Goal: Task Accomplishment & Management: Manage account settings

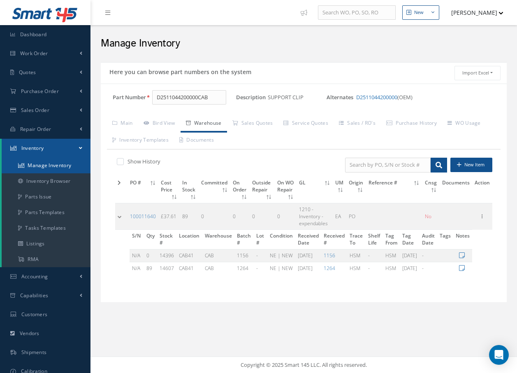
click at [49, 165] on link "Manage Inventory" at bounding box center [46, 166] width 89 height 16
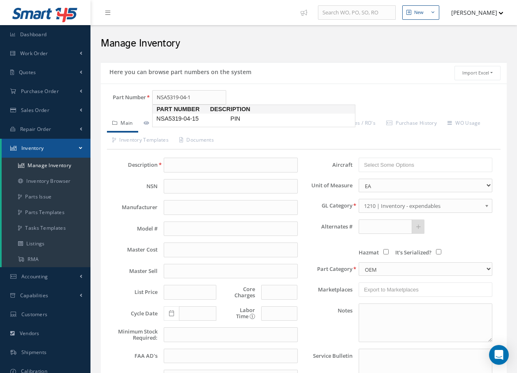
type input "NSA5319-04-15"
click at [224, 117] on span "NSA5319-04-15" at bounding box center [192, 118] width 74 height 9
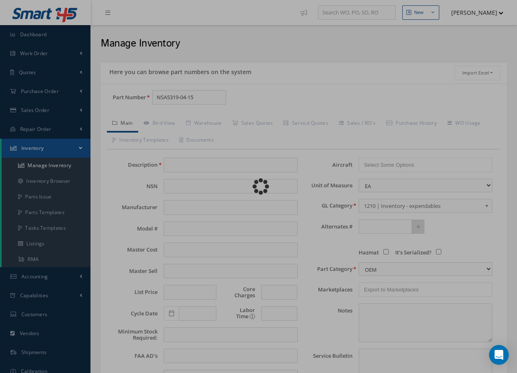
type input "PIN"
type input "2.32"
type input "0.00"
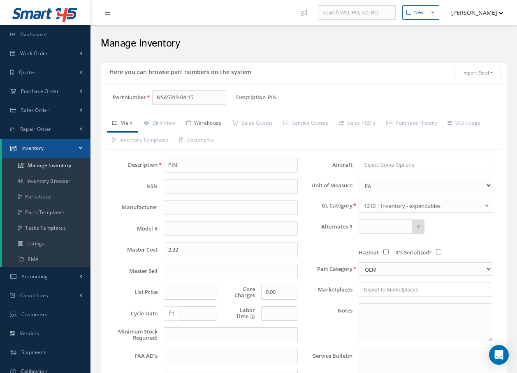
click at [216, 122] on link "Warehouse" at bounding box center [204, 123] width 46 height 17
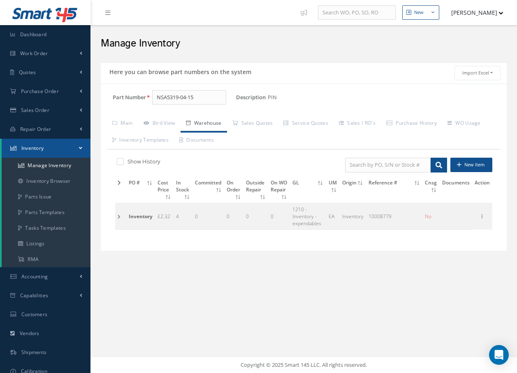
click at [120, 216] on td at bounding box center [120, 216] width 11 height 26
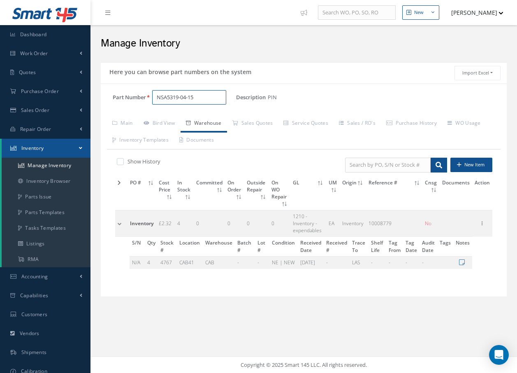
click at [209, 101] on input "NSA5319-04-15" at bounding box center [189, 97] width 74 height 15
click at [162, 119] on span "NSA5319-03-15" at bounding box center [192, 118] width 74 height 9
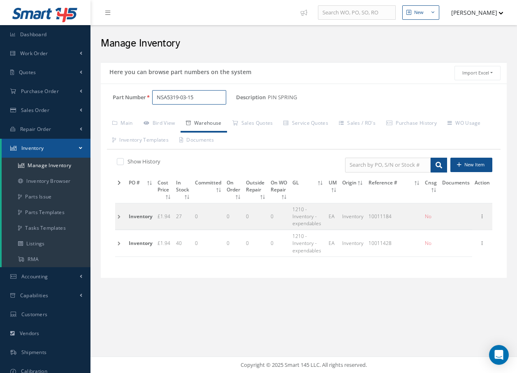
type input "NSA5319-03-15"
click at [119, 215] on td at bounding box center [120, 216] width 11 height 26
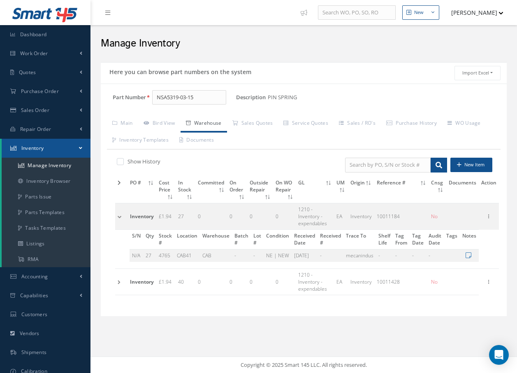
click at [119, 215] on td at bounding box center [121, 216] width 12 height 26
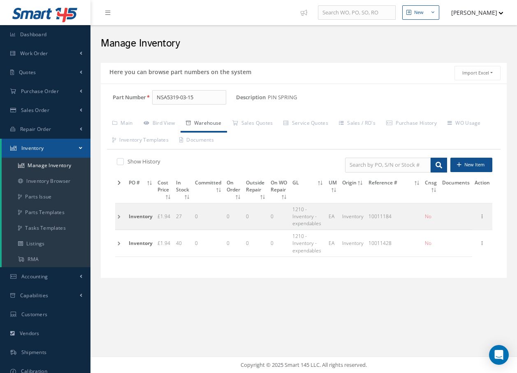
click at [120, 244] on td at bounding box center [120, 243] width 11 height 26
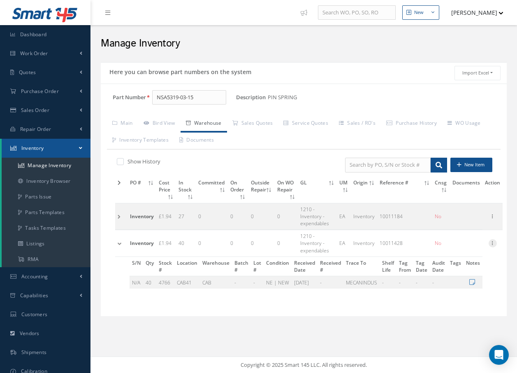
click at [497, 243] on icon at bounding box center [493, 242] width 8 height 7
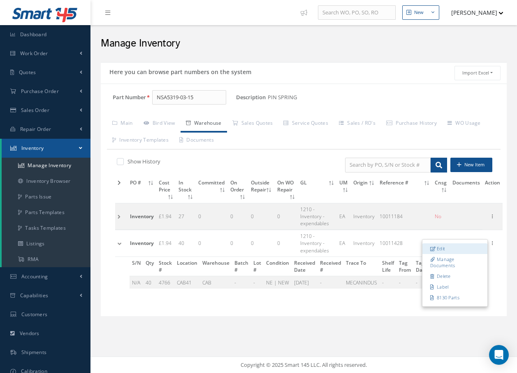
click at [464, 247] on link "Edit" at bounding box center [454, 248] width 65 height 11
type input "1.94"
type input "02/13/2024"
type input "10011428"
checkbox input "false"
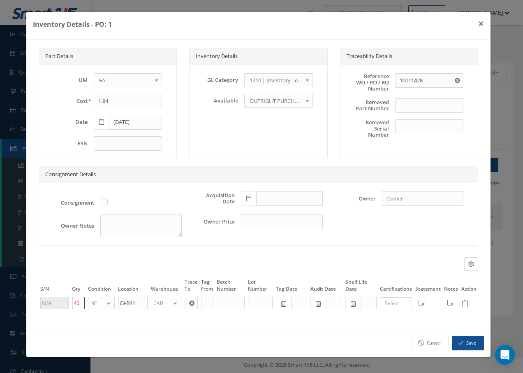
drag, startPoint x: 81, startPoint y: 301, endPoint x: 70, endPoint y: 303, distance: 11.8
click at [70, 303] on td "40" at bounding box center [78, 303] width 16 height 14
type input "39"
click at [478, 343] on button "Save" at bounding box center [468, 343] width 32 height 14
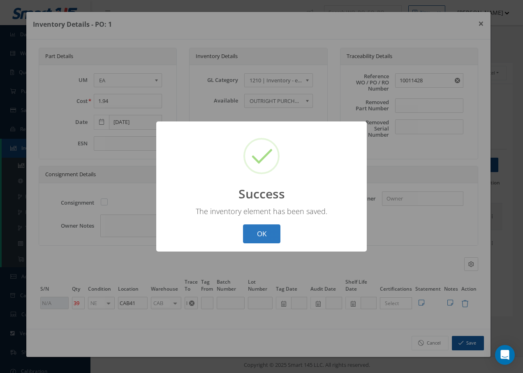
click at [255, 230] on button "OK" at bounding box center [261, 233] width 37 height 19
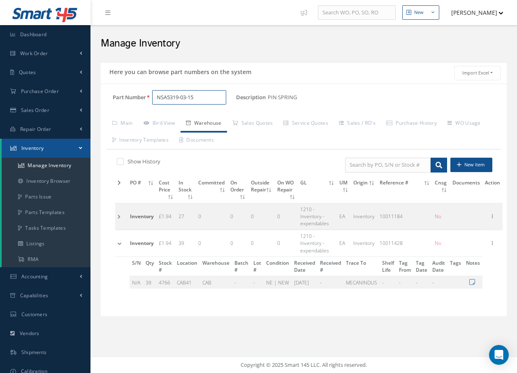
click at [208, 96] on input "NSA5319-03-15" at bounding box center [189, 97] width 74 height 15
click at [196, 119] on span "NSA5319-02-15" at bounding box center [192, 118] width 74 height 9
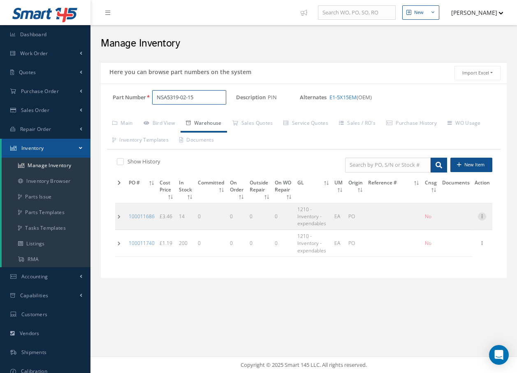
type input "NSA5319-02-15"
click at [482, 216] on icon at bounding box center [482, 215] width 8 height 7
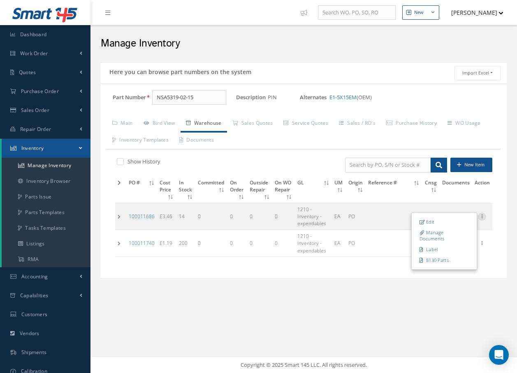
click at [482, 216] on icon at bounding box center [482, 215] width 8 height 7
click at [118, 213] on td at bounding box center [120, 216] width 11 height 26
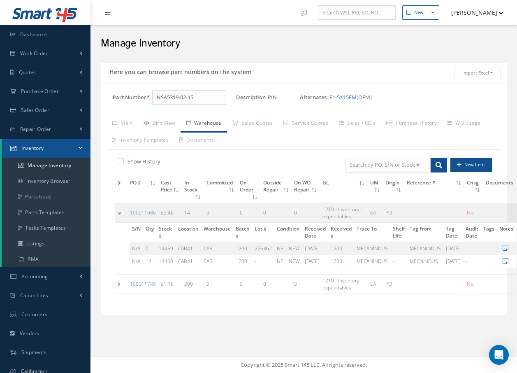
click at [119, 213] on td at bounding box center [121, 212] width 12 height 19
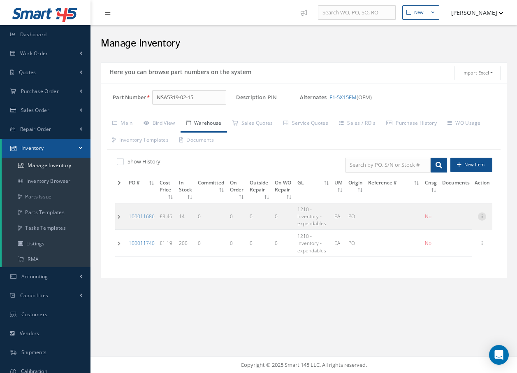
click at [482, 215] on icon at bounding box center [482, 215] width 8 height 7
click at [437, 221] on link "Edit" at bounding box center [444, 221] width 65 height 11
type input "3.46"
type input "06/17/2025"
type input "0"
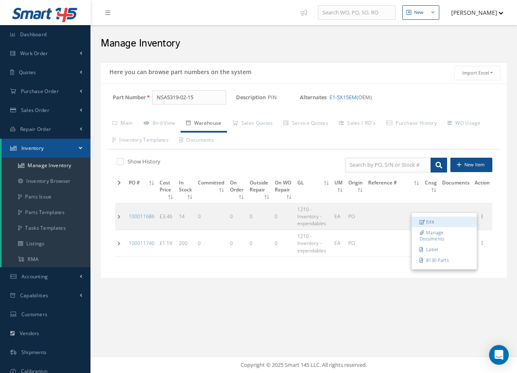
type input "MECANINDUS"
type input "1200"
type input "226362"
type input "10/10/2023"
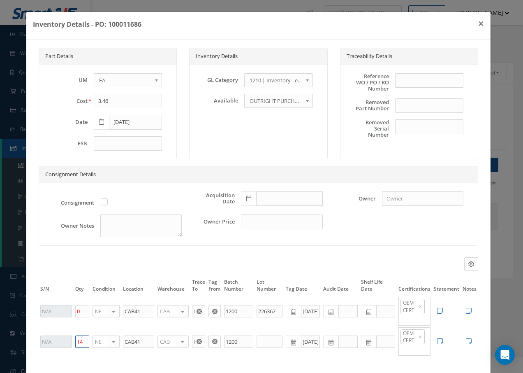
drag, startPoint x: 83, startPoint y: 341, endPoint x: 71, endPoint y: 345, distance: 12.9
click at [71, 345] on tr "14 NE OH SV RP AR NE FN NS RE FP BER N/A INSP BC AI MD RF SCR TS USE TL SP NU A…" at bounding box center [259, 341] width 440 height 30
type input "7"
click at [104, 368] on div "Part Details UM - BAG BX CA RL EA FT HR IN KG LM LY ME LB RM SF SH SM SY TU YD …" at bounding box center [258, 207] width 464 height 336
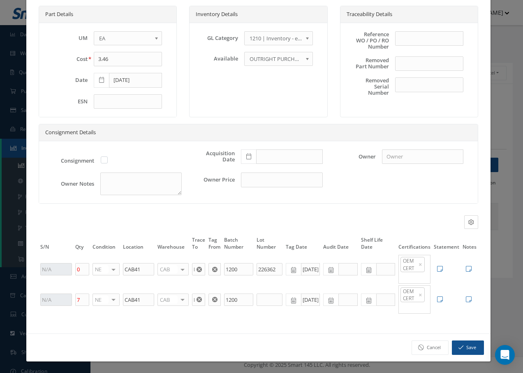
scroll to position [42, 0]
click at [462, 347] on button "Save" at bounding box center [468, 347] width 32 height 14
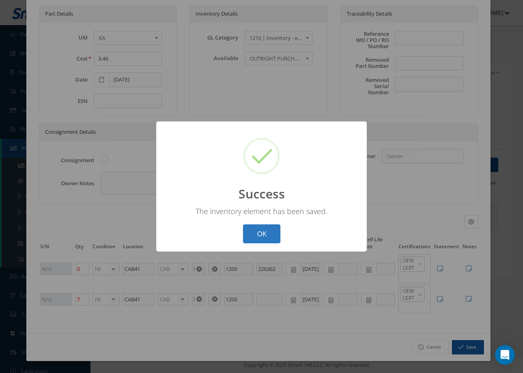
click at [269, 234] on button "OK" at bounding box center [261, 233] width 37 height 19
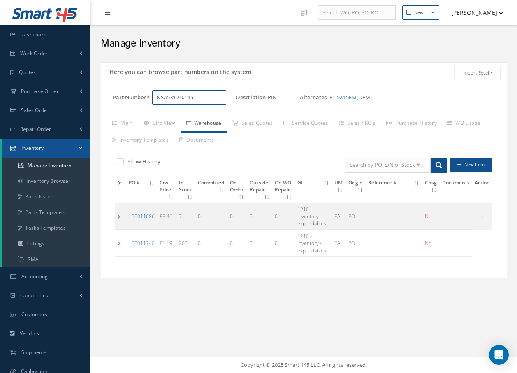
click at [204, 96] on input "NSA5319-02-15" at bounding box center [189, 97] width 74 height 15
click at [165, 119] on span "NAS1149F0332P" at bounding box center [192, 118] width 74 height 9
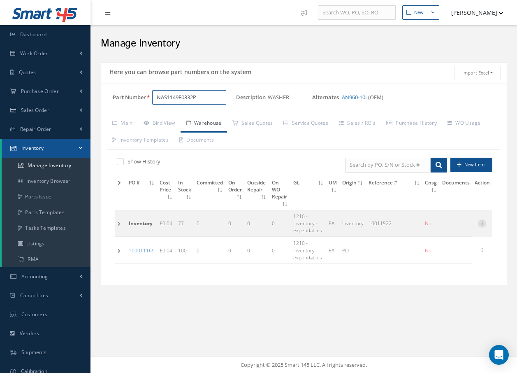
type input "NAS1149F0332P"
click at [483, 225] on icon at bounding box center [482, 222] width 8 height 7
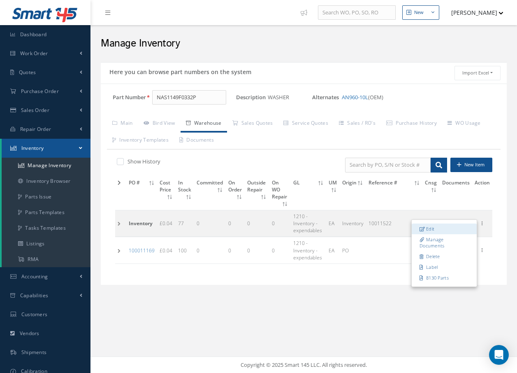
click at [427, 226] on link "Edit" at bounding box center [444, 228] width 65 height 11
type input "0.04"
type input "02/28/2024"
type input "10011522"
checkbox input "false"
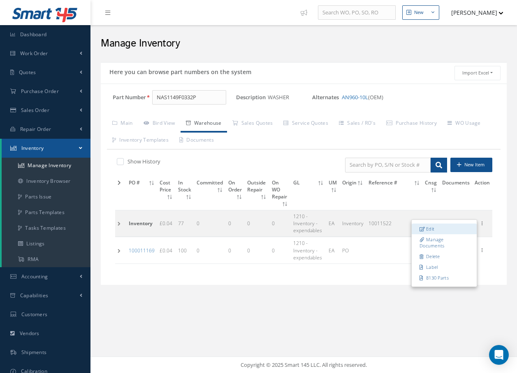
type input "77"
type input "ANILLO"
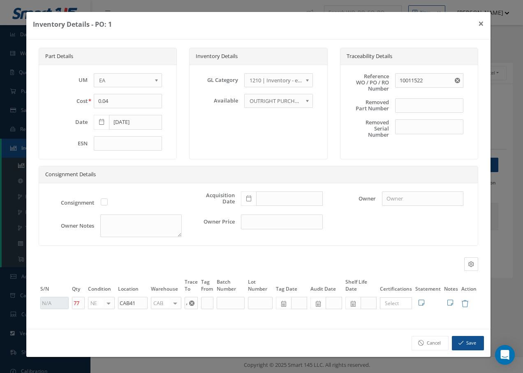
scroll to position [0, 0]
click at [81, 305] on input "77" at bounding box center [78, 303] width 13 height 12
type input "71"
click at [371, 336] on div "Cancel Save" at bounding box center [258, 343] width 464 height 28
click at [458, 341] on button "Save" at bounding box center [468, 343] width 32 height 14
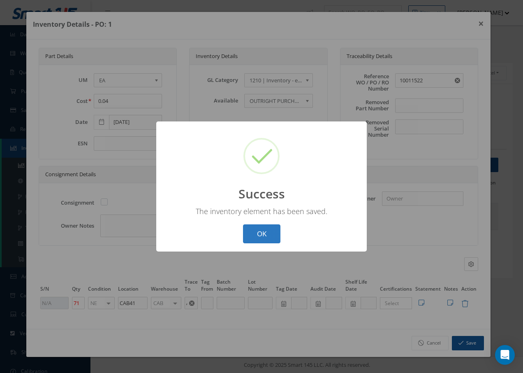
click at [271, 234] on button "OK" at bounding box center [261, 233] width 37 height 19
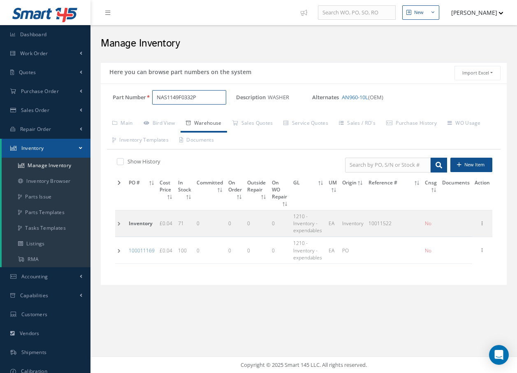
click at [203, 99] on input "NAS1149F0332P" at bounding box center [189, 97] width 74 height 15
click at [184, 119] on span "NAS1100-04-6" at bounding box center [192, 118] width 74 height 9
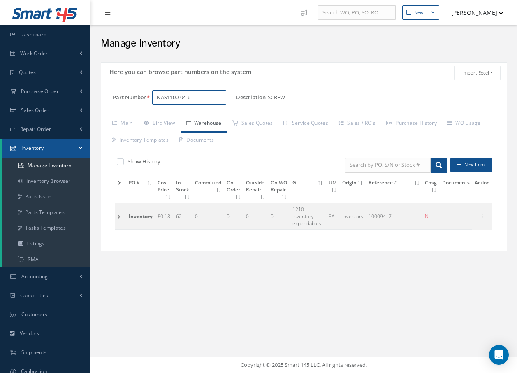
type input "NAS1100-04-6"
click at [119, 216] on td at bounding box center [120, 216] width 11 height 26
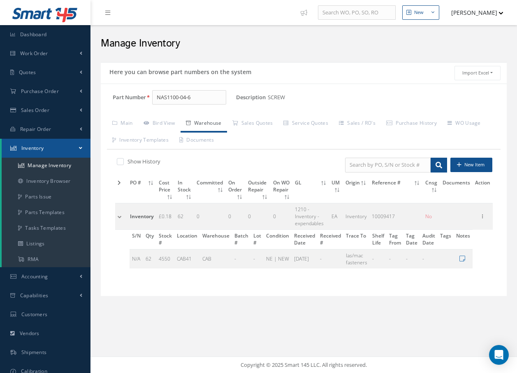
click at [119, 216] on td at bounding box center [121, 216] width 12 height 26
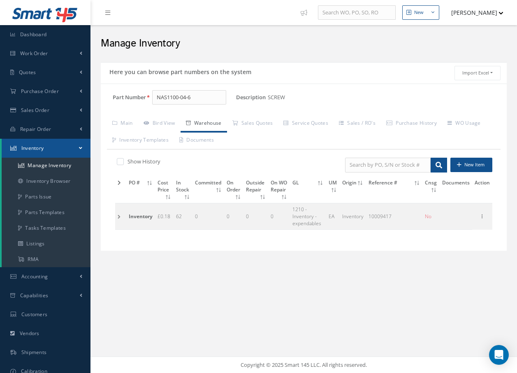
click at [119, 216] on td at bounding box center [120, 216] width 11 height 26
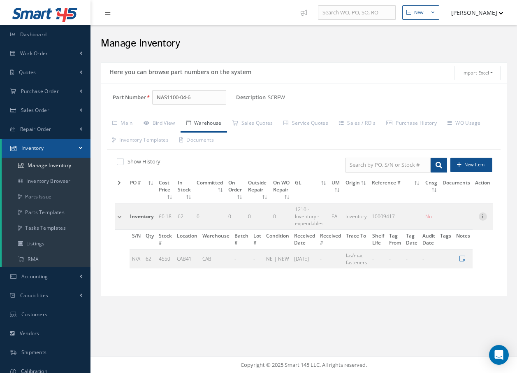
click at [487, 215] on icon at bounding box center [483, 215] width 8 height 7
click at [438, 221] on link "Edit" at bounding box center [445, 221] width 65 height 11
type input "0.18"
type input "09/21/2022"
type input "10009417"
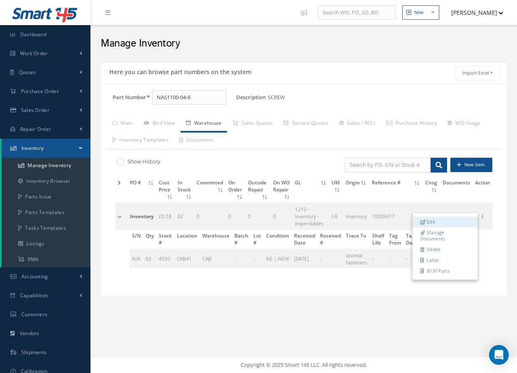
type input "62"
type input "las/mac fasteners"
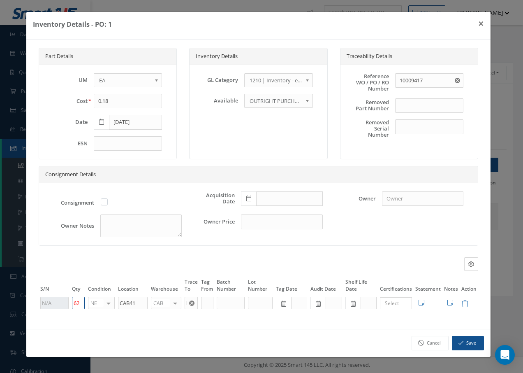
click at [81, 304] on input "62" at bounding box center [78, 303] width 13 height 12
type input "60"
click at [268, 327] on div "Part Details UM - BAG BX CA RL EA FT HR IN KG LM LY ME LB RM SF SH SM SY TU YD …" at bounding box center [258, 183] width 464 height 289
click at [461, 341] on icon "button" at bounding box center [461, 343] width 5 height 6
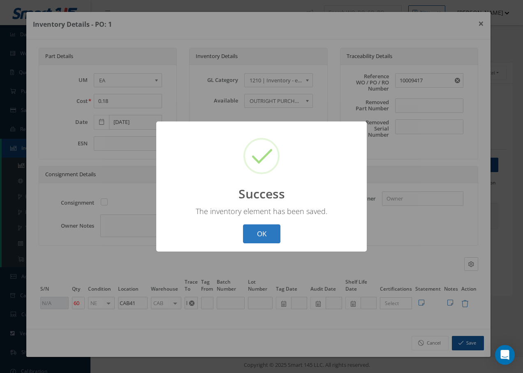
click at [270, 234] on button "OK" at bounding box center [261, 233] width 37 height 19
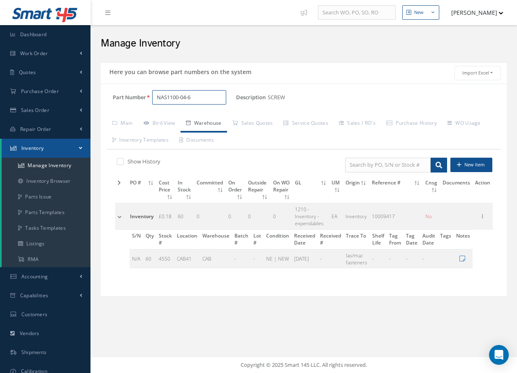
click at [206, 96] on input "NAS1100-04-6" at bounding box center [189, 97] width 74 height 15
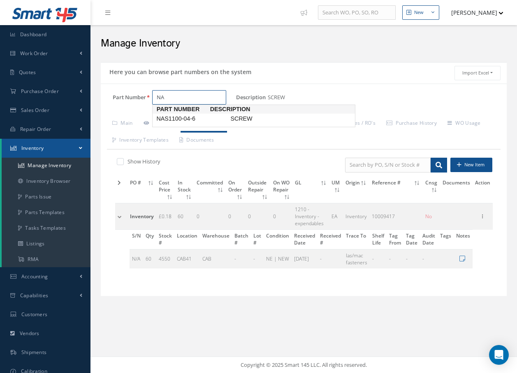
type input "N"
click at [196, 118] on span "D2511168820000" at bounding box center [192, 118] width 74 height 9
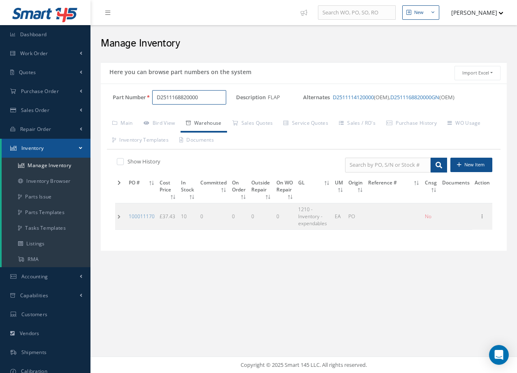
type input "D2511168820000"
click at [118, 217] on td at bounding box center [120, 216] width 11 height 26
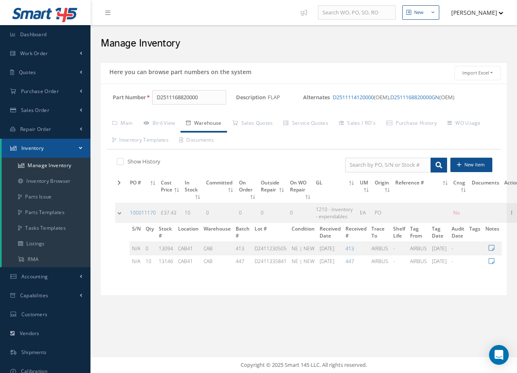
click at [118, 213] on td at bounding box center [121, 212] width 12 height 19
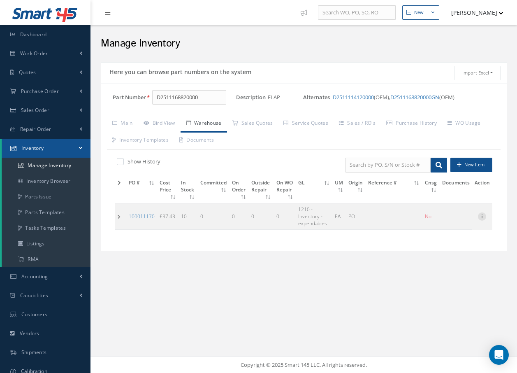
click at [483, 216] on icon at bounding box center [482, 215] width 8 height 7
click at [439, 219] on link "Edit" at bounding box center [444, 221] width 65 height 11
type input "37.43"
type input "12/18/2024"
type input "0"
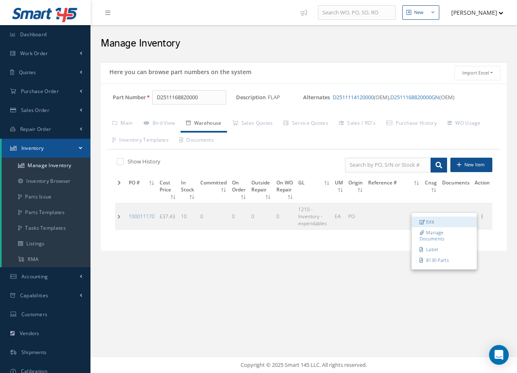
type input "AIRBUS"
type input "413"
type input "D2411230505"
type input "06/21/2024"
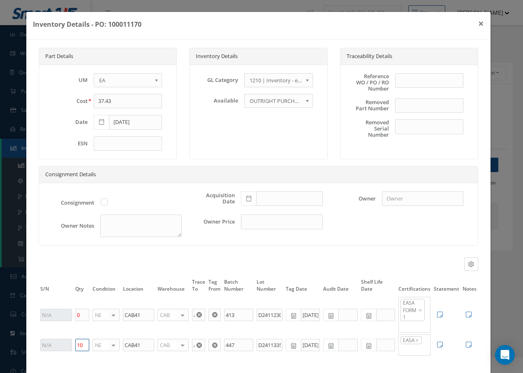
drag, startPoint x: 81, startPoint y: 343, endPoint x: 71, endPoint y: 343, distance: 10.3
click at [74, 345] on td "10" at bounding box center [82, 344] width 17 height 23
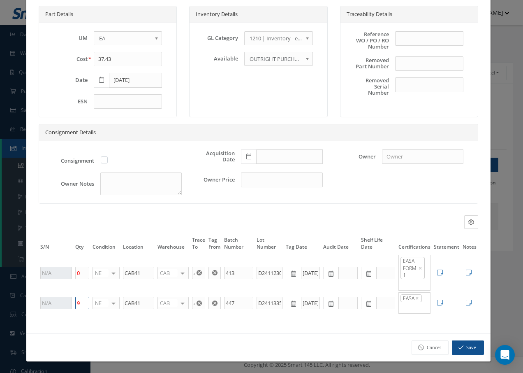
scroll to position [42, 0]
type input "9"
click at [459, 346] on icon "button" at bounding box center [461, 347] width 5 height 6
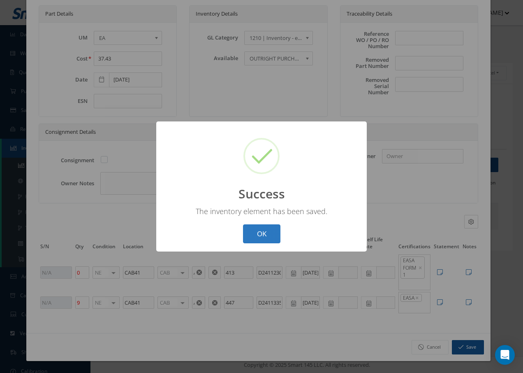
click at [264, 236] on button "OK" at bounding box center [261, 233] width 37 height 19
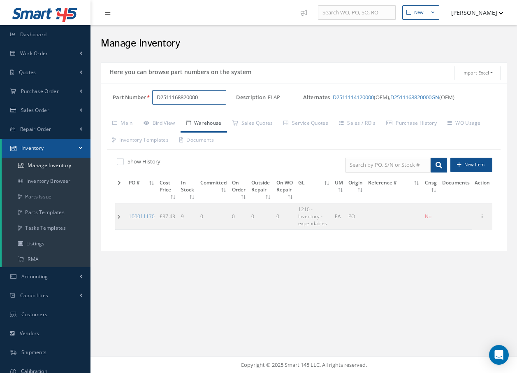
click at [212, 103] on input "D2511168820000" at bounding box center [189, 97] width 74 height 15
click at [210, 116] on span "D2511116120000" at bounding box center [192, 118] width 74 height 9
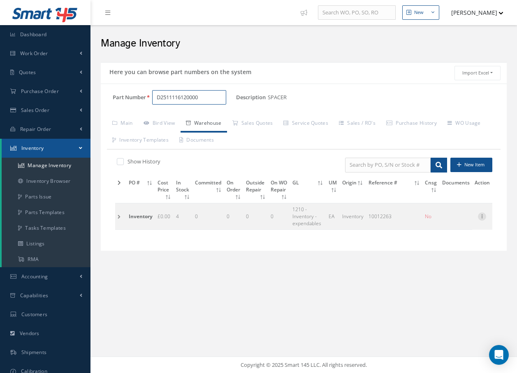
type input "D2511116120000"
click at [483, 216] on icon at bounding box center [482, 215] width 8 height 7
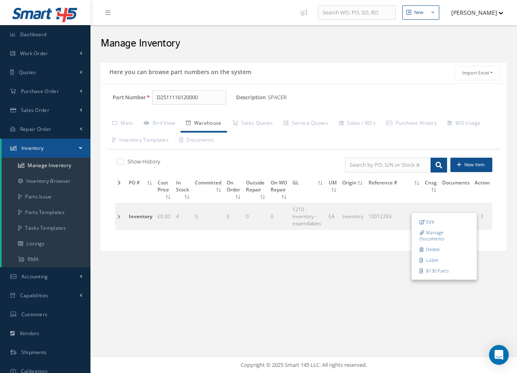
click at [493, 265] on div "Here you can browse part numbers on the system Import Excel to undefined Column…" at bounding box center [304, 167] width 414 height 219
click at [118, 217] on td at bounding box center [120, 216] width 11 height 26
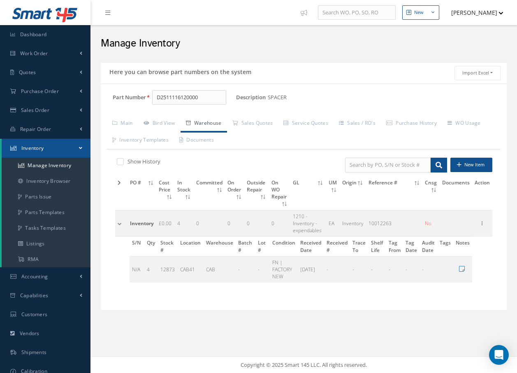
click at [119, 217] on td at bounding box center [121, 223] width 12 height 26
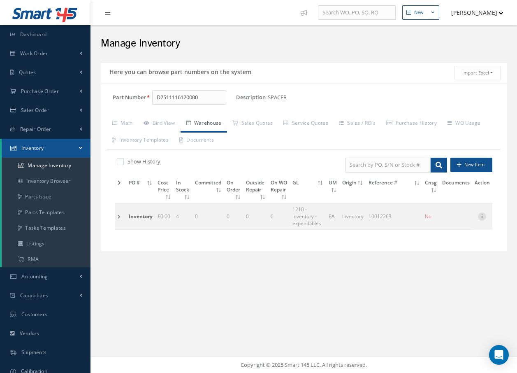
click at [482, 217] on icon at bounding box center [482, 215] width 8 height 7
click at [437, 221] on link "Edit" at bounding box center [444, 221] width 65 height 11
type input "0.00"
type input "11/27/2024"
type input "10012263"
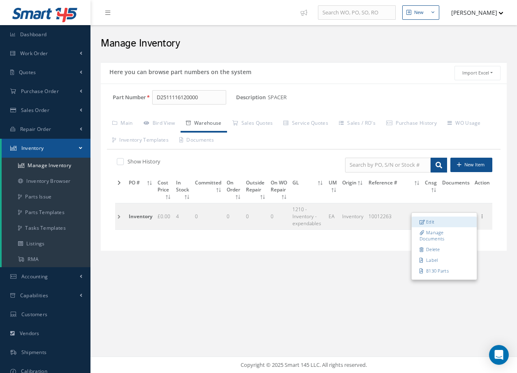
type input "4"
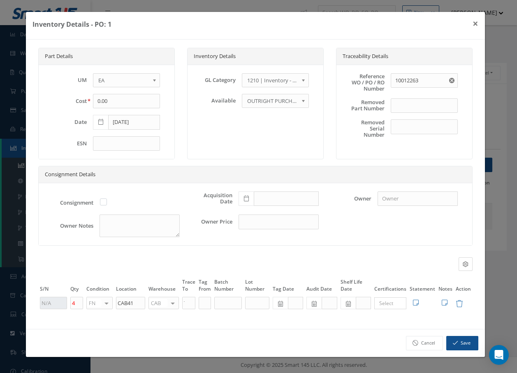
scroll to position [0, 0]
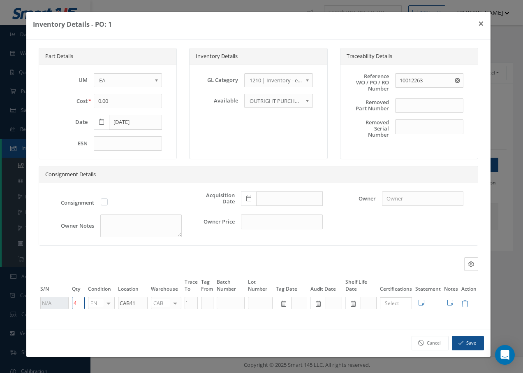
drag, startPoint x: 81, startPoint y: 305, endPoint x: 66, endPoint y: 306, distance: 14.8
click at [69, 306] on tr "4 FN OH SV RP AR NE FN NS RE FP BER N/A INSP BC AI MD RF SCR TS USE TL SP NU AS…" at bounding box center [259, 303] width 440 height 14
type input "5"
click at [470, 342] on button "Save" at bounding box center [468, 343] width 32 height 14
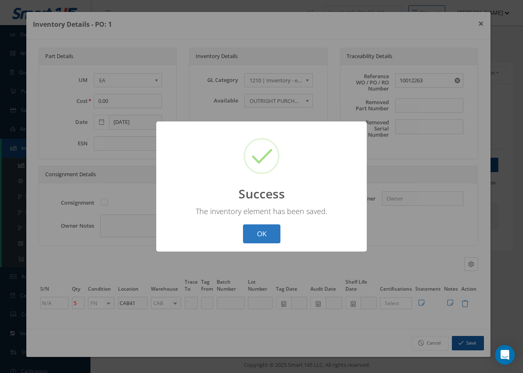
click at [271, 234] on button "OK" at bounding box center [261, 233] width 37 height 19
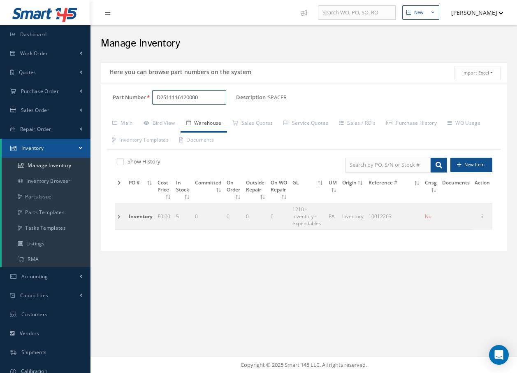
click at [212, 95] on input "D2511116120000" at bounding box center [189, 97] width 74 height 15
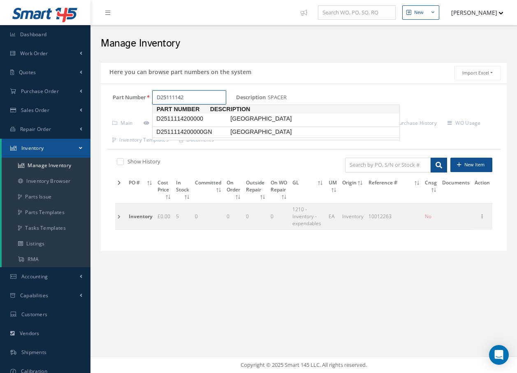
click at [218, 130] on span "D2511114200000GN" at bounding box center [192, 132] width 74 height 9
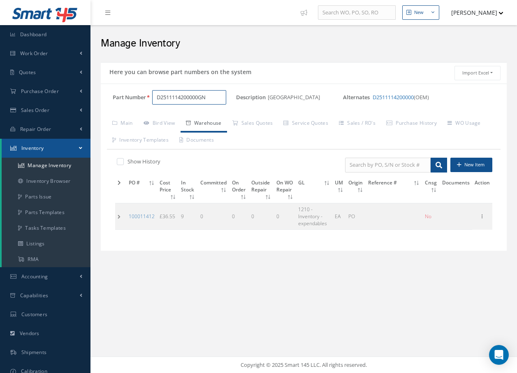
type input "D2511114200000GN"
click at [118, 216] on td at bounding box center [120, 216] width 11 height 26
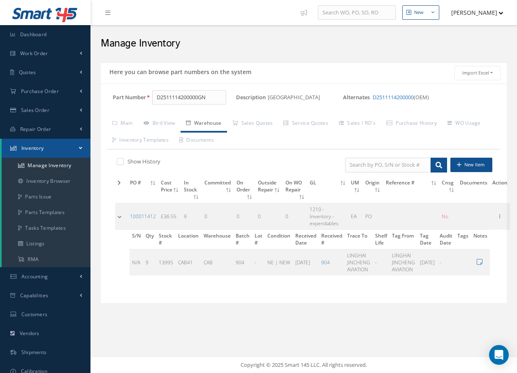
click at [118, 216] on td at bounding box center [121, 216] width 12 height 26
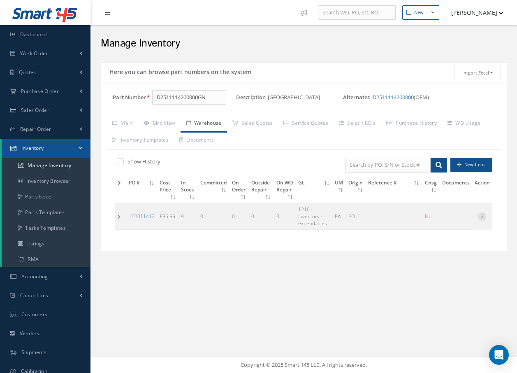
click at [485, 216] on icon at bounding box center [482, 215] width 8 height 7
click at [443, 223] on link "Edit" at bounding box center [444, 221] width 65 height 11
type input "36.55"
type input "04/09/2025"
type input "9"
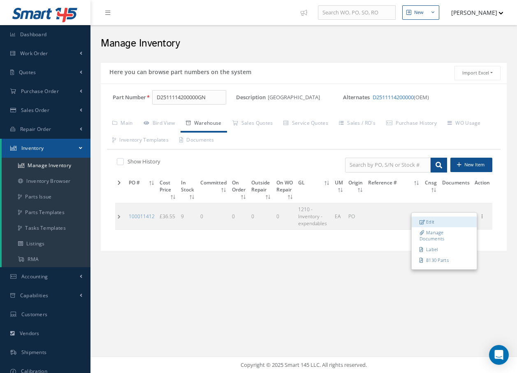
type input "LINGHAI JINCHENG AVIATION"
type input "904"
type input "03/31/2025"
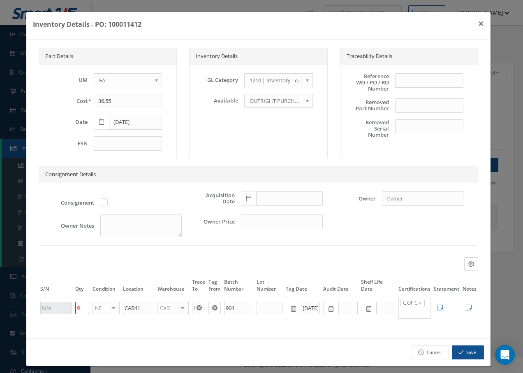
click at [65, 314] on tr "9 NE OH SV RP AR NE FN NS RE FP BER N/A INSP BC AI MD RF SCR TS USE TL SP NU AS…" at bounding box center [259, 307] width 440 height 23
type input "8"
click at [466, 359] on button "Save" at bounding box center [468, 352] width 32 height 14
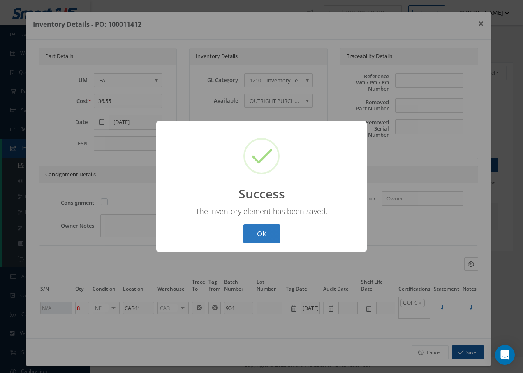
click at [259, 241] on button "OK" at bounding box center [261, 233] width 37 height 19
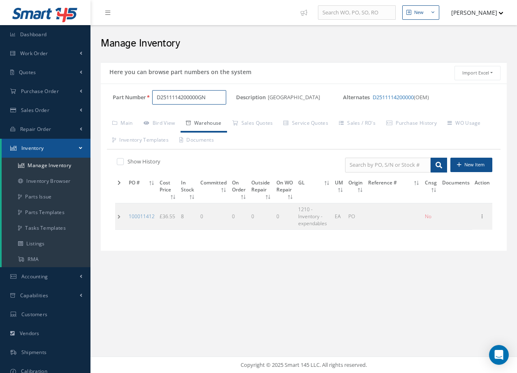
click at [215, 95] on input "D2511114200000GN" at bounding box center [189, 97] width 74 height 15
type input "D"
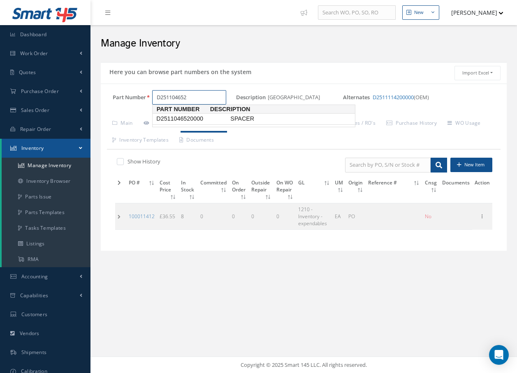
click at [197, 116] on span "D2511046520000" at bounding box center [192, 118] width 74 height 9
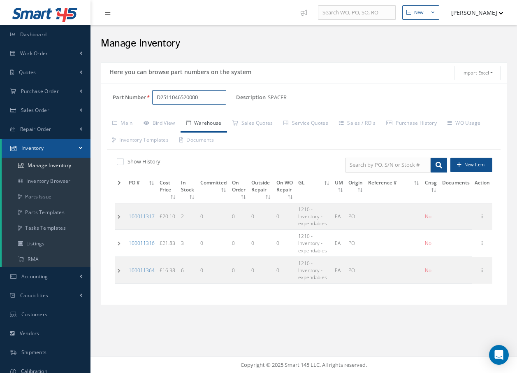
type input "D2511046520000"
click at [118, 269] on td at bounding box center [120, 270] width 11 height 26
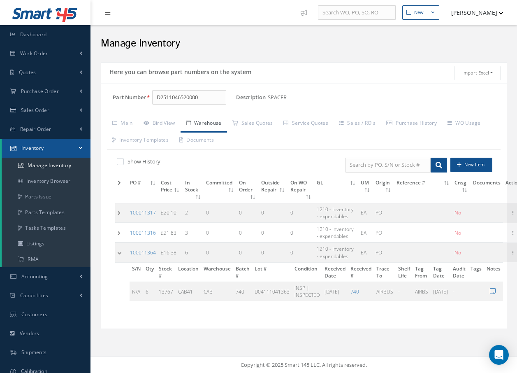
click at [121, 253] on td at bounding box center [121, 252] width 12 height 19
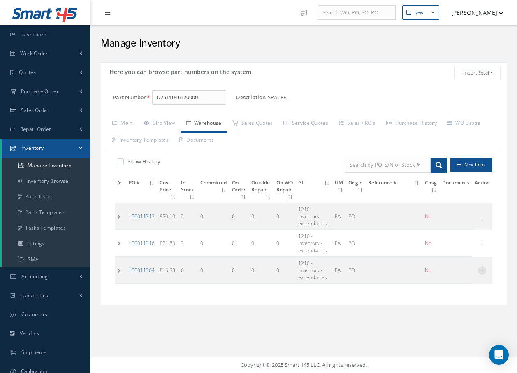
click at [480, 270] on icon at bounding box center [482, 269] width 8 height 7
click at [432, 275] on link "Edit" at bounding box center [444, 275] width 65 height 11
type input "16.38"
type input "03/10/2025"
type input "6"
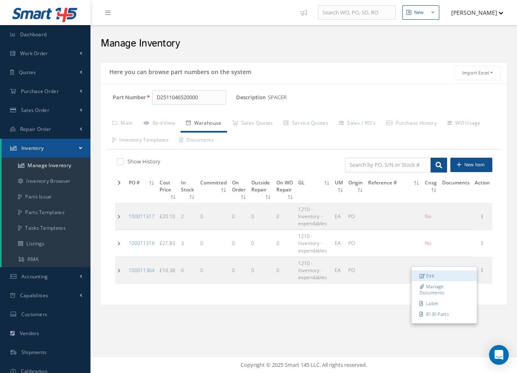
type input "AIRBUS"
type input "AIRBS"
type input "740"
type input "D04111041363"
type input "06/17/2004"
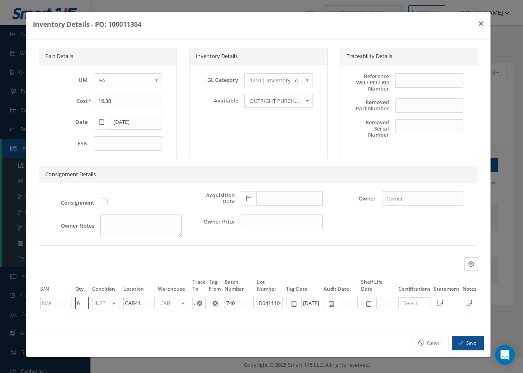
drag, startPoint x: 84, startPoint y: 303, endPoint x: 64, endPoint y: 301, distance: 20.3
click at [64, 304] on tr "6 INSP OH SV RP AR NE FN NS RE FP BER N/A INSP BC AI MD RF SCR TS USE TL SP NU …" at bounding box center [259, 303] width 440 height 14
type input "5"
click at [470, 339] on button "Save" at bounding box center [468, 343] width 32 height 14
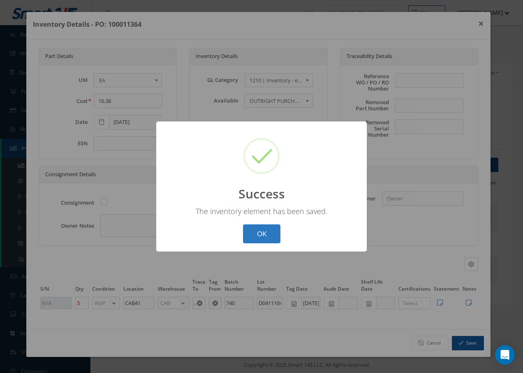
click at [276, 235] on button "OK" at bounding box center [261, 233] width 37 height 19
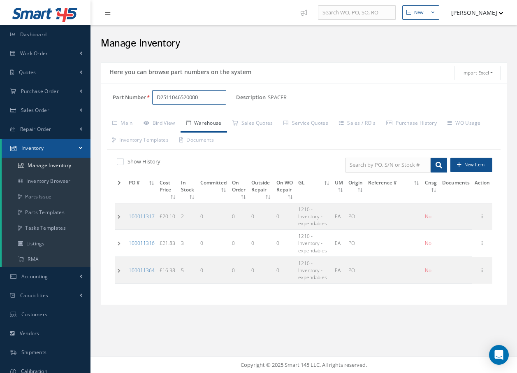
click at [223, 97] on input "D2511046520000" at bounding box center [189, 97] width 74 height 15
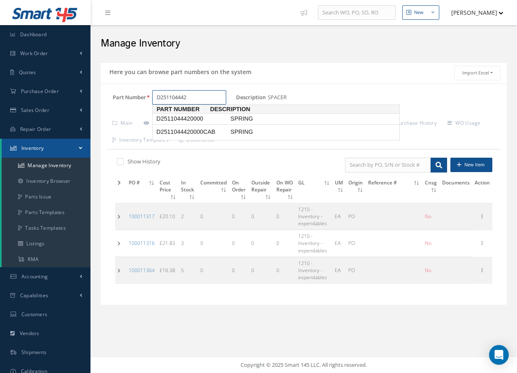
click at [205, 120] on span "D2511044420000" at bounding box center [192, 118] width 74 height 9
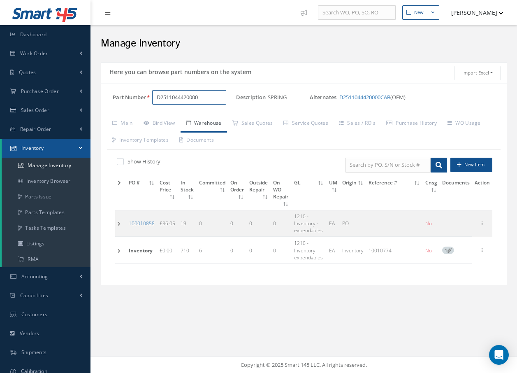
type input "D2511044420000"
click at [119, 223] on td at bounding box center [120, 223] width 11 height 26
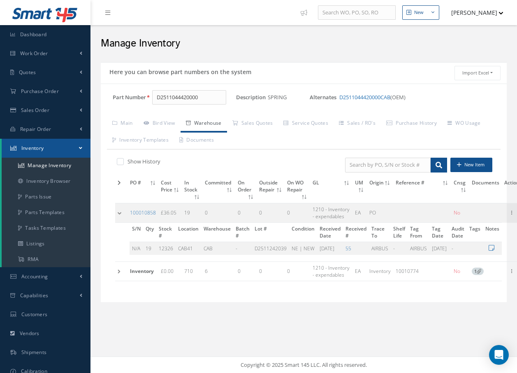
click at [119, 223] on div "S/N Qty Stock # Location Warehouse Batch # Lot # Condition Received Date Receiv…" at bounding box center [308, 239] width 387 height 32
click at [121, 214] on td at bounding box center [121, 212] width 12 height 19
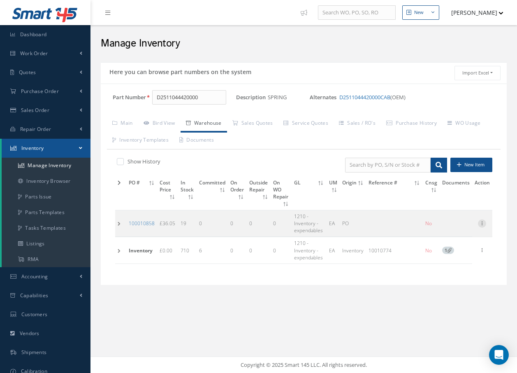
click at [482, 222] on icon at bounding box center [482, 222] width 8 height 7
click at [445, 227] on link "Edit" at bounding box center [444, 228] width 65 height 11
type input "36.05"
type input "09/25/2024"
type input "19"
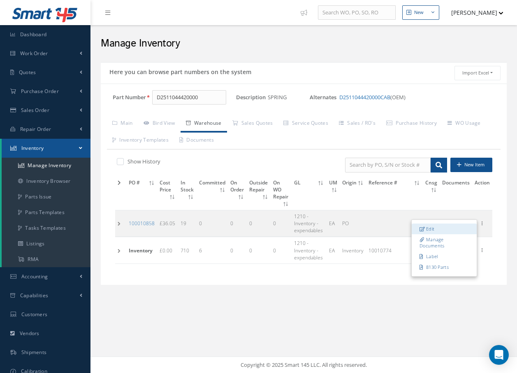
type input "AIRBUS"
type input "D2511242039"
type input "07/01/2024"
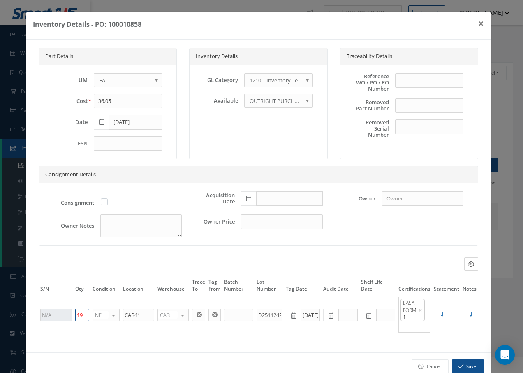
click at [83, 316] on input "19" at bounding box center [82, 314] width 14 height 12
type input "18"
click at [473, 365] on button "Save" at bounding box center [468, 366] width 32 height 14
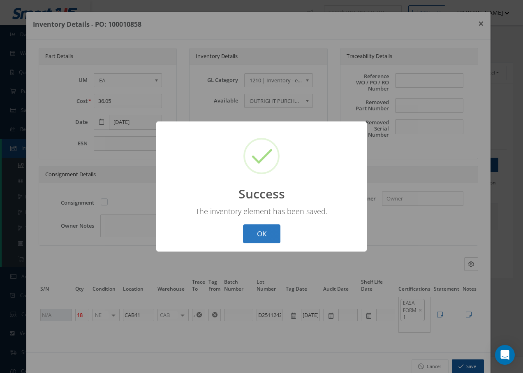
click at [277, 233] on button "OK" at bounding box center [261, 233] width 37 height 19
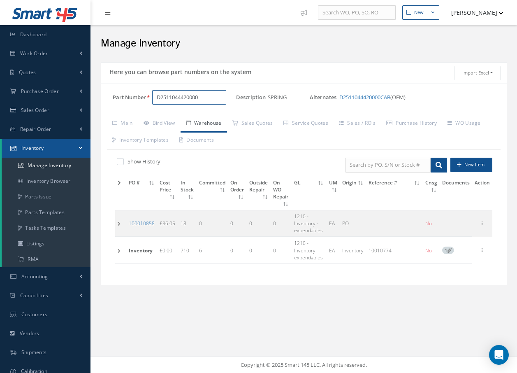
click at [211, 98] on input "D2511044420000" at bounding box center [189, 97] width 74 height 15
click at [181, 120] on span "D2511043820000" at bounding box center [192, 118] width 74 height 9
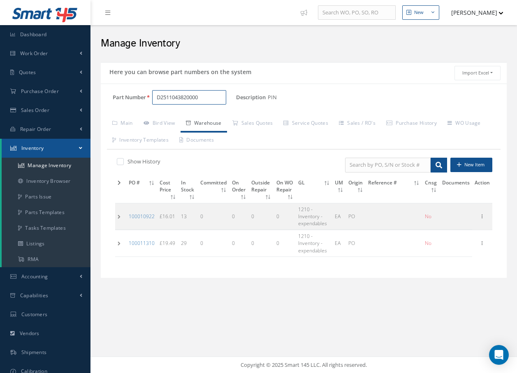
type input "D2511043820000"
click at [118, 217] on td at bounding box center [120, 216] width 11 height 26
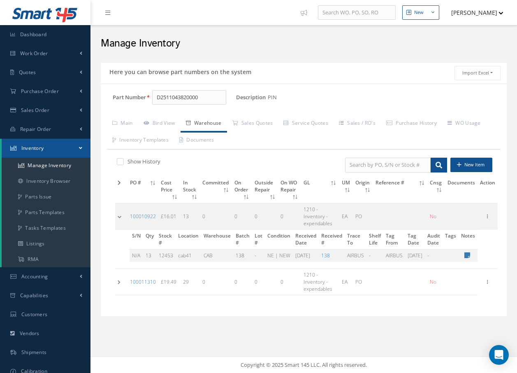
click at [122, 215] on td at bounding box center [121, 216] width 12 height 26
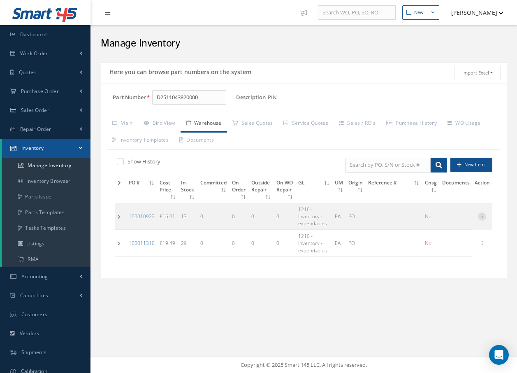
click at [481, 216] on icon at bounding box center [482, 215] width 8 height 7
click at [438, 221] on link "Edit" at bounding box center [444, 221] width 65 height 11
type input "16.01"
type input "10/17/2024"
type input "13"
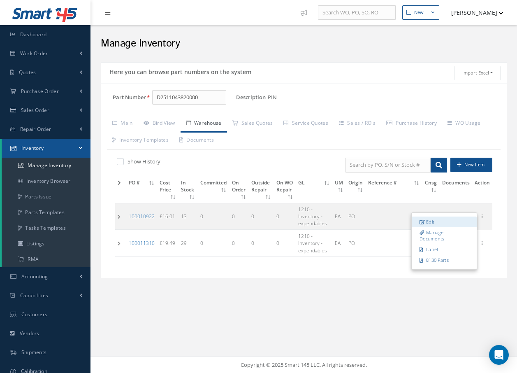
type input "cab41"
type input "138"
type input "06/29/2023"
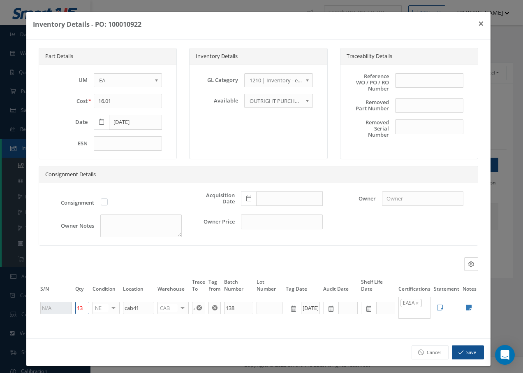
drag, startPoint x: 83, startPoint y: 306, endPoint x: 71, endPoint y: 306, distance: 11.5
click at [71, 306] on tr "13 NE OH SV RP AR NE FN NS RE FP BER N/A INSP BC AI MD RF SCR TS USE TL SP NU A…" at bounding box center [259, 307] width 440 height 23
type input "3"
click at [461, 351] on button "Save" at bounding box center [468, 352] width 32 height 14
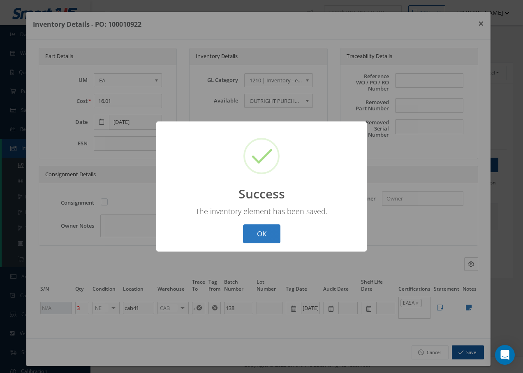
click at [264, 235] on button "OK" at bounding box center [261, 233] width 37 height 19
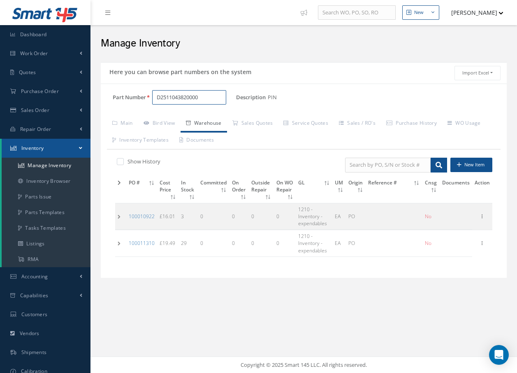
click at [207, 97] on input "D2511043820000" at bounding box center [189, 97] width 74 height 15
click at [201, 100] on input "D2511043820000" at bounding box center [189, 97] width 74 height 15
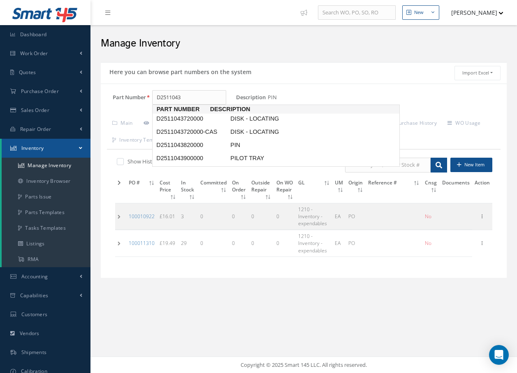
click at [344, 93] on div "Part Number D2511043 Description PIN Alternates" at bounding box center [304, 100] width 406 height 21
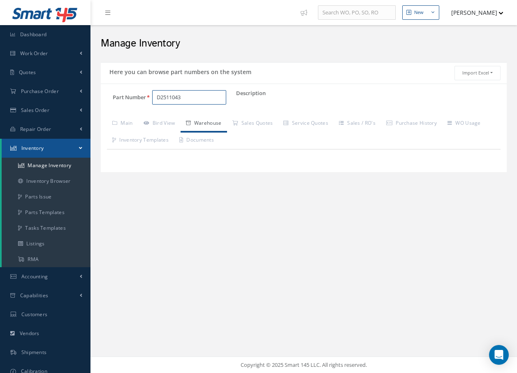
click at [203, 94] on input "D2511043" at bounding box center [189, 97] width 74 height 15
click at [195, 120] on span "D2511043820000" at bounding box center [192, 118] width 74 height 9
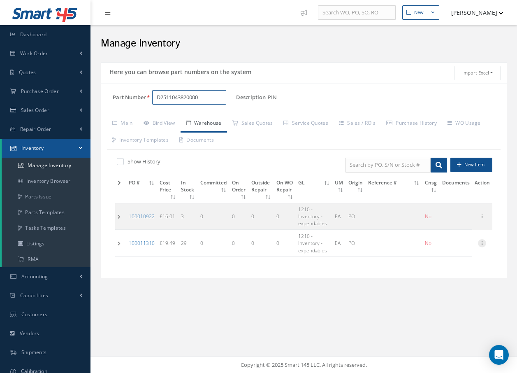
type input "D2511043820000"
click at [482, 243] on icon at bounding box center [482, 242] width 8 height 7
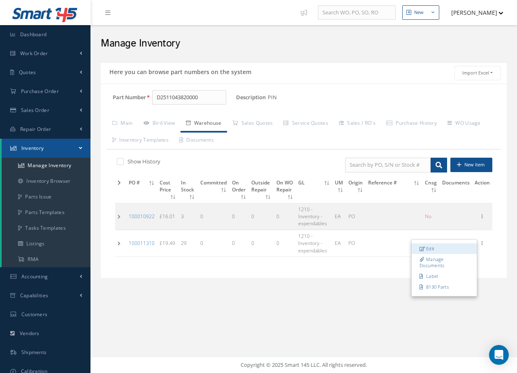
click at [435, 248] on link "Edit" at bounding box center [444, 248] width 65 height 11
type input "19.49"
type input "02/24/2025"
type input "29"
type input "CAB41"
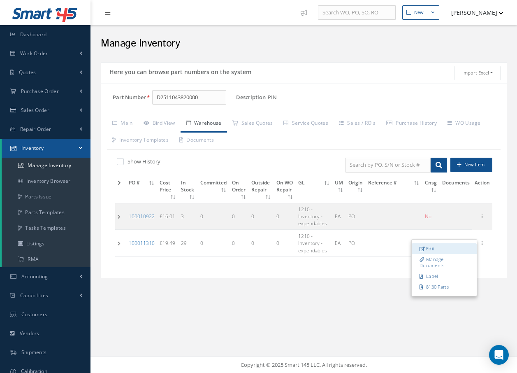
type input "682"
type input "D2311226406"
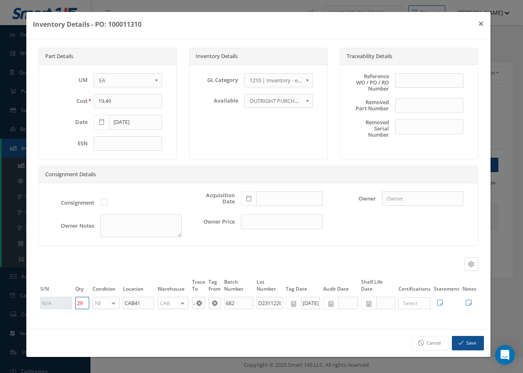
click at [59, 299] on tr "29 NE OH SV RP AR NE FN NS RE FP BER N/A INSP BC AI MD RF SCR TS USE TL SP NU A…" at bounding box center [259, 303] width 440 height 14
type input "30"
click at [468, 342] on button "Save" at bounding box center [468, 343] width 32 height 14
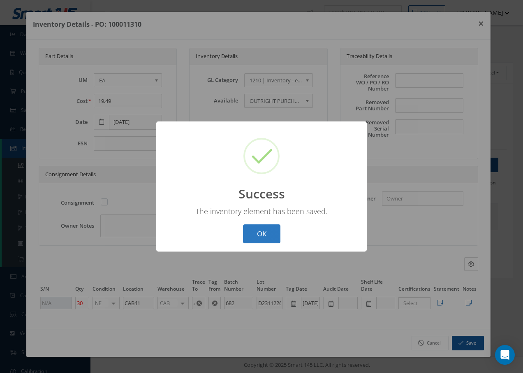
drag, startPoint x: 256, startPoint y: 239, endPoint x: 258, endPoint y: 232, distance: 7.4
click at [257, 235] on button "OK" at bounding box center [261, 233] width 37 height 19
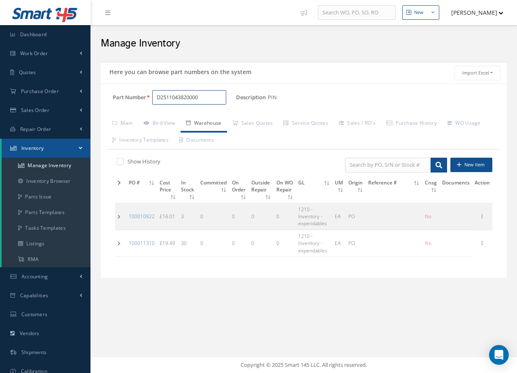
click at [216, 95] on input "D2511043820000" at bounding box center [189, 97] width 74 height 15
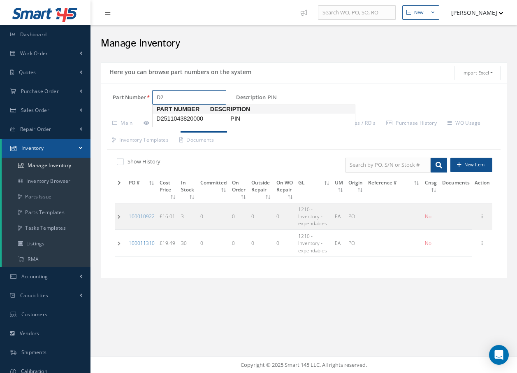
type input "D"
click at [196, 120] on span "192805-0150N" at bounding box center [192, 118] width 74 height 9
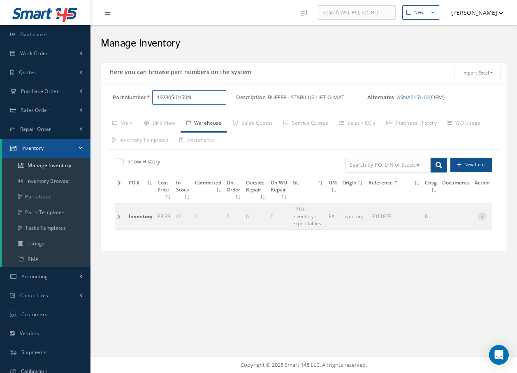
type input "192805-0150N"
click at [483, 216] on icon at bounding box center [482, 215] width 8 height 7
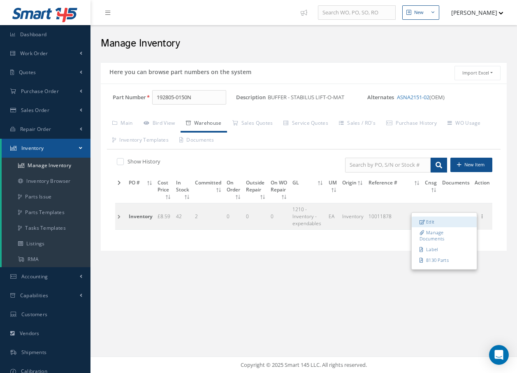
click at [445, 222] on link "Edit" at bounding box center [444, 221] width 65 height 11
type input "8.59"
type input "06/07/2024"
type input "10011878"
checkbox input "false"
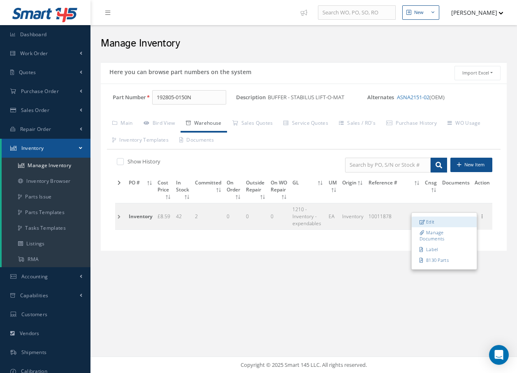
type input "42"
type input "ACE FABREEKA"
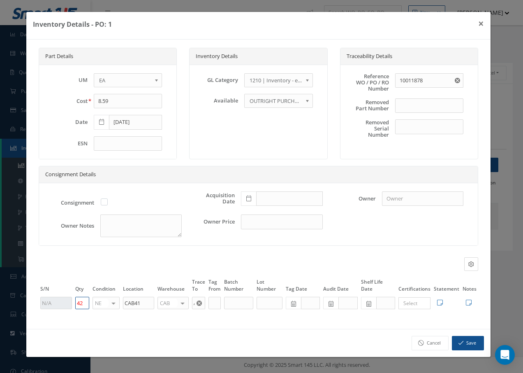
click at [68, 304] on tr "42 NE OH SV RP AR NE FN NS RE FP BER N/A INSP BC AI MD RF SCR TS USE TL SP NU A…" at bounding box center [259, 303] width 440 height 14
type input "54"
click at [473, 340] on button "Save" at bounding box center [468, 343] width 32 height 14
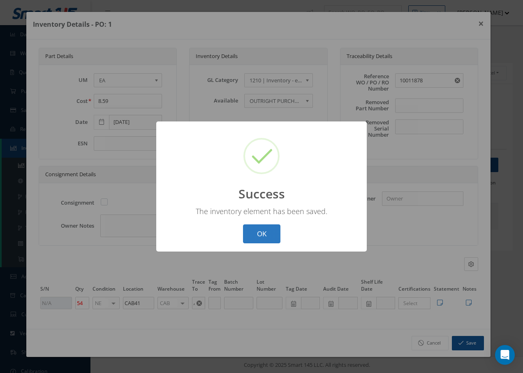
click at [252, 233] on button "OK" at bounding box center [261, 233] width 37 height 19
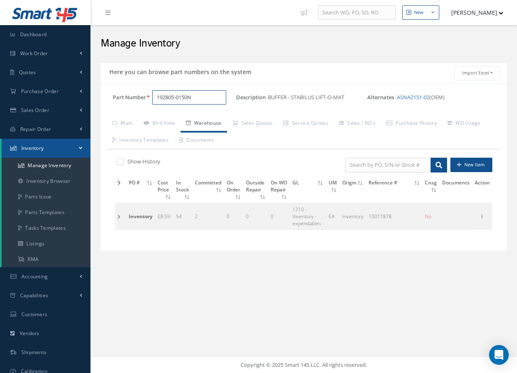
click at [206, 97] on input "192805-0150N" at bounding box center [189, 97] width 74 height 15
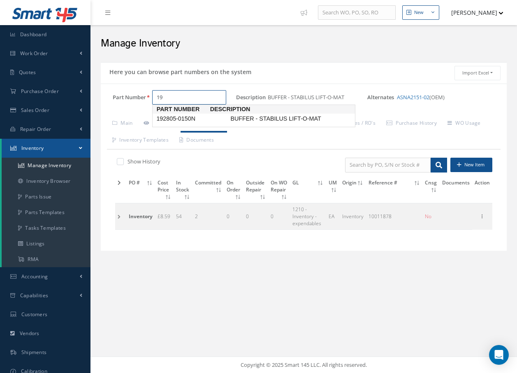
type input "1"
click at [237, 116] on span "PIN SPRING" at bounding box center [290, 118] width 123 height 9
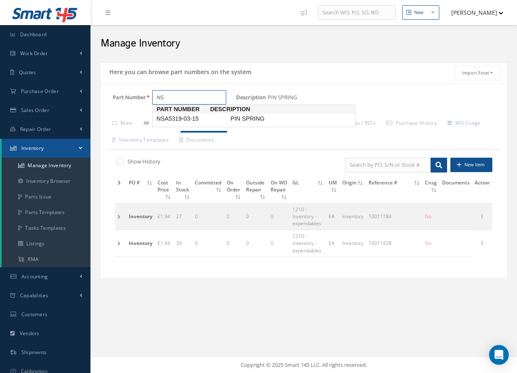
type input "N"
click at [205, 118] on span "NSA5319-04-15" at bounding box center [192, 118] width 74 height 9
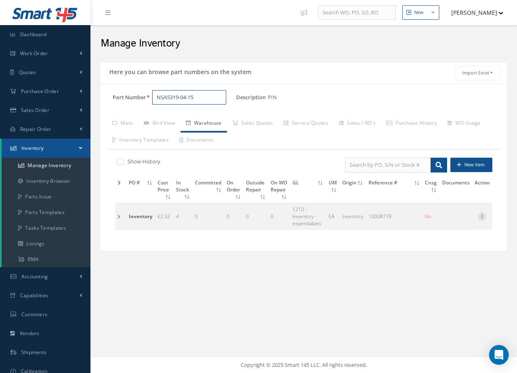
type input "NSA5319-04-15"
click at [484, 215] on icon at bounding box center [482, 215] width 8 height 7
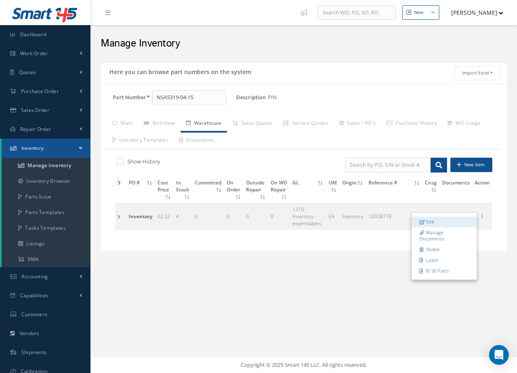
click at [422, 221] on icon at bounding box center [423, 221] width 6 height 5
type input "2.32"
type input "01/06/2022"
type input "10008779"
type input "4"
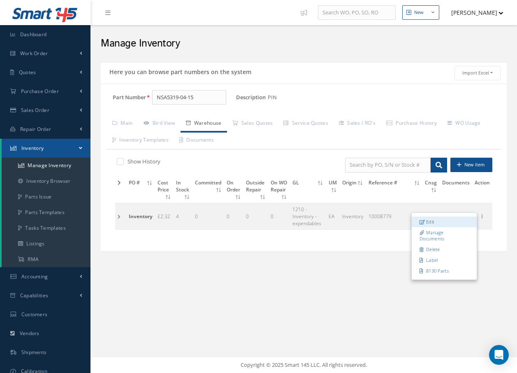
type input "LAS"
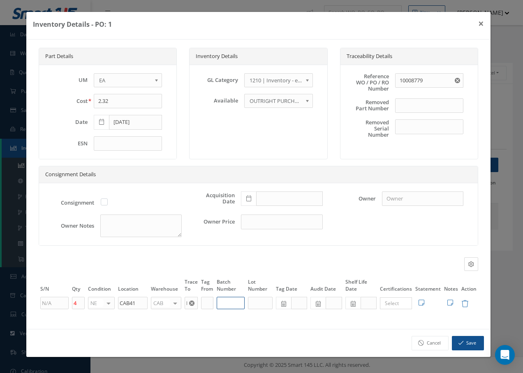
click at [240, 303] on input "text" at bounding box center [231, 303] width 28 height 12
type input "10008779"
click at [469, 342] on button "Save" at bounding box center [468, 343] width 32 height 14
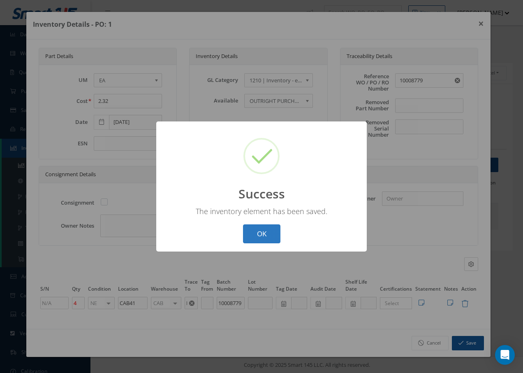
click at [262, 234] on button "OK" at bounding box center [261, 233] width 37 height 19
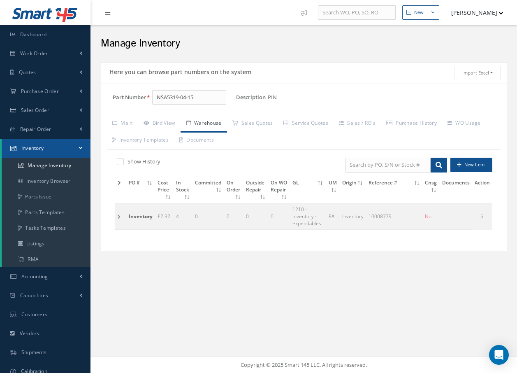
click at [118, 214] on td at bounding box center [120, 216] width 11 height 26
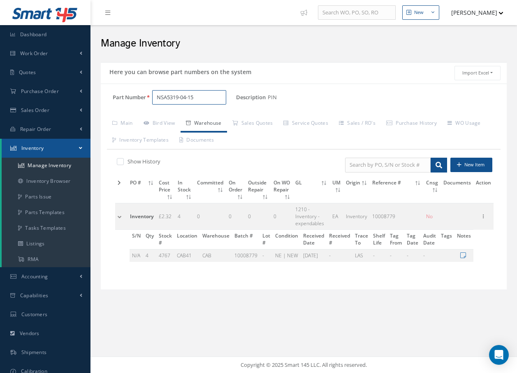
click at [209, 100] on input "NSA5319-04-15" at bounding box center [189, 97] width 74 height 15
type input "N"
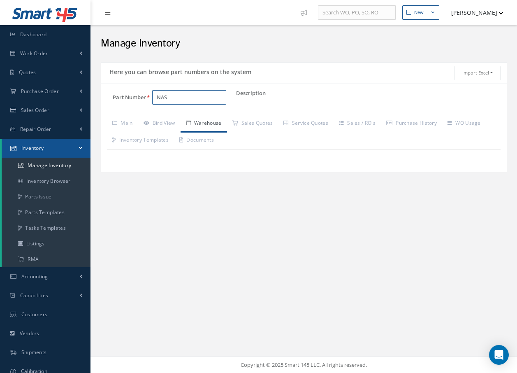
click at [178, 98] on input "NAS" at bounding box center [189, 97] width 74 height 15
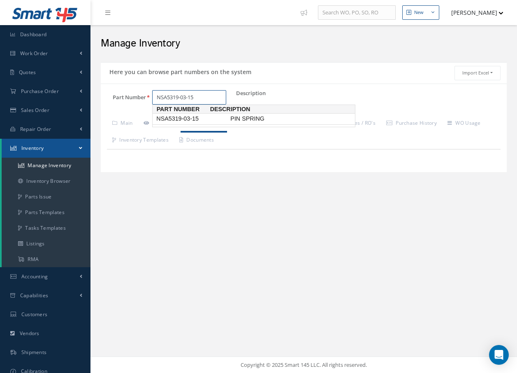
click at [191, 119] on span "NSA5319-03-15" at bounding box center [192, 118] width 74 height 9
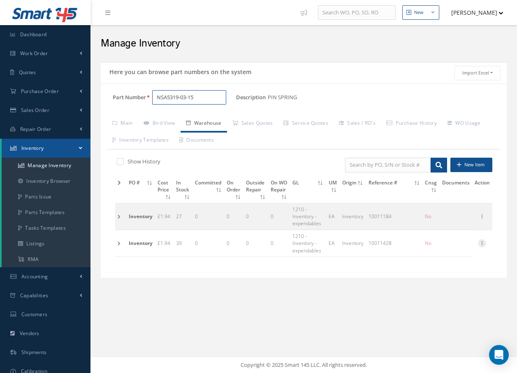
type input "NSA5319-03-15"
click at [484, 242] on icon at bounding box center [482, 242] width 8 height 7
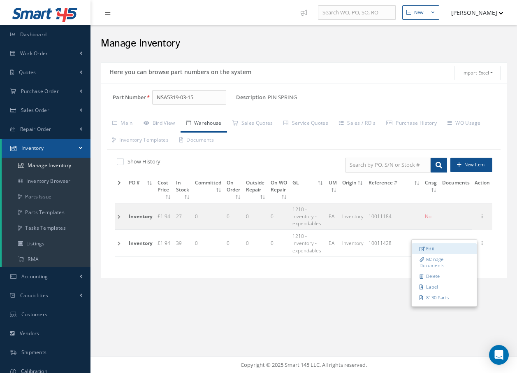
click at [441, 247] on link "Edit" at bounding box center [444, 248] width 65 height 11
type input "1.94"
type input "02/13/2024"
type input "10011428"
type input "39"
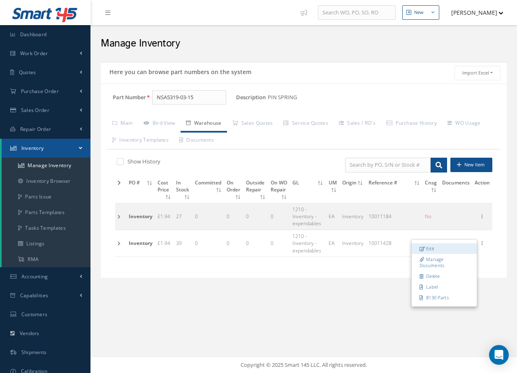
type input "MECANINDUS"
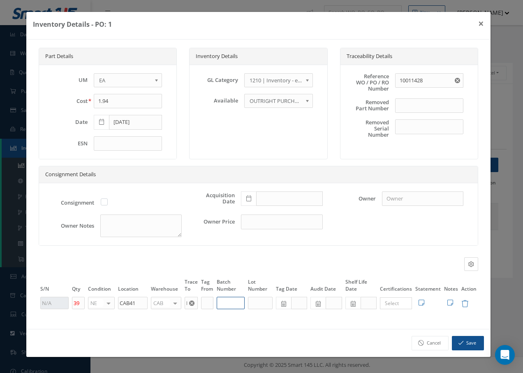
click at [227, 300] on input "text" at bounding box center [231, 303] width 28 height 12
type input "10011428"
click at [462, 342] on icon "button" at bounding box center [461, 343] width 5 height 6
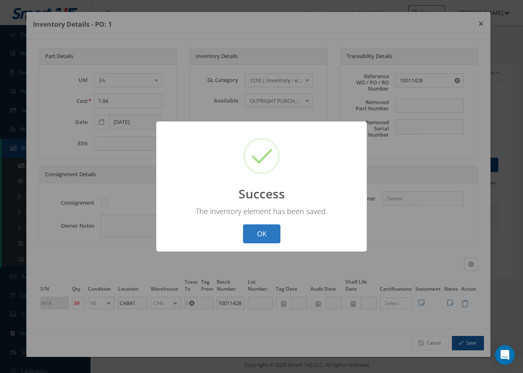
click at [267, 231] on button "OK" at bounding box center [261, 233] width 37 height 19
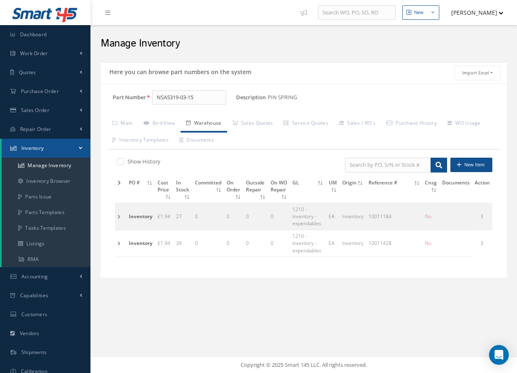
click at [117, 242] on td at bounding box center [120, 243] width 11 height 26
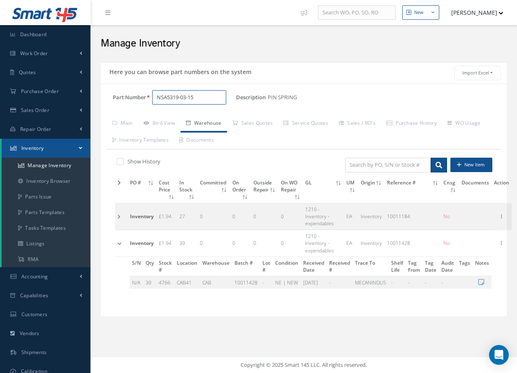
click at [219, 97] on input "NSA5319-03-15" at bounding box center [189, 97] width 74 height 15
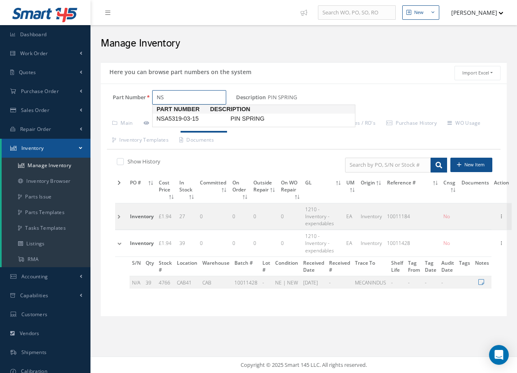
type input "N"
type input "NSA5319-03-15"
click at [206, 118] on span "NSA5319-03-15" at bounding box center [192, 118] width 74 height 9
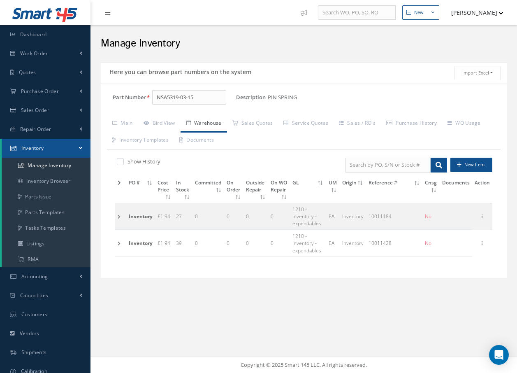
click at [120, 217] on td at bounding box center [120, 216] width 11 height 26
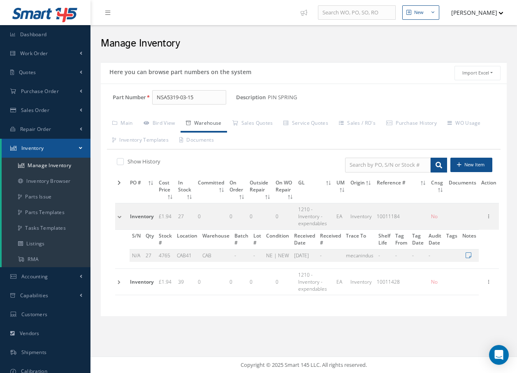
click at [120, 217] on td at bounding box center [121, 216] width 12 height 26
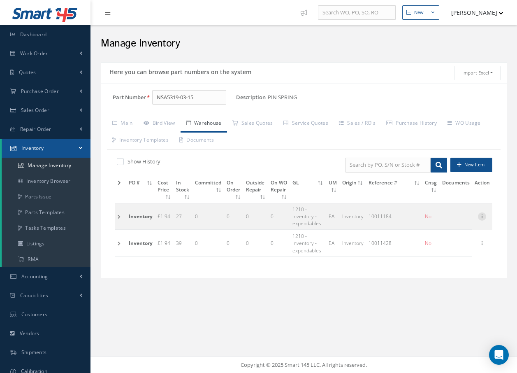
click at [483, 218] on icon at bounding box center [482, 215] width 8 height 7
click at [441, 221] on link "Edit" at bounding box center [444, 221] width 65 height 11
type input "12/12/2023"
type input "10011184"
type input "27"
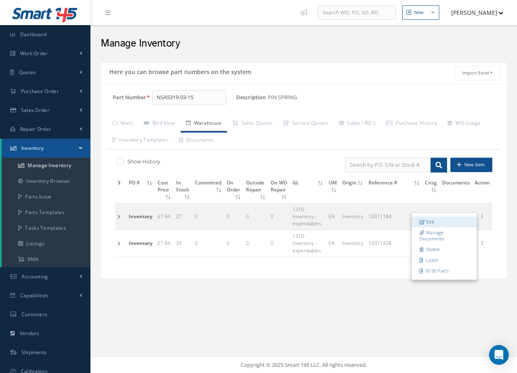
type input "mecanindus"
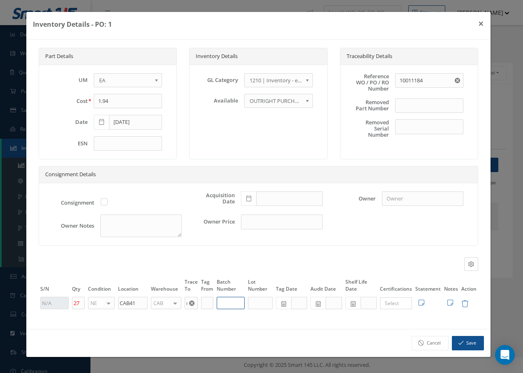
click at [231, 300] on input "text" at bounding box center [231, 303] width 28 height 12
type input "10011184"
click at [458, 341] on button "Save" at bounding box center [468, 343] width 32 height 14
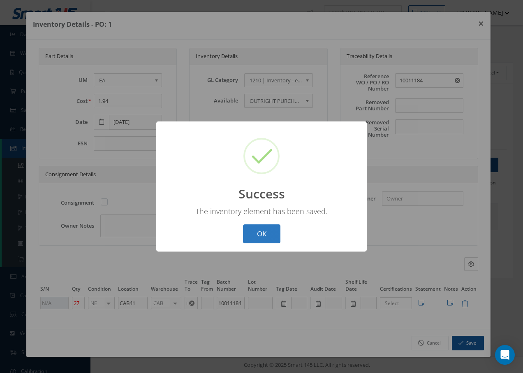
click at [274, 233] on button "OK" at bounding box center [261, 233] width 37 height 19
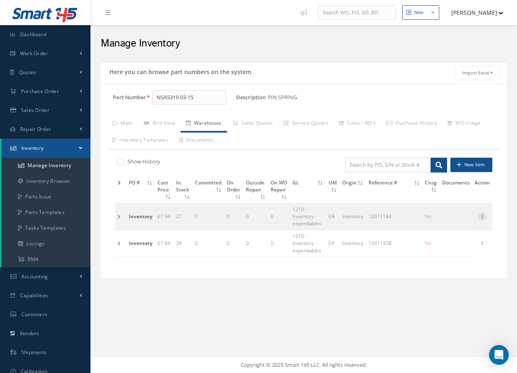
click at [481, 215] on icon at bounding box center [482, 215] width 8 height 7
click at [484, 215] on icon at bounding box center [482, 215] width 8 height 7
click at [118, 215] on td at bounding box center [120, 216] width 11 height 26
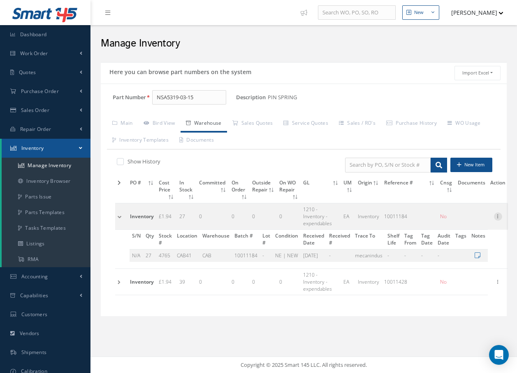
click at [502, 217] on icon at bounding box center [498, 215] width 8 height 7
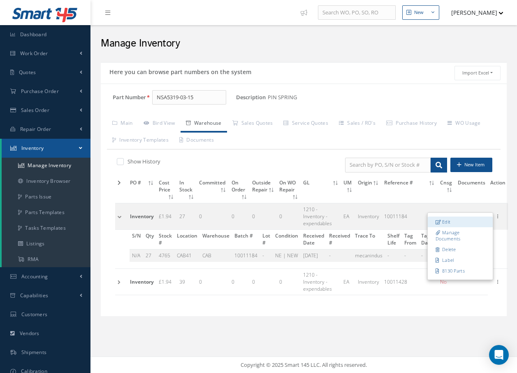
click at [462, 218] on link "Edit" at bounding box center [460, 221] width 65 height 11
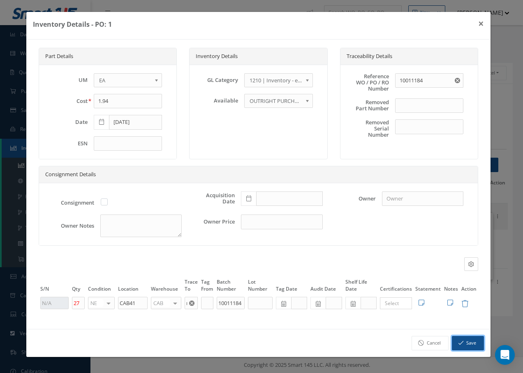
click at [467, 340] on button "Save" at bounding box center [468, 343] width 32 height 14
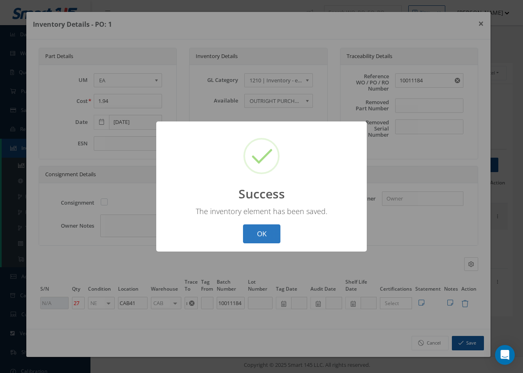
click at [262, 231] on button "OK" at bounding box center [261, 233] width 37 height 19
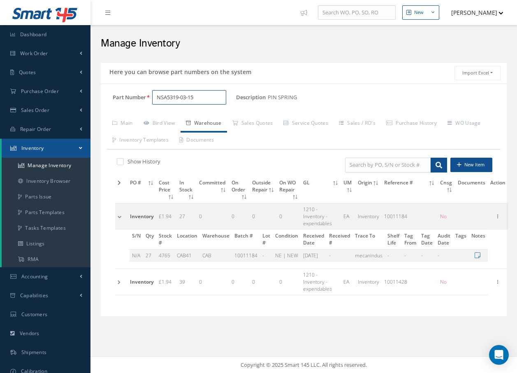
click at [206, 95] on input "NSA5319-03-15" at bounding box center [189, 97] width 74 height 15
click at [208, 118] on span "NSA5319-02-12" at bounding box center [192, 118] width 74 height 9
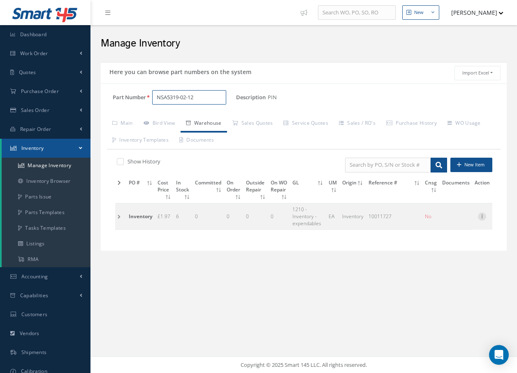
type input "NSA5319-02-12"
click at [481, 216] on icon at bounding box center [482, 215] width 8 height 7
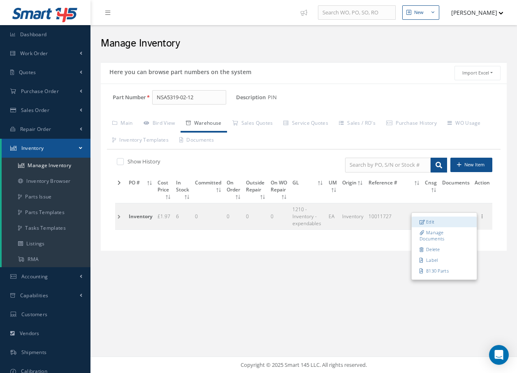
click at [449, 220] on link "Edit" at bounding box center [444, 221] width 65 height 11
type input "1.97"
type input "04/18/2024"
type input "10011727"
type input "6"
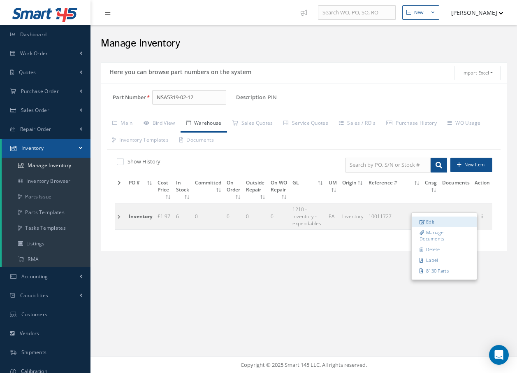
type input "MECANINDUS"
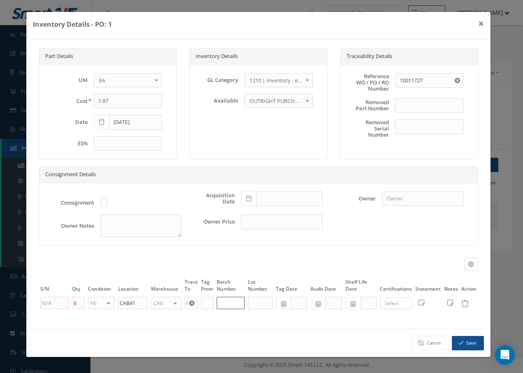
click at [234, 304] on input "text" at bounding box center [231, 303] width 28 height 12
type input "10011727"
click at [473, 343] on button "Save" at bounding box center [468, 343] width 32 height 14
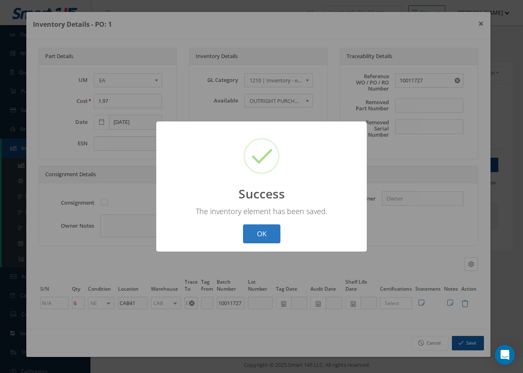
click at [271, 234] on button "OK" at bounding box center [261, 233] width 37 height 19
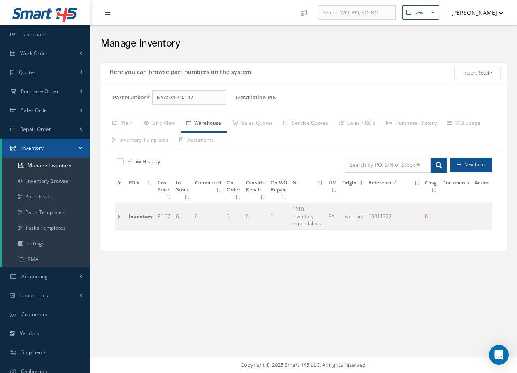
click at [118, 216] on td at bounding box center [120, 216] width 11 height 26
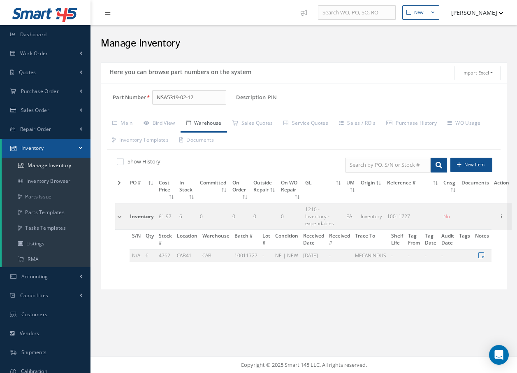
click at [118, 216] on td at bounding box center [121, 216] width 12 height 26
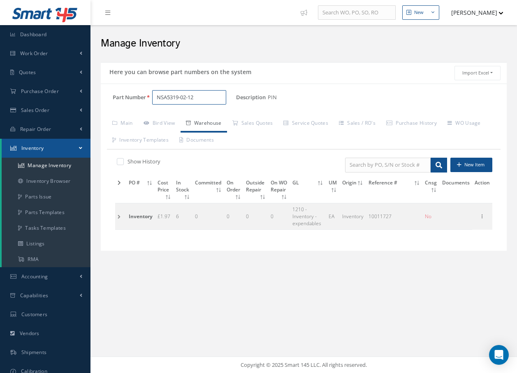
click at [202, 97] on input "NSA5319-02-12" at bounding box center [189, 97] width 74 height 15
click at [199, 97] on input "NSA5319-02-12" at bounding box center [189, 97] width 74 height 15
click at [192, 120] on span "NSA5319-01-8" at bounding box center [192, 118] width 74 height 9
type input "NSA5319-01-8"
click at [482, 218] on icon at bounding box center [482, 215] width 8 height 7
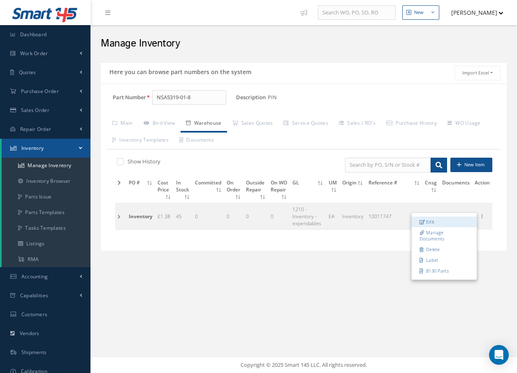
click at [430, 223] on link "Edit" at bounding box center [444, 221] width 65 height 11
type input "1.38"
type input "04/24/2024"
type input "10011747"
type input "45"
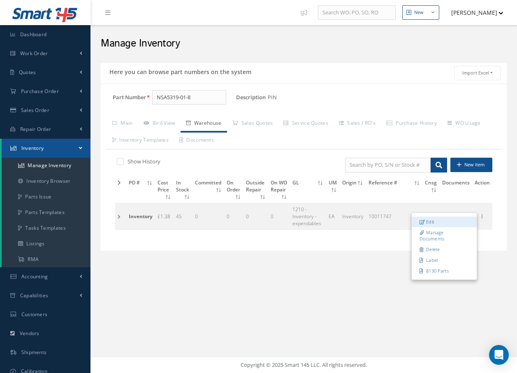
type input "BRITISH AIRWAYS"
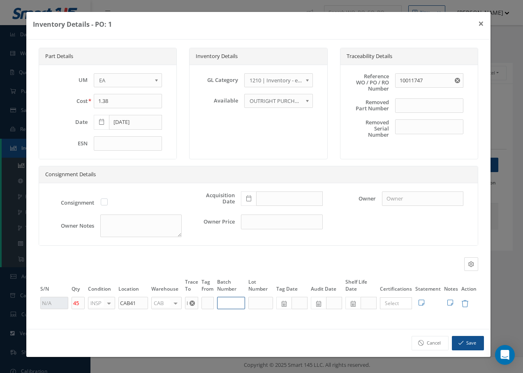
click at [240, 302] on input "text" at bounding box center [231, 303] width 28 height 12
type input "10011747"
click at [473, 338] on button "Save" at bounding box center [468, 343] width 32 height 14
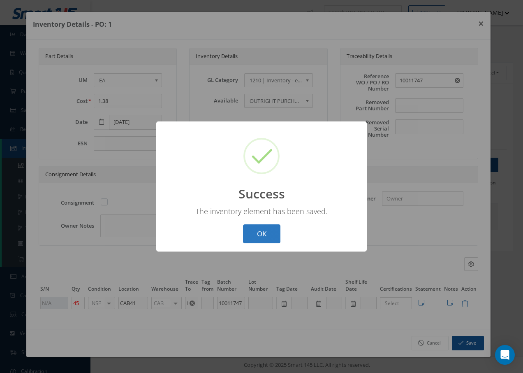
click at [272, 231] on button "OK" at bounding box center [261, 233] width 37 height 19
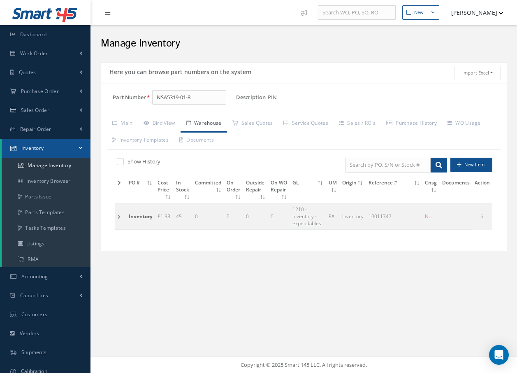
click at [117, 217] on td at bounding box center [120, 216] width 11 height 26
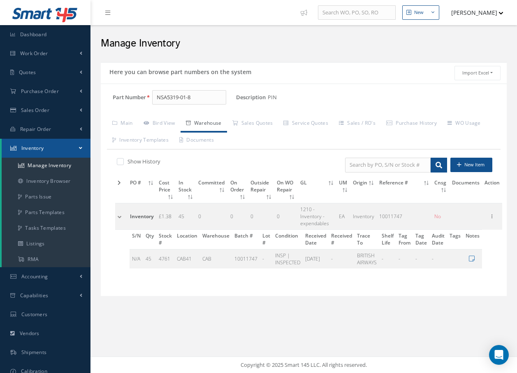
click at [117, 217] on td at bounding box center [121, 216] width 12 height 26
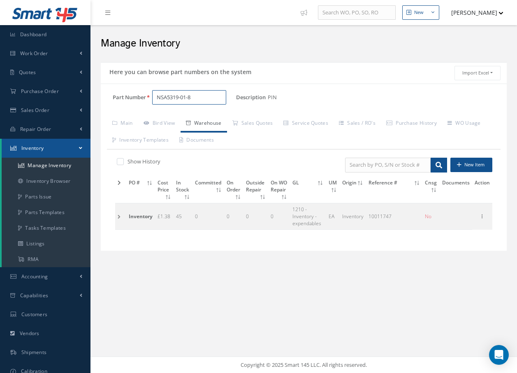
click at [210, 98] on input "NSA5319-01-8" at bounding box center [189, 97] width 74 height 15
click at [184, 119] on span "NSA5059-3" at bounding box center [192, 118] width 74 height 9
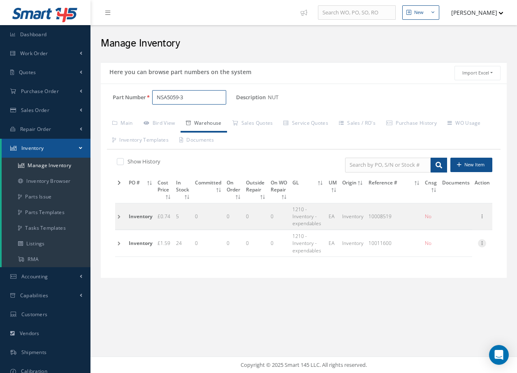
type input "NSA5059-3"
click at [480, 244] on icon at bounding box center [482, 242] width 8 height 7
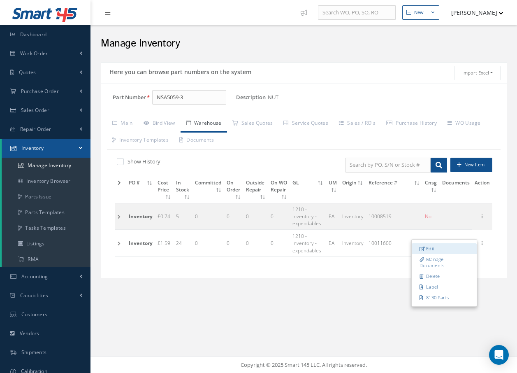
click at [445, 247] on link "Edit" at bounding box center [444, 248] width 65 height 11
type input "1.59"
type input "03/18/2024"
type input "10011600"
type input "24"
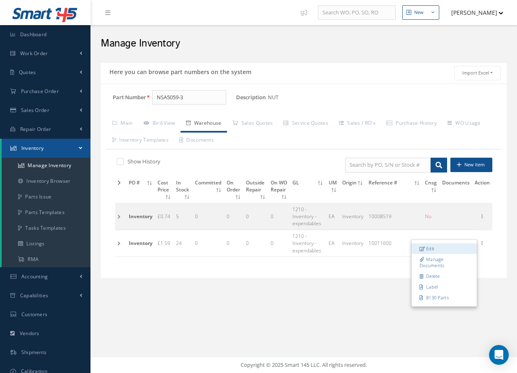
type input "UNITED AVIATION SING"
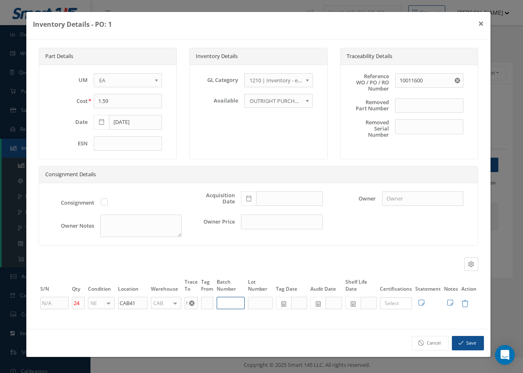
click at [230, 306] on input "text" at bounding box center [231, 303] width 28 height 12
type input "10011600"
click at [467, 343] on button "Save" at bounding box center [468, 343] width 32 height 14
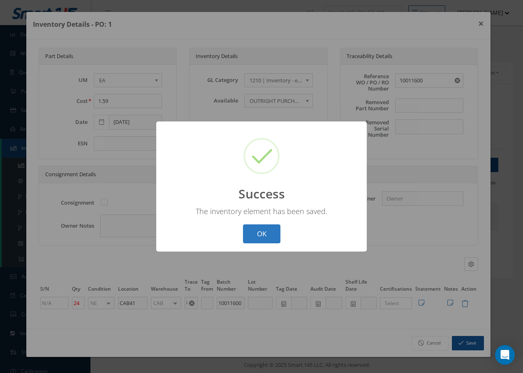
click at [251, 228] on button "OK" at bounding box center [261, 233] width 37 height 19
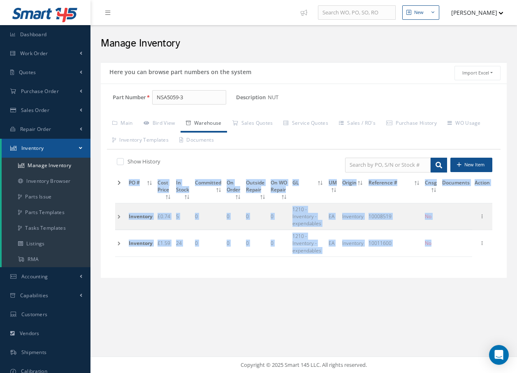
drag, startPoint x: 480, startPoint y: 243, endPoint x: 177, endPoint y: 270, distance: 304.4
click at [177, 270] on div "Show History New Item PO # Cost Price In Stock Committed On Order Outside Repai…" at bounding box center [304, 210] width 394 height 122
drag, startPoint x: 177, startPoint y: 270, endPoint x: 234, endPoint y: 269, distance: 56.8
click at [234, 269] on div "Show History New Item PO # Cost Price In Stock Committed On Order Outside Repai…" at bounding box center [304, 210] width 394 height 122
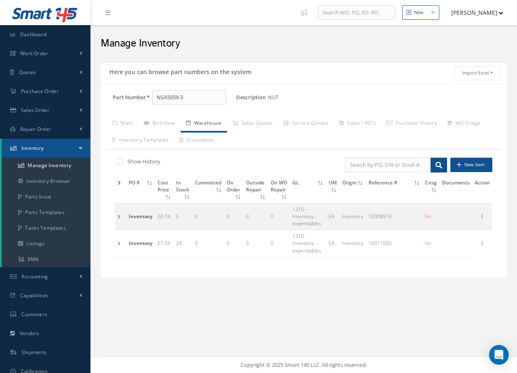
click at [118, 244] on td at bounding box center [120, 243] width 11 height 26
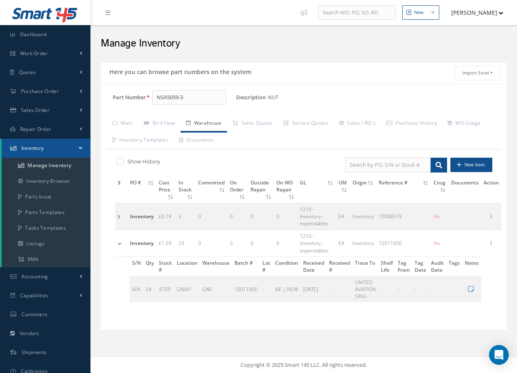
click at [118, 244] on td at bounding box center [121, 243] width 12 height 26
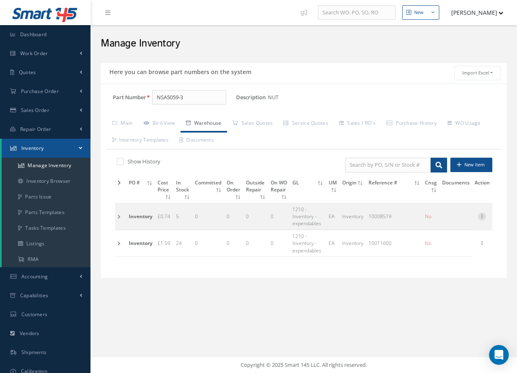
click at [481, 216] on icon at bounding box center [482, 215] width 8 height 7
click at [471, 220] on link "Edit" at bounding box center [444, 221] width 65 height 11
type input "0.74"
type input "10/14/2021"
type input "10008519"
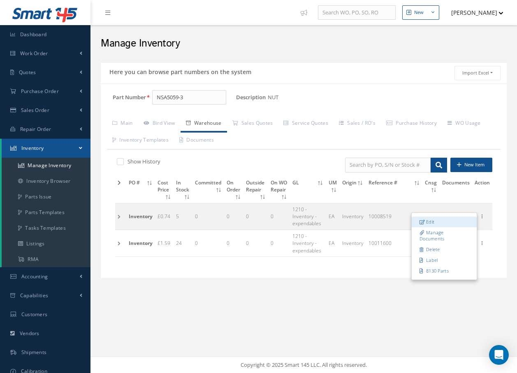
type input "5"
type input "nadcap"
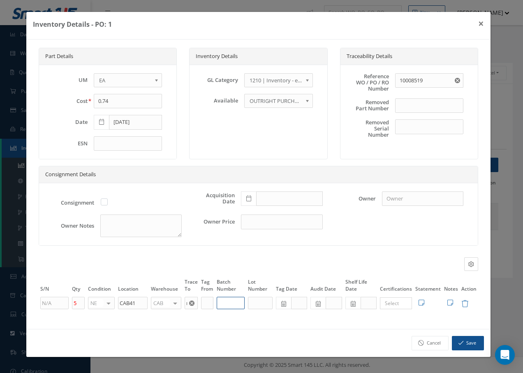
click at [228, 301] on input "text" at bounding box center [231, 303] width 28 height 12
type input "10008519"
click at [464, 343] on icon "button" at bounding box center [461, 343] width 5 height 6
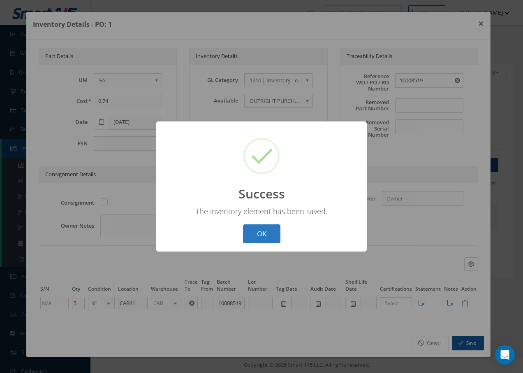
click at [264, 234] on button "OK" at bounding box center [261, 233] width 37 height 19
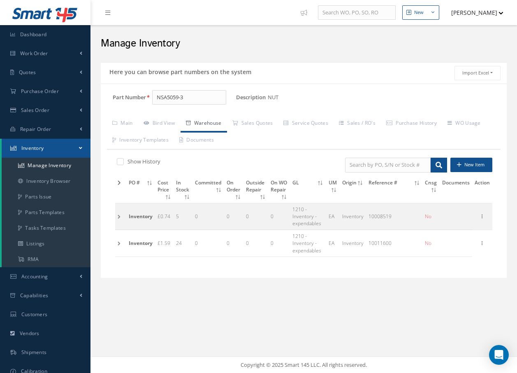
click at [117, 215] on td at bounding box center [120, 216] width 11 height 26
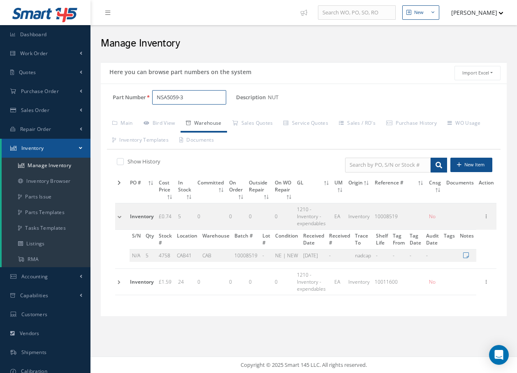
click at [201, 99] on input "NSA5059-3" at bounding box center [189, 97] width 74 height 15
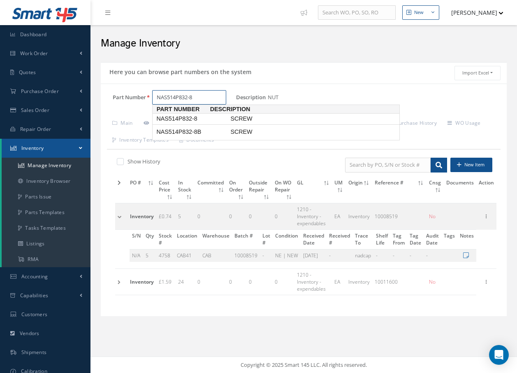
click at [198, 118] on span "NAS514P832-8" at bounding box center [192, 118] width 74 height 9
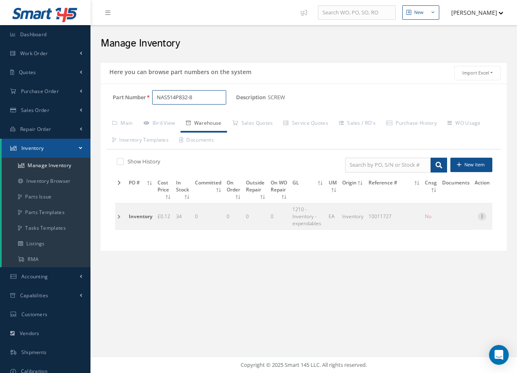
type input "NAS514P832-8"
click at [485, 217] on icon at bounding box center [482, 215] width 8 height 7
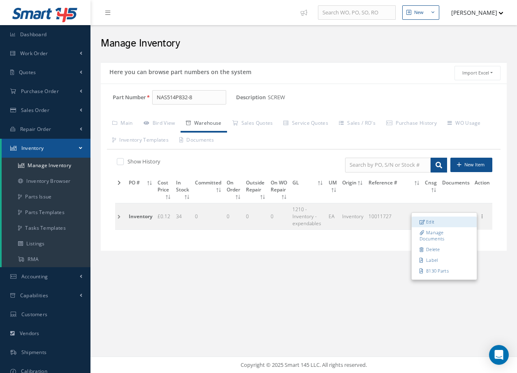
click at [435, 221] on link "Edit" at bounding box center [444, 221] width 65 height 11
type input "0.12"
type input "04/18/2024"
type input "10011727"
type input "34"
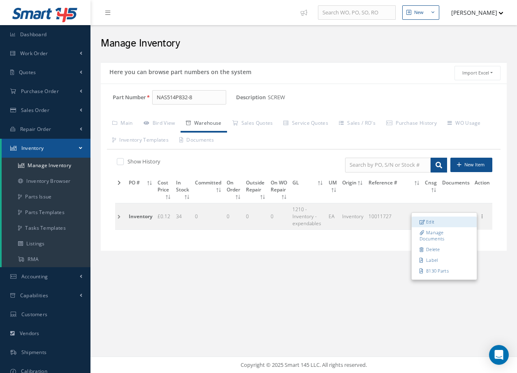
type input "BOEING"
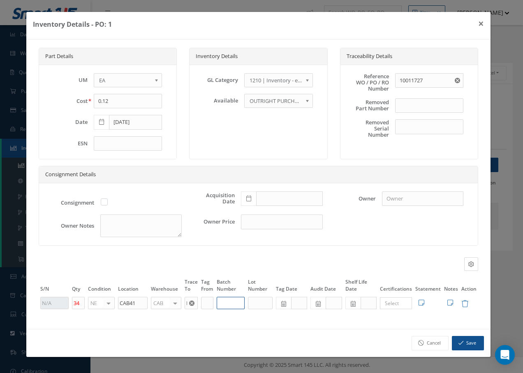
drag, startPoint x: 226, startPoint y: 298, endPoint x: 234, endPoint y: 297, distance: 7.4
click at [229, 298] on input "text" at bounding box center [231, 303] width 28 height 12
type input "10011727"
click at [478, 340] on button "Save" at bounding box center [468, 343] width 32 height 14
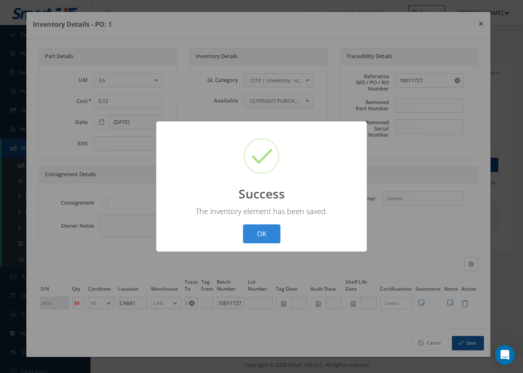
click at [281, 230] on div "OK Cancel" at bounding box center [262, 233] width 42 height 19
click at [274, 233] on button "OK" at bounding box center [261, 233] width 37 height 19
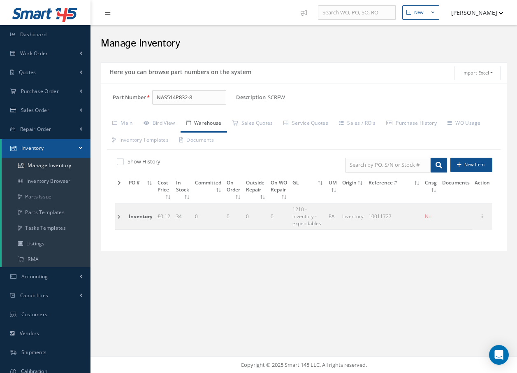
click at [119, 216] on td at bounding box center [120, 216] width 11 height 26
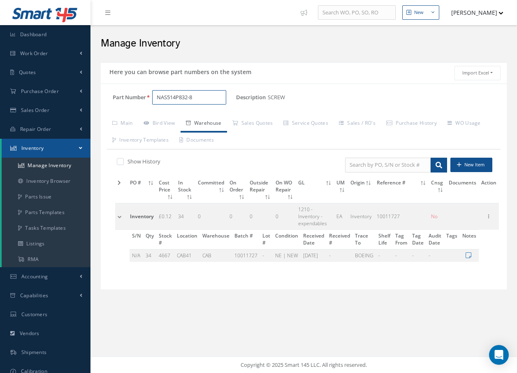
click at [210, 96] on input "NAS514P832-8" at bounding box center [189, 97] width 74 height 15
click at [220, 119] on span "NAS514P1032-10" at bounding box center [192, 118] width 74 height 9
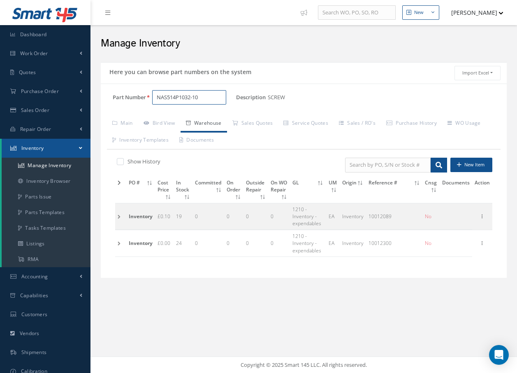
type input "NAS514P1032-10"
click at [119, 245] on td at bounding box center [120, 243] width 11 height 26
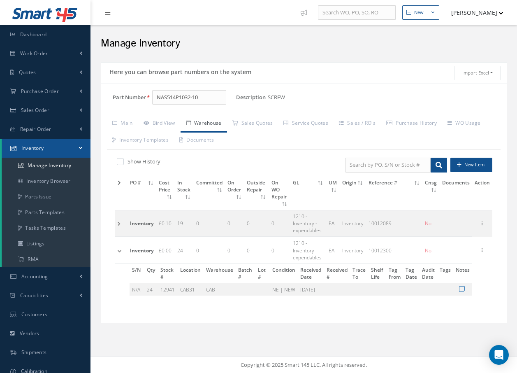
click at [119, 245] on td at bounding box center [121, 250] width 12 height 26
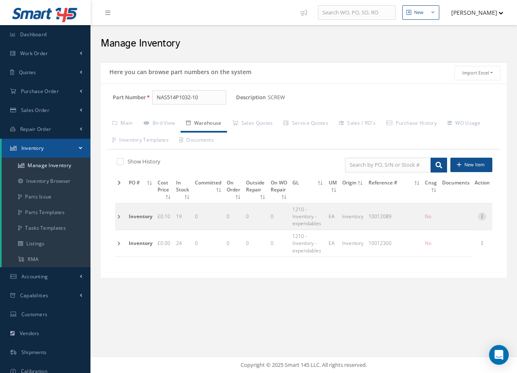
click at [483, 217] on icon at bounding box center [482, 215] width 8 height 7
click at [434, 220] on link "Edit" at bounding box center [444, 221] width 65 height 11
type input "0.10"
type input "07/30/2024"
type input "10012089"
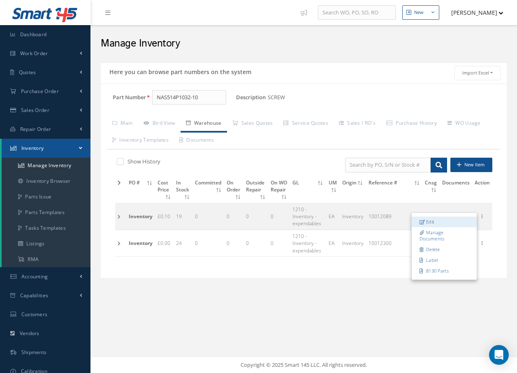
type input "19"
type input "MAC FASTENERS"
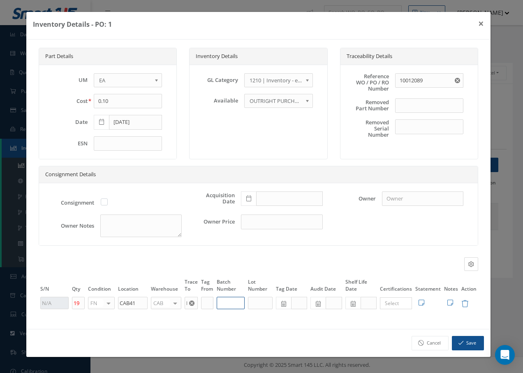
drag, startPoint x: 236, startPoint y: 307, endPoint x: 241, endPoint y: 302, distance: 7.0
click at [237, 307] on input "text" at bounding box center [231, 303] width 28 height 12
type input "10012089"
click at [472, 343] on button "Save" at bounding box center [468, 343] width 32 height 14
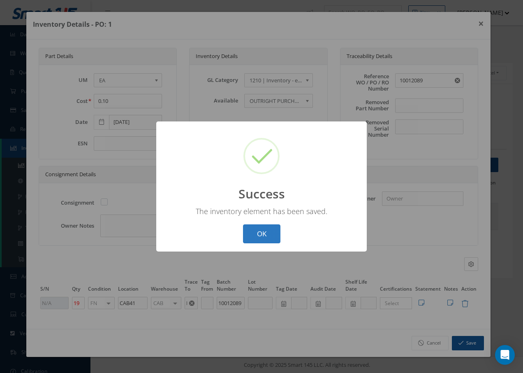
click at [272, 234] on button "OK" at bounding box center [261, 233] width 37 height 19
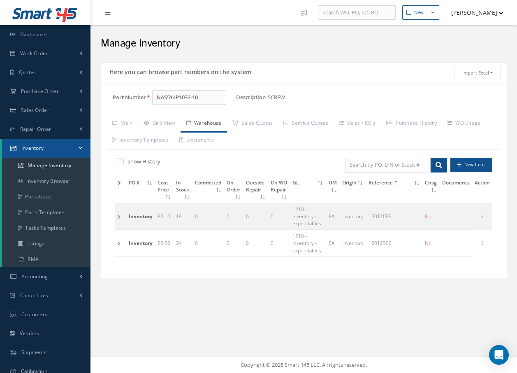
click at [118, 216] on td at bounding box center [120, 216] width 11 height 26
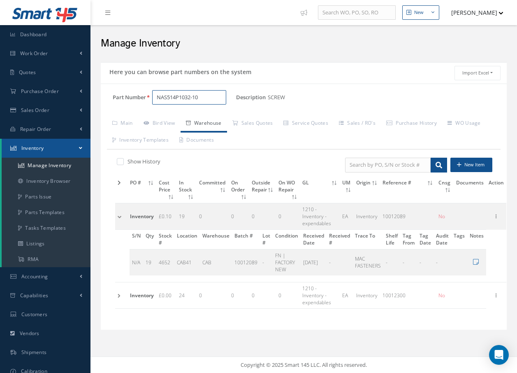
click at [223, 102] on input "NAS514P1032-10" at bounding box center [189, 97] width 74 height 15
click at [215, 118] on span "NAS1801-3-5" at bounding box center [192, 118] width 74 height 9
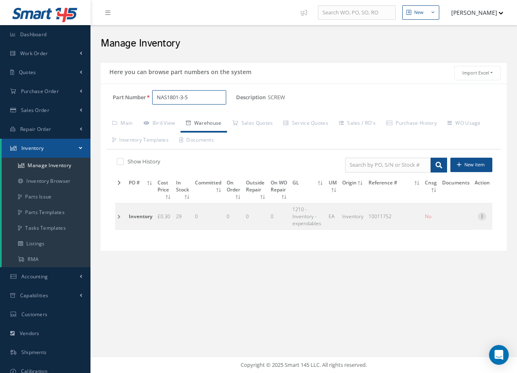
type input "NAS1801-3-5"
click at [483, 217] on icon at bounding box center [482, 215] width 8 height 7
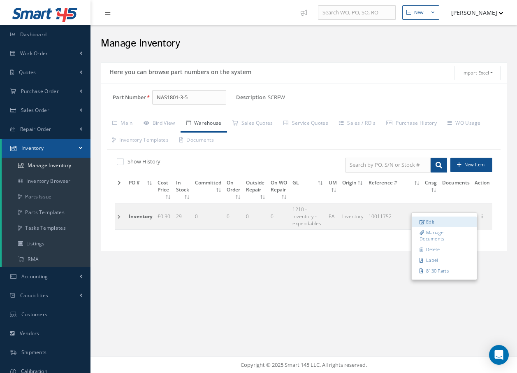
click at [450, 223] on link "Edit" at bounding box center [444, 221] width 65 height 11
type input "0.30"
type input "04/25/2024"
type input "10011752"
type input "29"
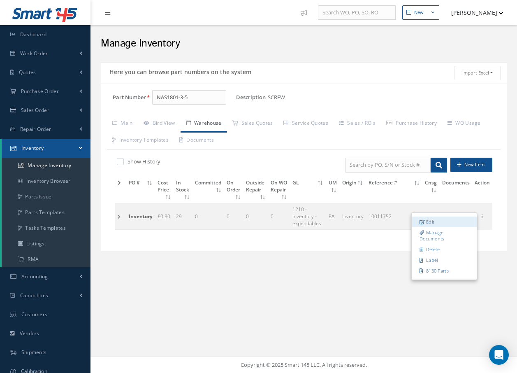
type input "BOEING"
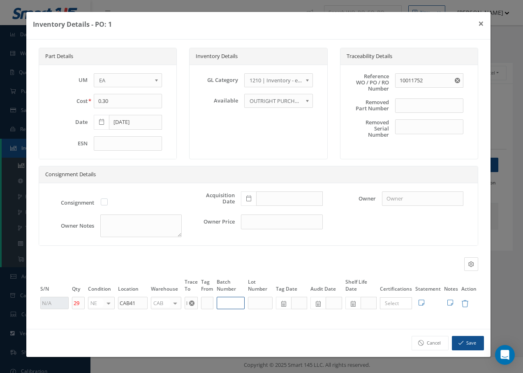
click at [237, 299] on input "text" at bounding box center [231, 303] width 28 height 12
type input "10011752"
click at [472, 346] on button "Save" at bounding box center [468, 343] width 32 height 14
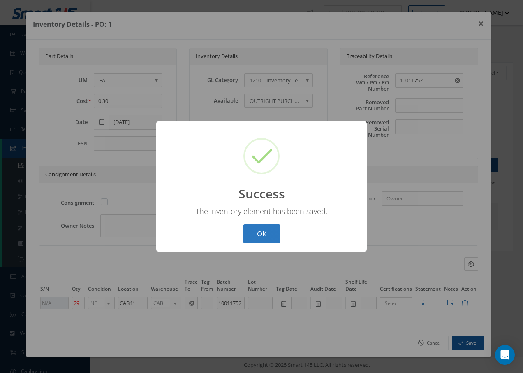
click at [270, 225] on button "OK" at bounding box center [261, 233] width 37 height 19
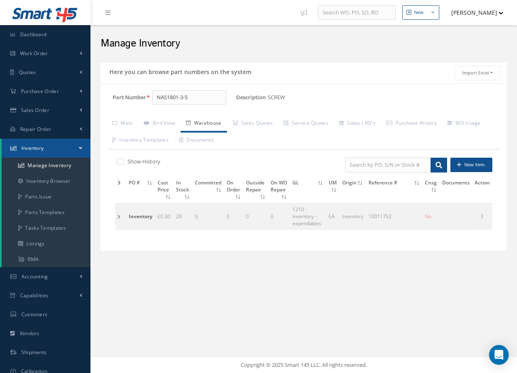
click at [118, 215] on td at bounding box center [120, 216] width 11 height 26
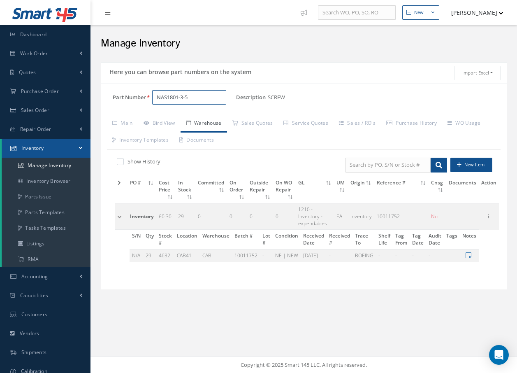
click at [221, 97] on input "NAS1801-3-5" at bounding box center [189, 97] width 74 height 15
click at [202, 118] on span "NAS1149FN632P" at bounding box center [192, 118] width 74 height 9
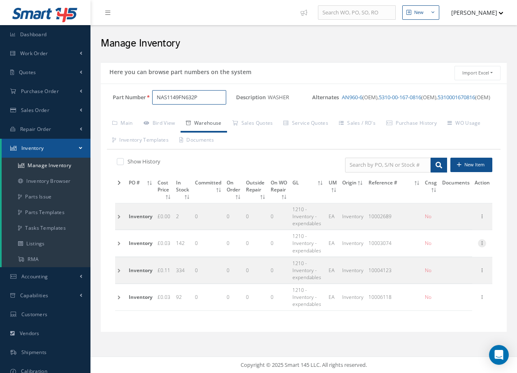
type input "NAS1149FN632P"
click at [483, 243] on icon at bounding box center [482, 242] width 8 height 7
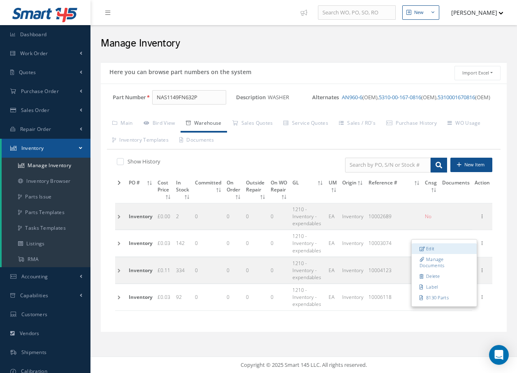
click at [436, 248] on link "Edit" at bounding box center [444, 248] width 65 height 11
type input "0.03"
type input "10/11/2017"
type input "10003074"
type input "142"
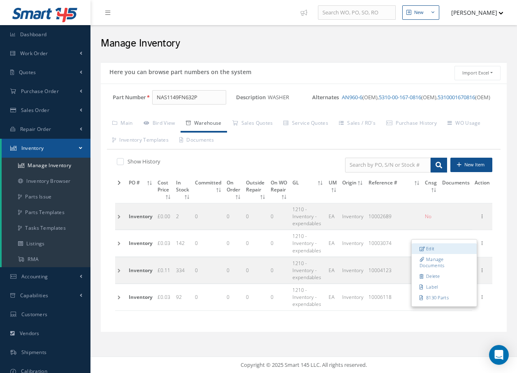
type input "LAS"
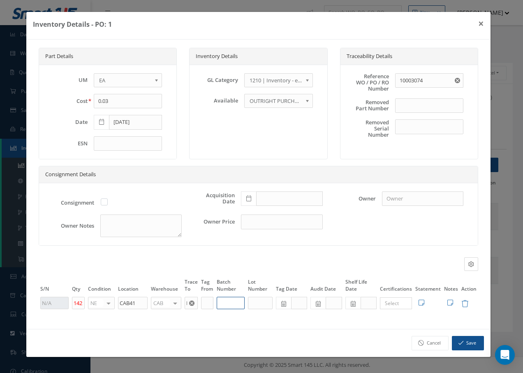
click at [240, 302] on input "text" at bounding box center [231, 303] width 28 height 12
click at [461, 341] on icon "button" at bounding box center [461, 343] width 5 height 6
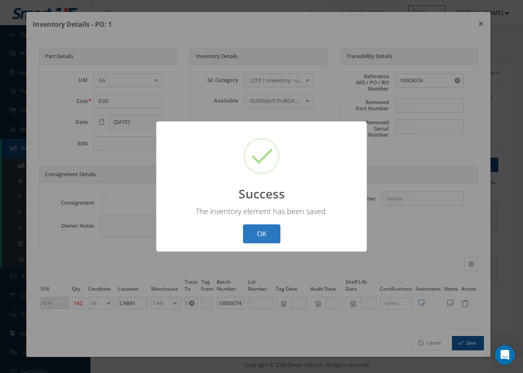
click at [258, 232] on button "OK" at bounding box center [261, 233] width 37 height 19
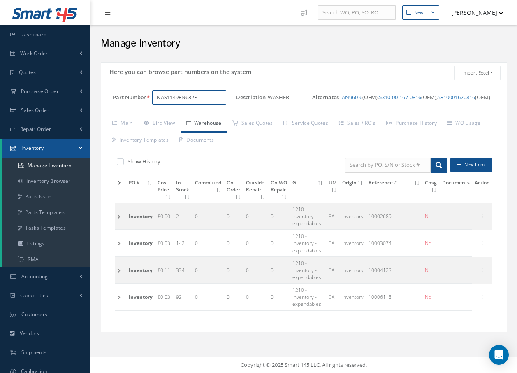
click at [213, 93] on input "NAS1149FN632P" at bounding box center [189, 97] width 74 height 15
click at [209, 118] on span "NAS1149F1165P" at bounding box center [192, 118] width 74 height 9
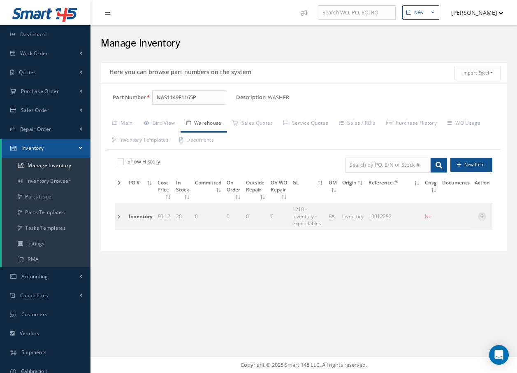
click at [484, 216] on icon at bounding box center [482, 215] width 8 height 7
click at [441, 222] on link "Edit" at bounding box center [444, 221] width 65 height 11
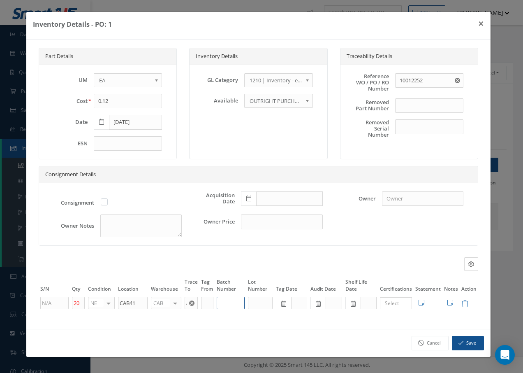
click at [234, 299] on input "text" at bounding box center [231, 303] width 28 height 12
click at [475, 343] on button "Save" at bounding box center [468, 343] width 32 height 14
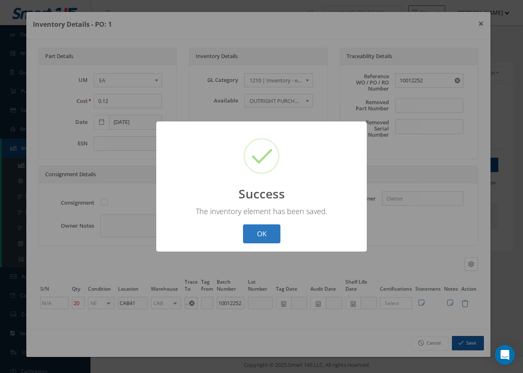
click at [265, 234] on button "OK" at bounding box center [261, 233] width 37 height 19
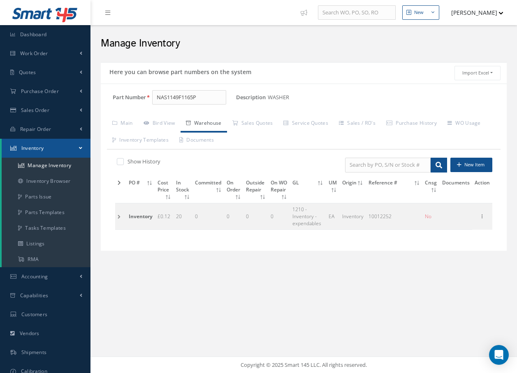
click at [120, 216] on td at bounding box center [120, 216] width 11 height 26
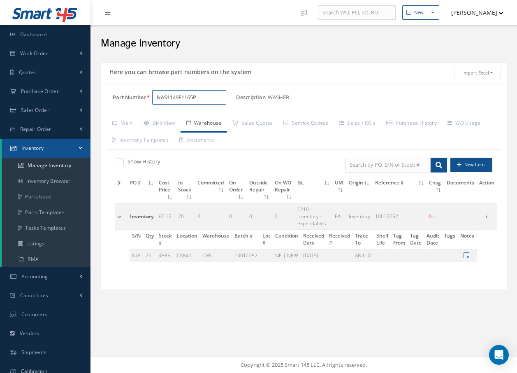
drag, startPoint x: 217, startPoint y: 97, endPoint x: 222, endPoint y: 98, distance: 5.1
click at [217, 97] on input "NAS1149F1165P" at bounding box center [189, 97] width 74 height 15
drag, startPoint x: 209, startPoint y: 99, endPoint x: 213, endPoint y: 94, distance: 6.3
click at [210, 97] on input "NAS1149F1165P" at bounding box center [189, 97] width 74 height 15
click at [214, 119] on span "NAS1149F0563P" at bounding box center [192, 118] width 74 height 9
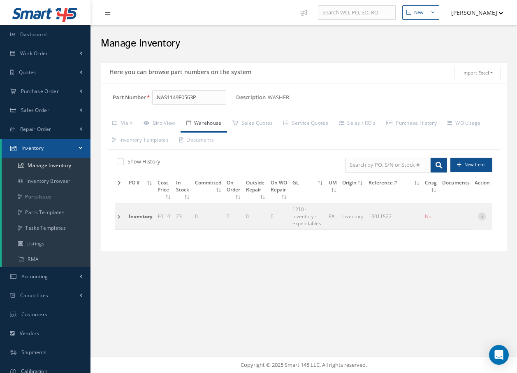
click at [482, 217] on icon at bounding box center [482, 215] width 8 height 7
click at [434, 223] on link "Edit" at bounding box center [444, 221] width 65 height 11
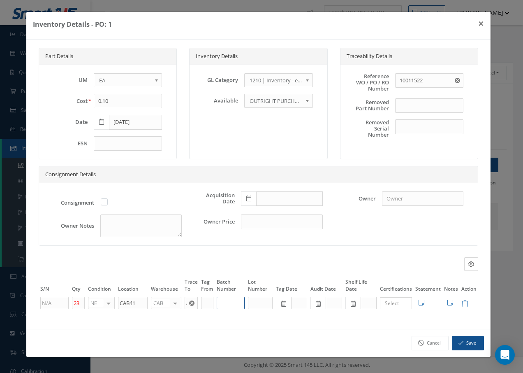
click at [226, 303] on input "text" at bounding box center [231, 303] width 28 height 12
click at [472, 343] on button "Save" at bounding box center [468, 343] width 32 height 14
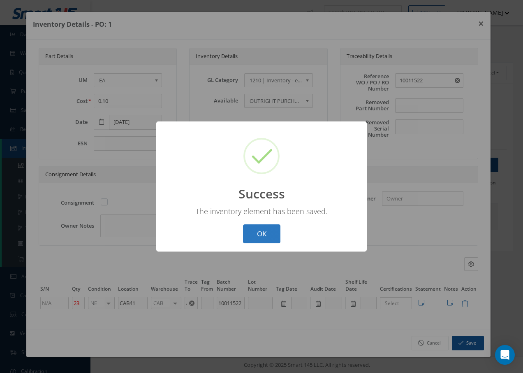
click at [260, 229] on button "OK" at bounding box center [261, 233] width 37 height 19
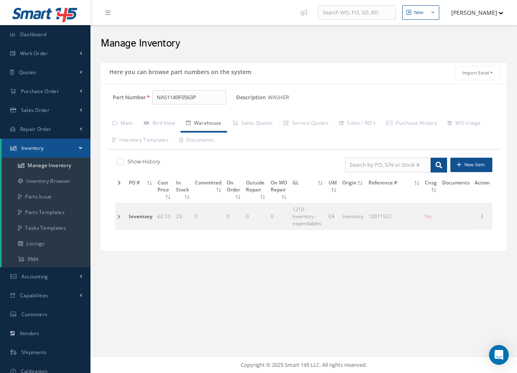
click at [119, 218] on td at bounding box center [120, 216] width 11 height 26
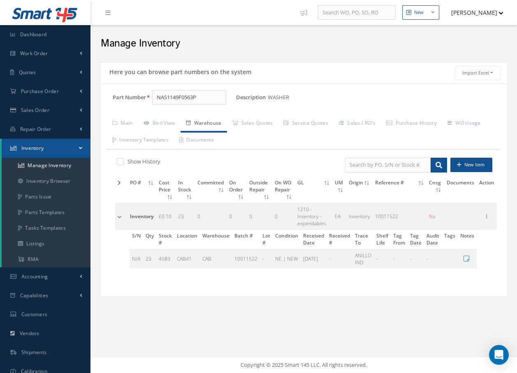
click at [118, 216] on td at bounding box center [121, 216] width 12 height 26
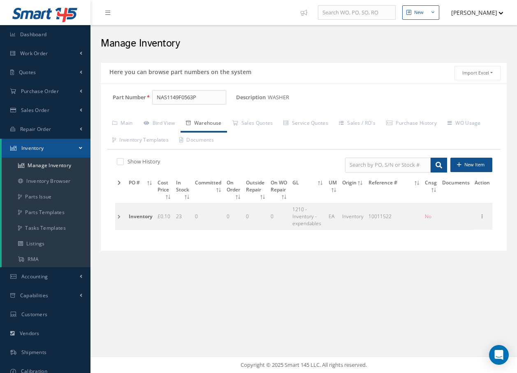
click at [118, 216] on td at bounding box center [120, 216] width 11 height 26
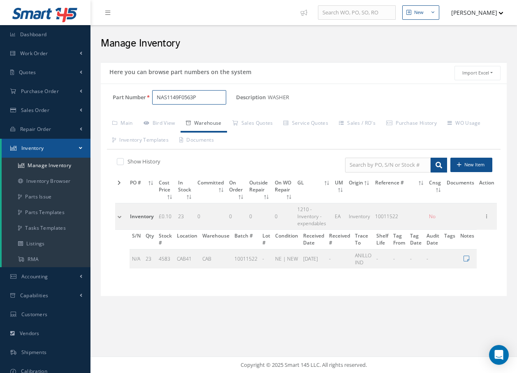
click at [212, 94] on input "NAS1149F0563P" at bounding box center [189, 97] width 74 height 15
click at [197, 120] on span "NAS1149F0332P" at bounding box center [192, 118] width 74 height 9
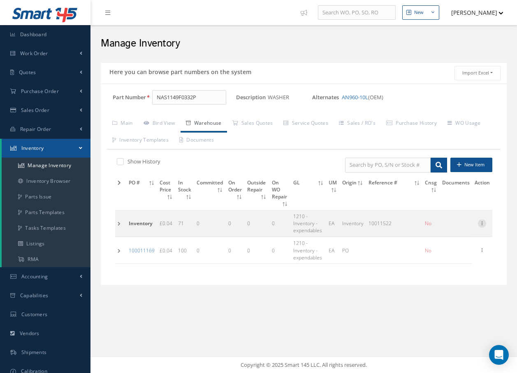
click at [483, 224] on icon at bounding box center [482, 222] width 8 height 7
click at [433, 230] on link "Edit" at bounding box center [444, 228] width 65 height 11
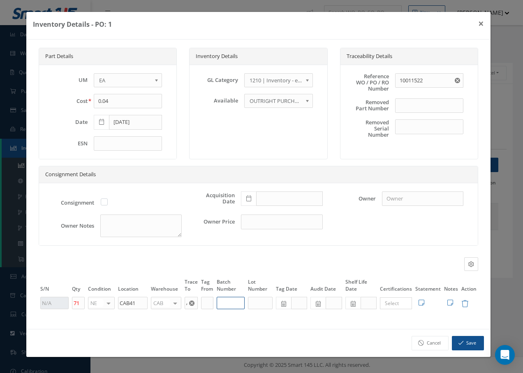
click at [236, 304] on input "text" at bounding box center [231, 303] width 28 height 12
click at [468, 341] on button "Save" at bounding box center [468, 343] width 32 height 14
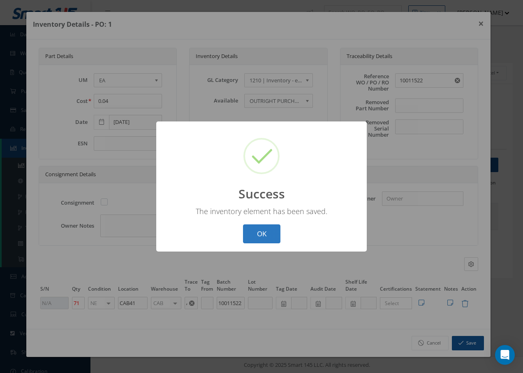
click at [263, 232] on button "OK" at bounding box center [261, 233] width 37 height 19
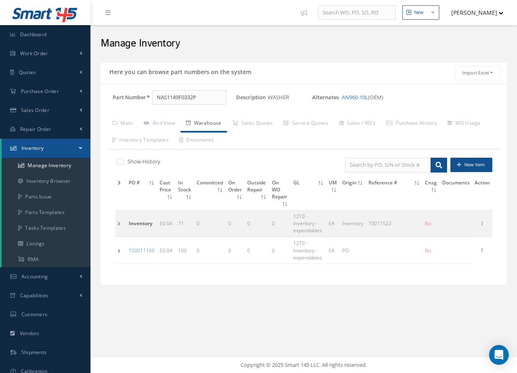
click at [121, 223] on td at bounding box center [120, 223] width 11 height 26
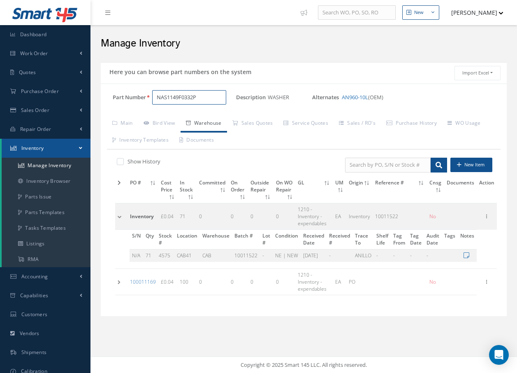
click at [205, 97] on input "NAS1149F0332P" at bounding box center [189, 97] width 74 height 15
click at [222, 121] on span "NAS1149D0516J" at bounding box center [192, 118] width 74 height 9
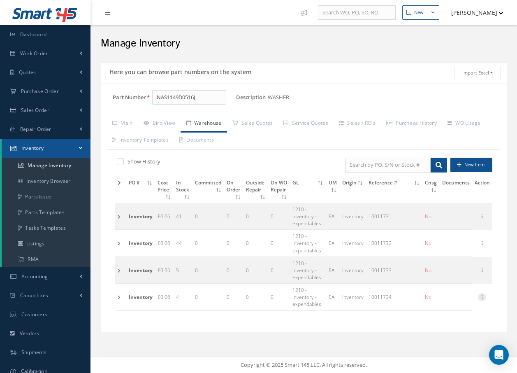
click at [484, 299] on icon at bounding box center [482, 296] width 8 height 7
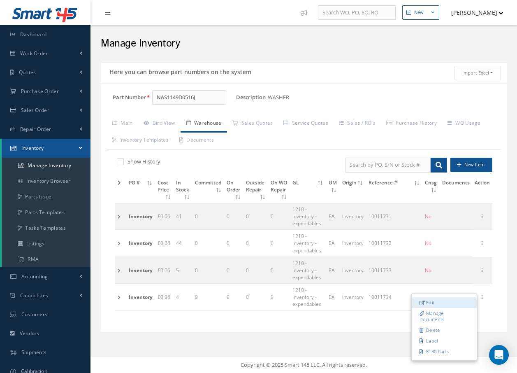
click at [437, 299] on link "Edit" at bounding box center [444, 302] width 65 height 11
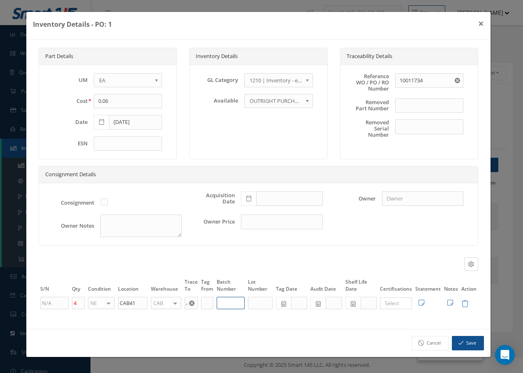
click at [227, 299] on input "text" at bounding box center [231, 303] width 28 height 12
click at [472, 342] on button "Save" at bounding box center [468, 343] width 32 height 14
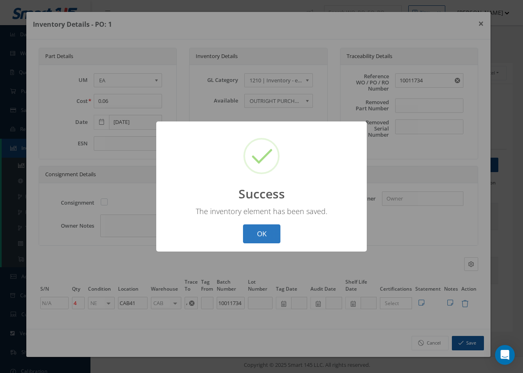
click at [265, 231] on button "OK" at bounding box center [261, 233] width 37 height 19
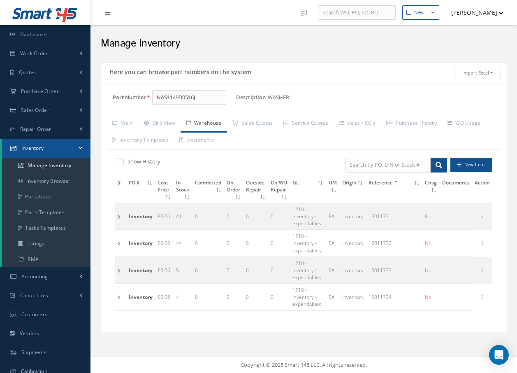
click at [120, 297] on td at bounding box center [120, 297] width 11 height 26
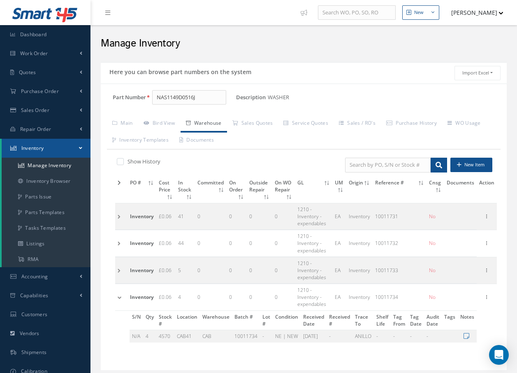
click at [120, 297] on td at bounding box center [121, 297] width 12 height 26
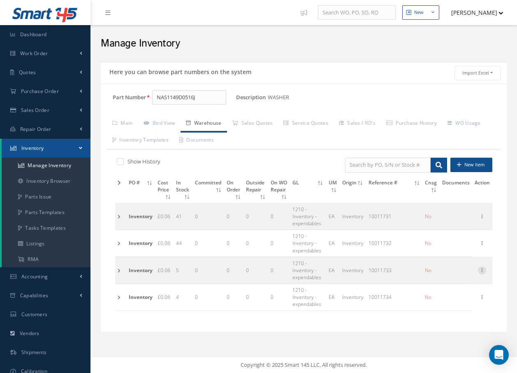
click at [482, 267] on icon at bounding box center [482, 269] width 8 height 7
click at [446, 277] on link "Edit" at bounding box center [444, 275] width 65 height 11
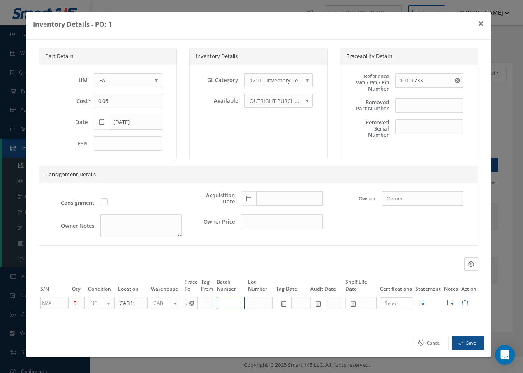
click at [234, 301] on input "text" at bounding box center [231, 303] width 28 height 12
click at [471, 343] on button "Save" at bounding box center [468, 343] width 32 height 14
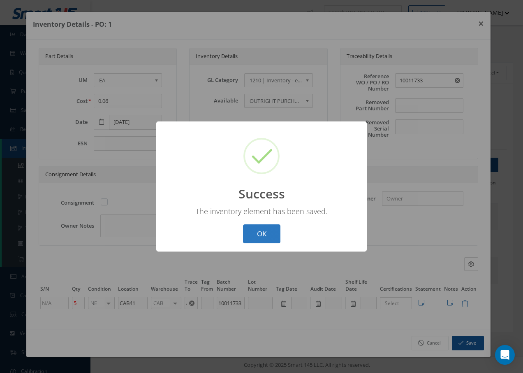
click at [267, 237] on button "OK" at bounding box center [261, 233] width 37 height 19
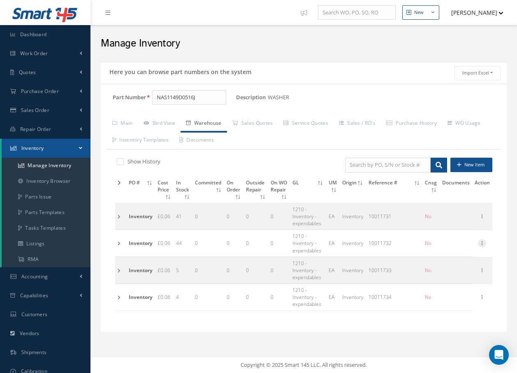
click at [483, 243] on icon at bounding box center [482, 242] width 8 height 7
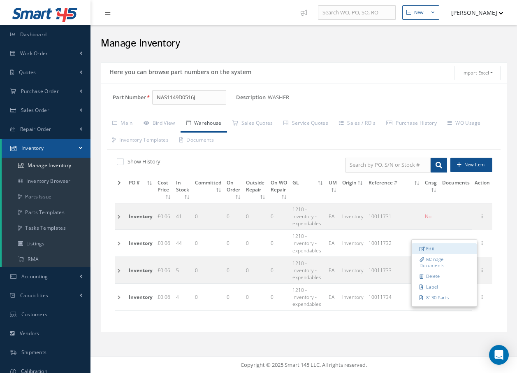
click at [458, 246] on link "Edit" at bounding box center [444, 248] width 65 height 11
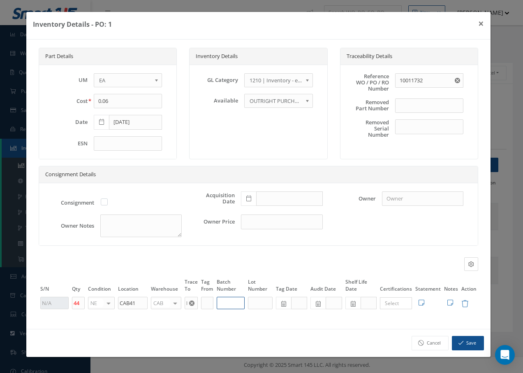
click at [237, 306] on input "text" at bounding box center [231, 303] width 28 height 12
click at [467, 340] on button "Save" at bounding box center [468, 343] width 32 height 14
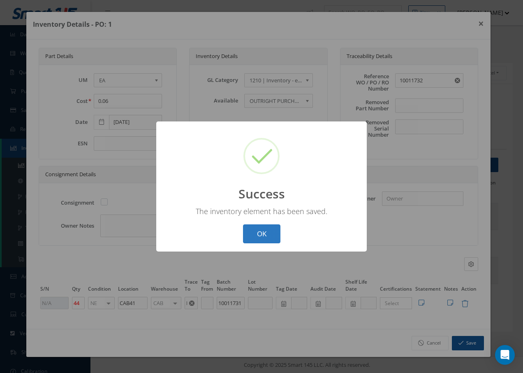
click at [249, 226] on button "OK" at bounding box center [261, 233] width 37 height 19
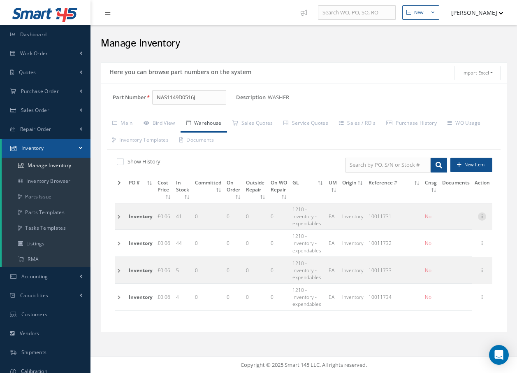
click at [485, 215] on icon at bounding box center [482, 215] width 8 height 7
click at [439, 219] on link "Edit" at bounding box center [444, 221] width 65 height 11
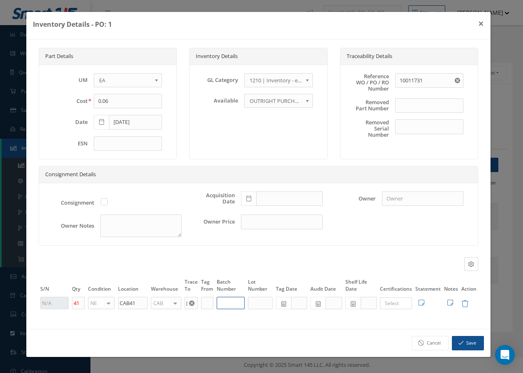
click at [233, 306] on input "text" at bounding box center [231, 303] width 28 height 12
click at [464, 339] on button "Save" at bounding box center [468, 343] width 32 height 14
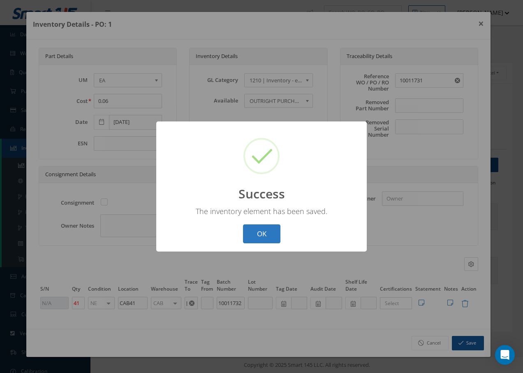
click at [260, 234] on button "OK" at bounding box center [261, 233] width 37 height 19
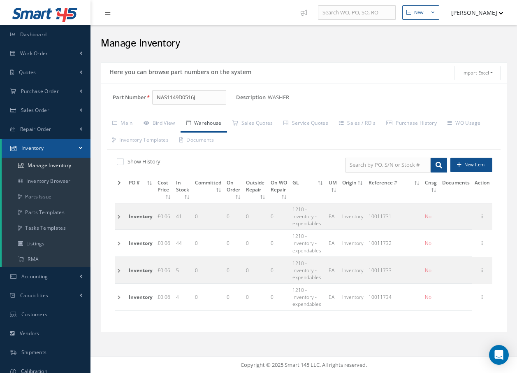
click at [116, 216] on td at bounding box center [120, 216] width 11 height 26
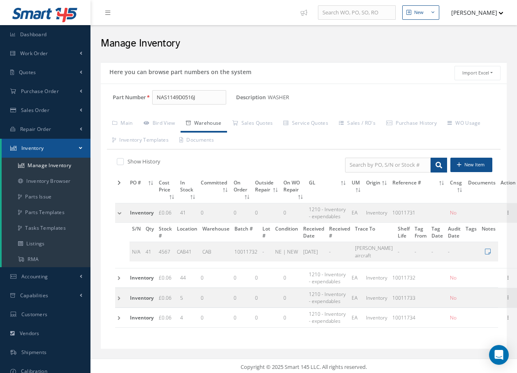
click at [118, 287] on td at bounding box center [121, 277] width 12 height 19
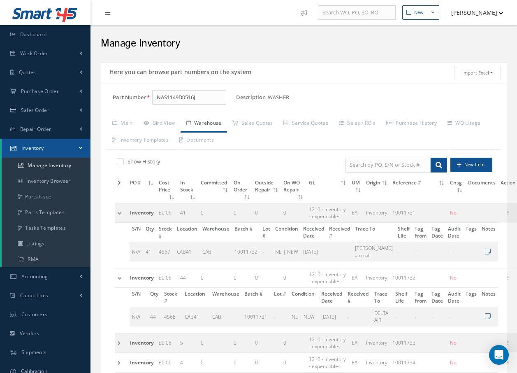
click at [118, 352] on td at bounding box center [121, 342] width 12 height 19
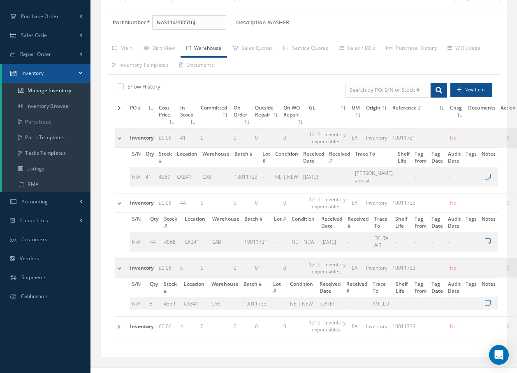
scroll to position [114, 0]
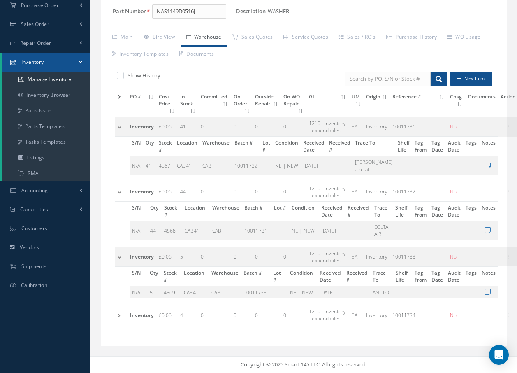
click at [118, 312] on td at bounding box center [121, 314] width 12 height 19
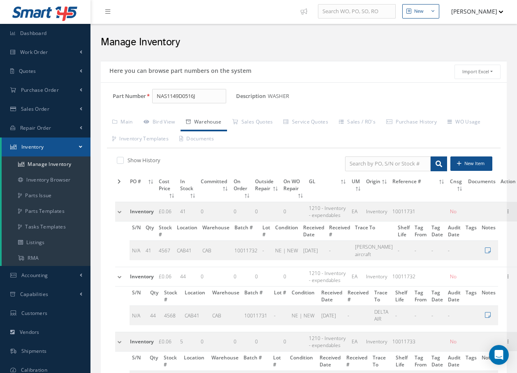
scroll to position [0, 0]
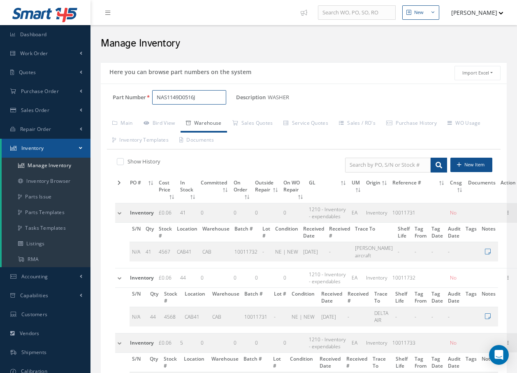
click at [206, 94] on input "NAS1149D0516J" at bounding box center [189, 97] width 74 height 15
click at [194, 119] on span "NAS1149D0432J" at bounding box center [192, 118] width 74 height 9
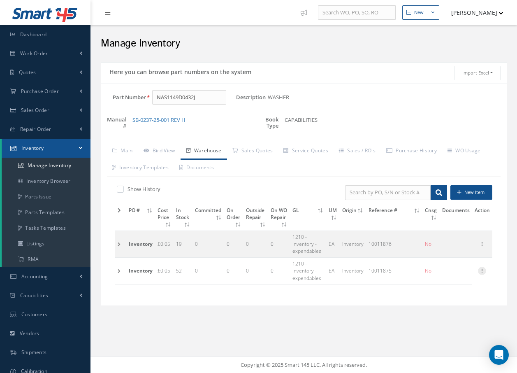
click at [482, 268] on icon at bounding box center [482, 270] width 8 height 7
click at [448, 277] on link "Edit" at bounding box center [444, 276] width 65 height 11
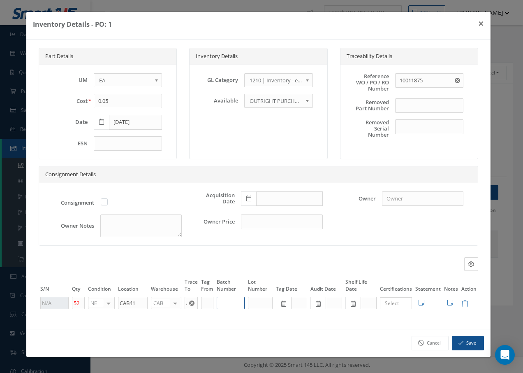
click at [230, 302] on input "text" at bounding box center [231, 303] width 28 height 12
click at [466, 341] on button "Save" at bounding box center [468, 343] width 32 height 14
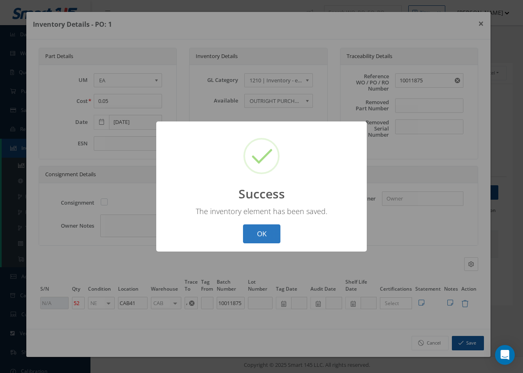
click at [266, 230] on button "OK" at bounding box center [261, 233] width 37 height 19
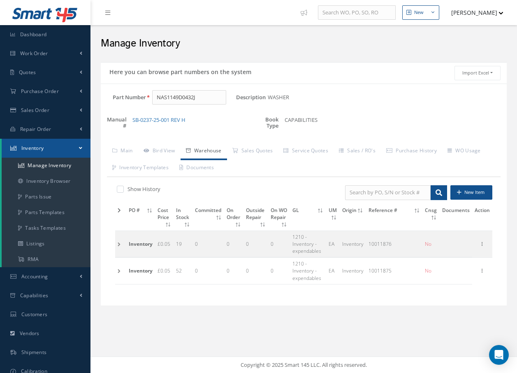
click at [119, 271] on td at bounding box center [120, 270] width 11 height 26
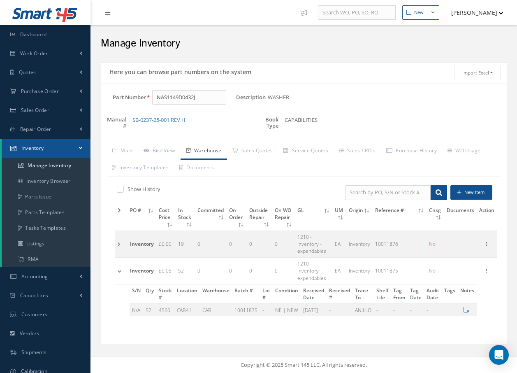
click at [119, 271] on td at bounding box center [121, 270] width 12 height 26
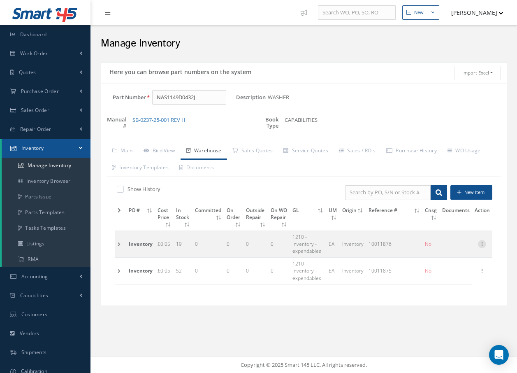
click at [484, 244] on icon at bounding box center [482, 243] width 8 height 7
click at [459, 246] on link "Edit" at bounding box center [444, 249] width 65 height 11
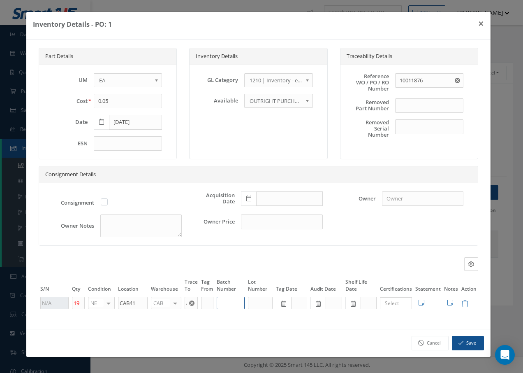
click at [222, 298] on input "text" at bounding box center [231, 303] width 28 height 12
click at [464, 344] on icon "button" at bounding box center [461, 343] width 5 height 6
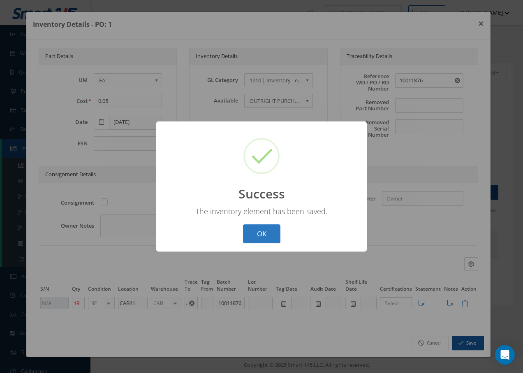
click at [257, 237] on button "OK" at bounding box center [261, 233] width 37 height 19
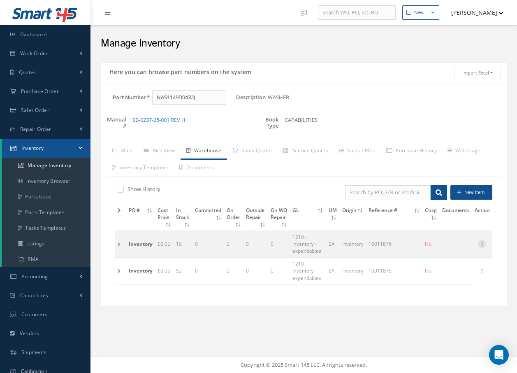
click at [481, 243] on icon at bounding box center [482, 243] width 8 height 7
click at [483, 241] on icon at bounding box center [482, 243] width 8 height 7
click at [117, 244] on td at bounding box center [120, 243] width 11 height 26
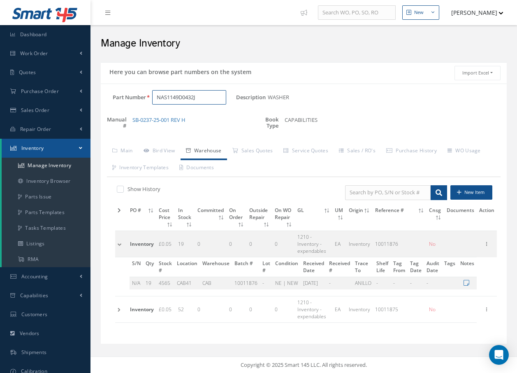
click at [210, 96] on input "NAS1149D0432J" at bounding box center [189, 97] width 74 height 15
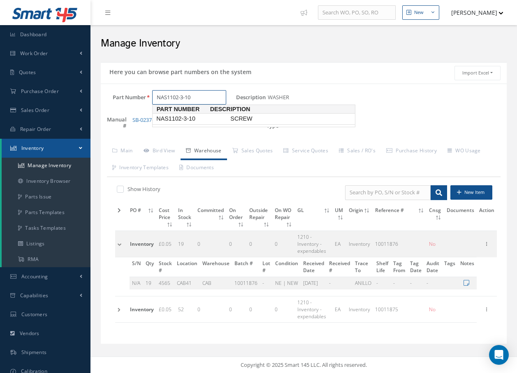
click at [205, 121] on span "NAS1102-3-10" at bounding box center [192, 118] width 74 height 9
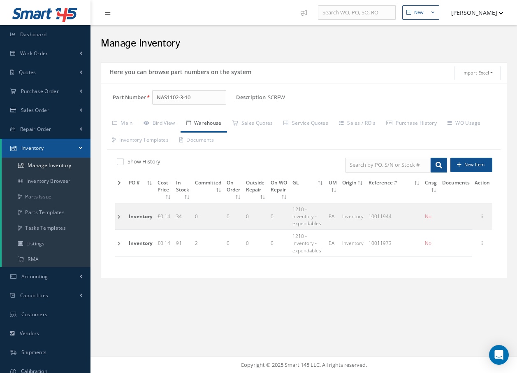
click at [119, 215] on td at bounding box center [120, 216] width 11 height 26
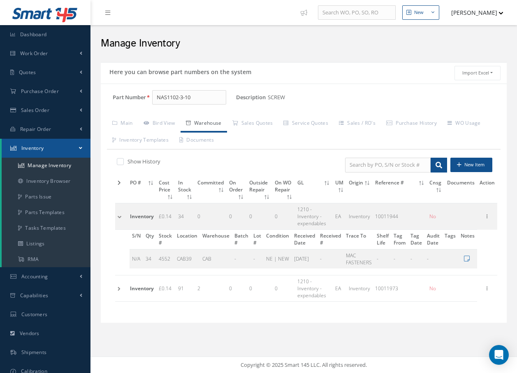
click at [119, 215] on td at bounding box center [121, 216] width 12 height 26
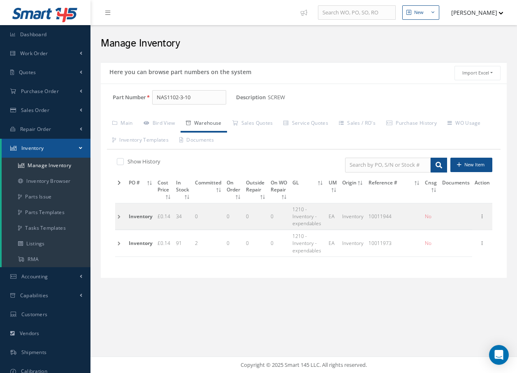
click at [119, 242] on td at bounding box center [120, 243] width 11 height 26
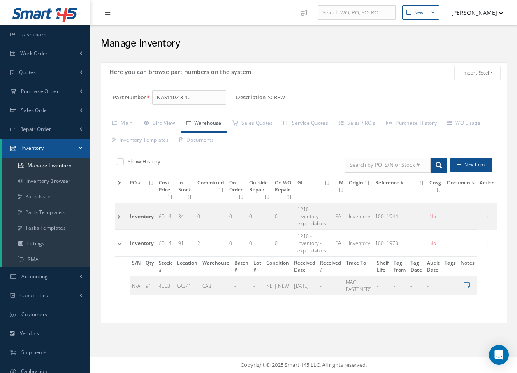
click at [119, 242] on td at bounding box center [121, 243] width 12 height 26
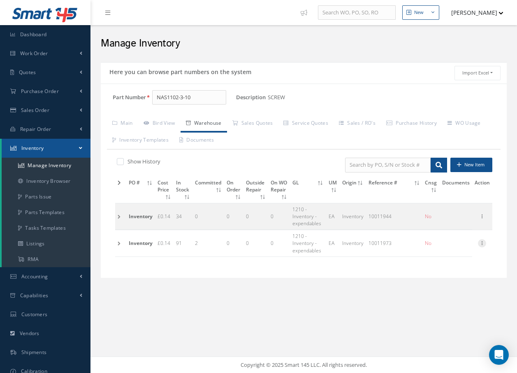
click at [481, 241] on icon at bounding box center [482, 242] width 8 height 7
click at [440, 248] on link "Edit" at bounding box center [444, 248] width 65 height 11
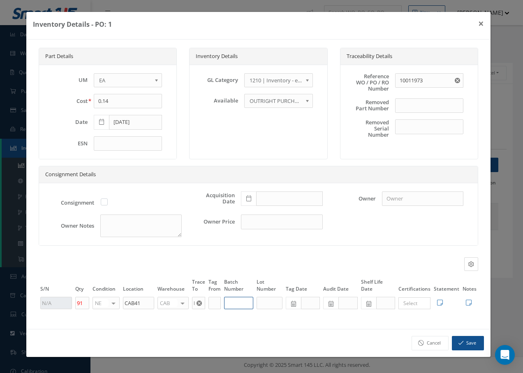
click at [243, 300] on input "text" at bounding box center [239, 303] width 30 height 12
click at [477, 340] on button "Save" at bounding box center [468, 343] width 32 height 14
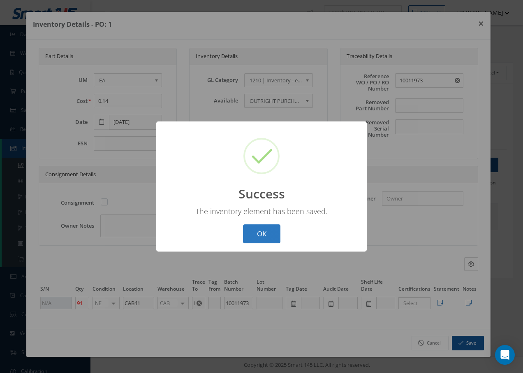
click at [267, 236] on button "OK" at bounding box center [261, 233] width 37 height 19
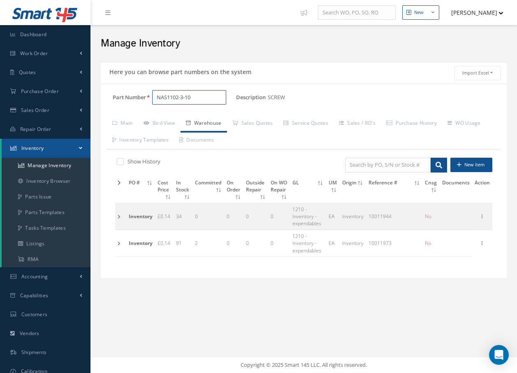
drag, startPoint x: 217, startPoint y: 98, endPoint x: 219, endPoint y: 94, distance: 5.0
click at [218, 94] on input "NAS1102-3-10" at bounding box center [189, 97] width 74 height 15
click at [196, 94] on input "NAS1102-3-10" at bounding box center [189, 97] width 74 height 15
click at [197, 116] on span "NAS1100-04-6" at bounding box center [192, 118] width 74 height 9
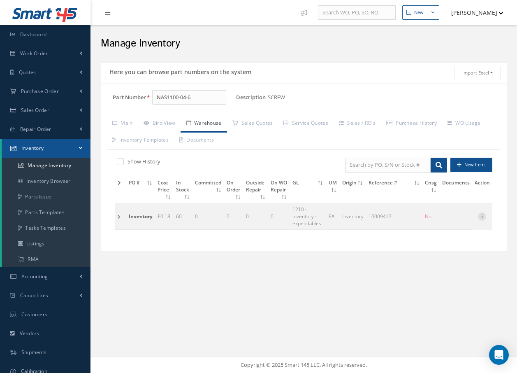
click at [480, 217] on icon at bounding box center [482, 215] width 8 height 7
click at [431, 222] on link "Edit" at bounding box center [444, 221] width 65 height 11
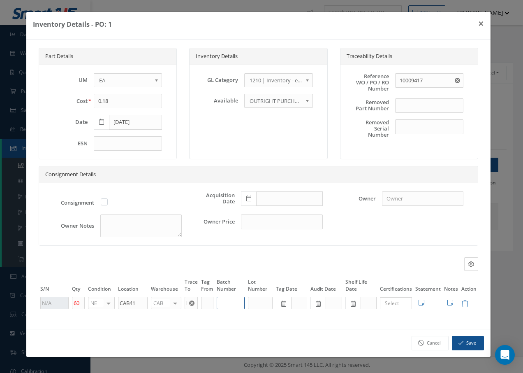
click at [230, 302] on input "text" at bounding box center [231, 303] width 28 height 12
drag, startPoint x: 469, startPoint y: 343, endPoint x: 483, endPoint y: 346, distance: 14.1
click at [475, 341] on button "Save" at bounding box center [468, 343] width 32 height 14
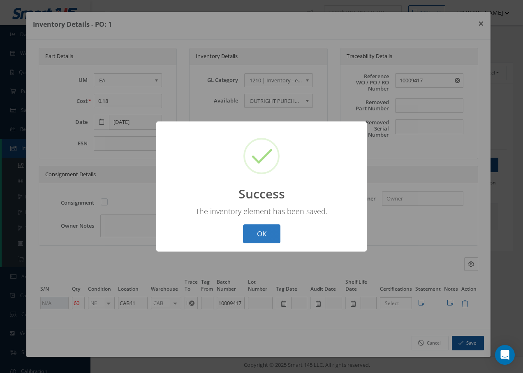
click at [259, 239] on button "OK" at bounding box center [261, 233] width 37 height 19
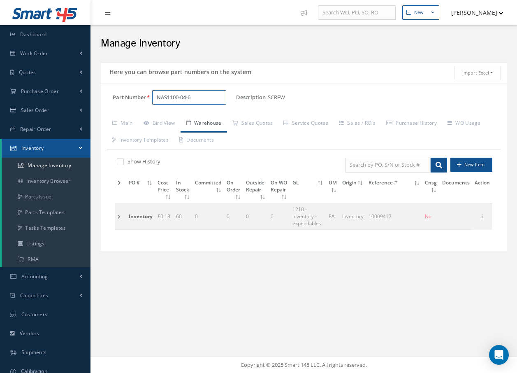
click at [215, 94] on input "NAS1100-04-6" at bounding box center [189, 97] width 74 height 15
click at [213, 117] on span "NAS1096-2-5" at bounding box center [192, 118] width 74 height 9
click at [482, 214] on icon at bounding box center [482, 215] width 8 height 7
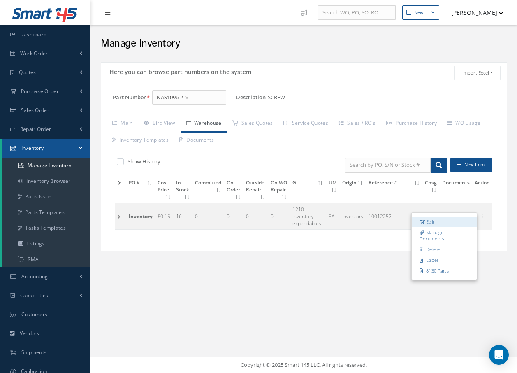
click at [435, 220] on link "Edit" at bounding box center [444, 221] width 65 height 11
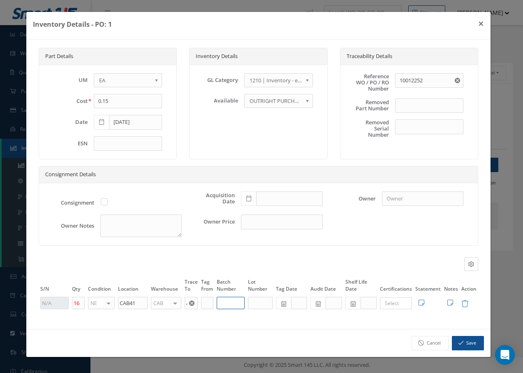
click at [232, 302] on input "text" at bounding box center [231, 303] width 28 height 12
click at [470, 344] on button "Save" at bounding box center [468, 343] width 32 height 14
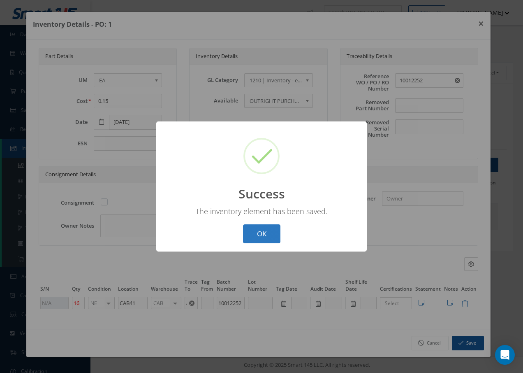
click at [257, 231] on button "OK" at bounding box center [261, 233] width 37 height 19
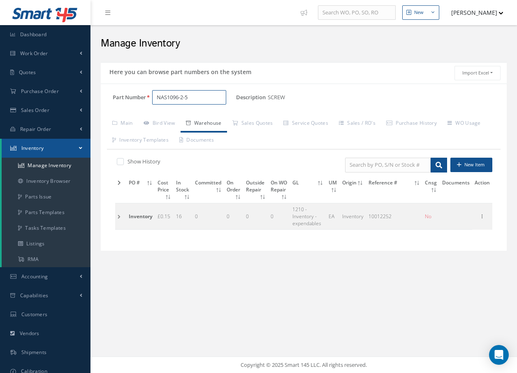
click at [196, 100] on input "NAS1096-2-5" at bounding box center [189, 97] width 74 height 15
click at [181, 119] on span "NAS1096-1-7" at bounding box center [192, 118] width 74 height 9
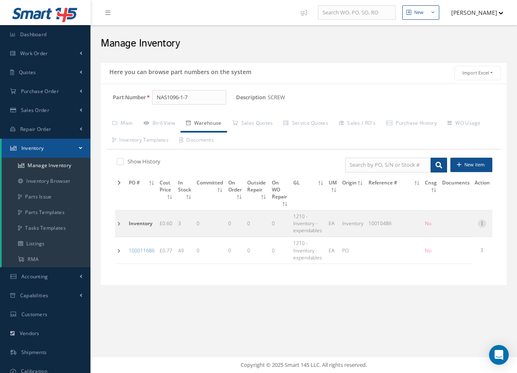
click at [480, 223] on icon at bounding box center [482, 222] width 8 height 7
click at [443, 227] on link "Edit" at bounding box center [444, 228] width 65 height 11
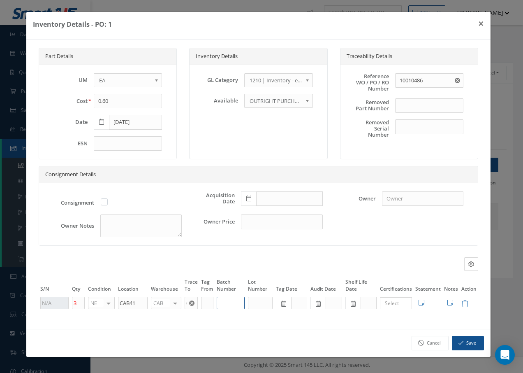
drag, startPoint x: 228, startPoint y: 304, endPoint x: 244, endPoint y: 300, distance: 16.0
click at [230, 302] on input "text" at bounding box center [231, 303] width 28 height 12
click at [473, 343] on button "Save" at bounding box center [468, 343] width 32 height 14
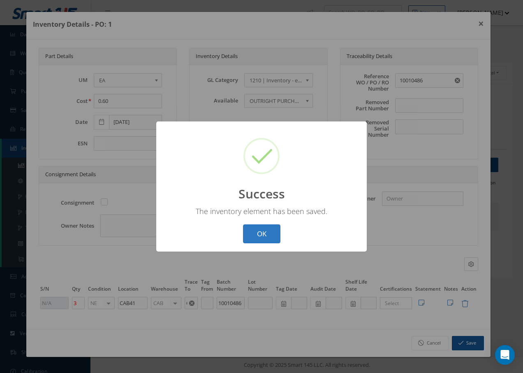
click at [268, 235] on button "OK" at bounding box center [261, 233] width 37 height 19
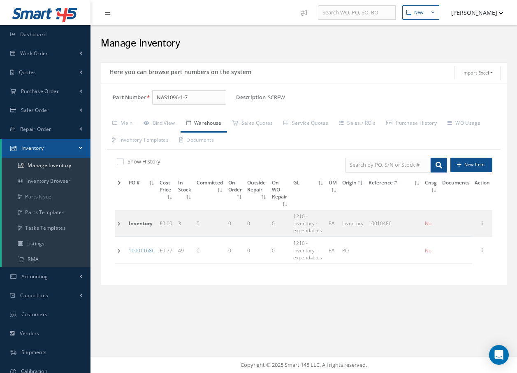
click at [116, 225] on td at bounding box center [120, 223] width 11 height 26
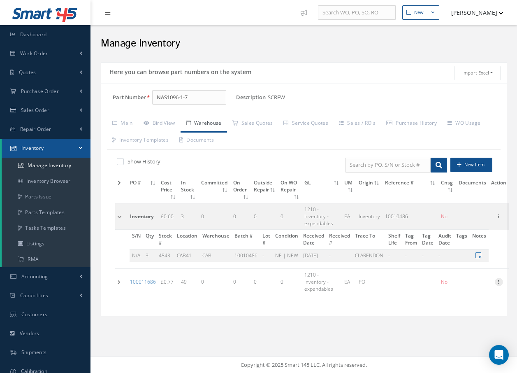
click at [503, 282] on icon at bounding box center [499, 281] width 8 height 7
click at [482, 283] on link "Edit" at bounding box center [461, 287] width 65 height 11
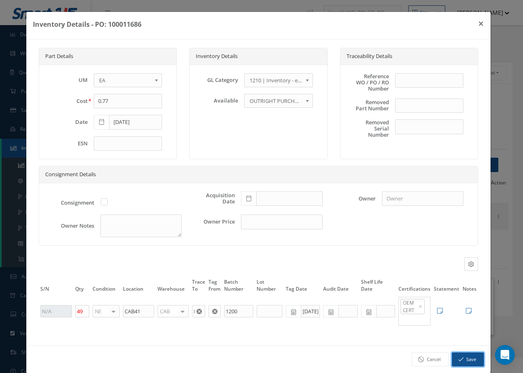
click at [460, 357] on button "Save" at bounding box center [468, 359] width 32 height 14
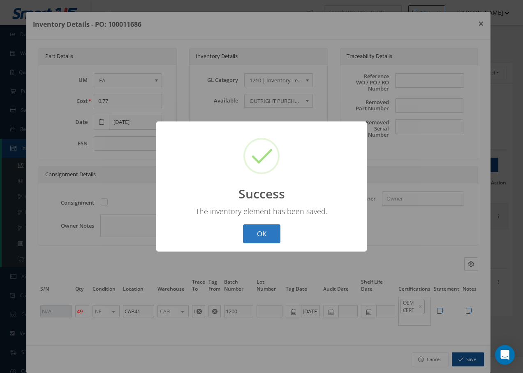
click at [267, 227] on button "OK" at bounding box center [261, 233] width 37 height 19
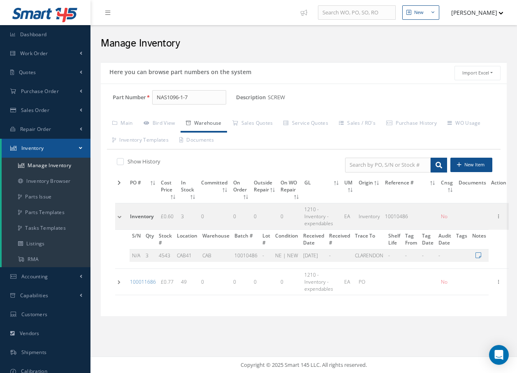
click at [120, 281] on td at bounding box center [121, 281] width 12 height 26
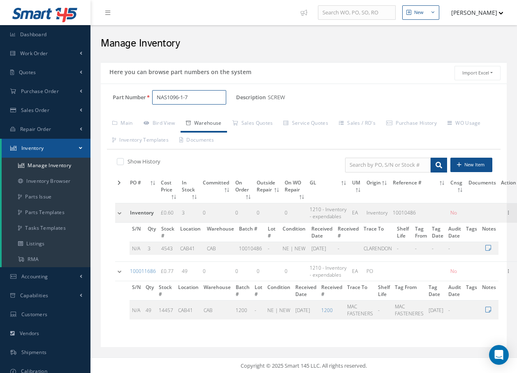
click at [216, 94] on input "NAS1096-1-7" at bounding box center [189, 97] width 74 height 15
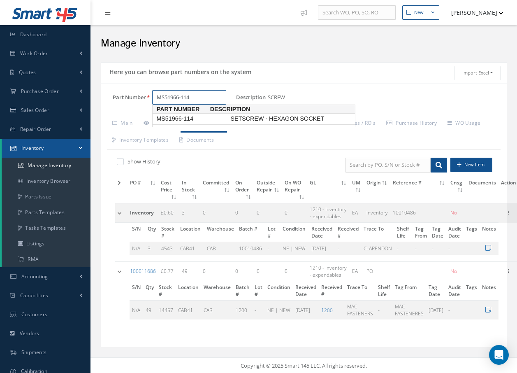
click at [209, 119] on span "MS51966-114" at bounding box center [192, 118] width 74 height 9
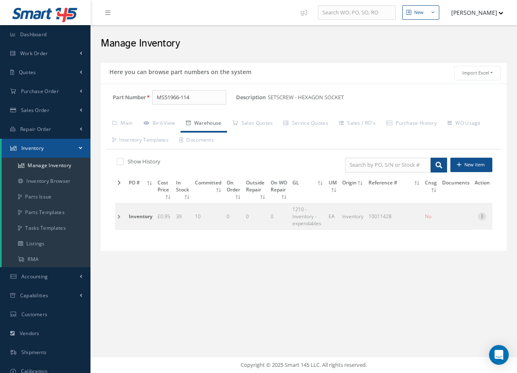
click at [484, 216] on icon at bounding box center [482, 215] width 8 height 7
click at [443, 221] on link "Edit" at bounding box center [444, 221] width 65 height 11
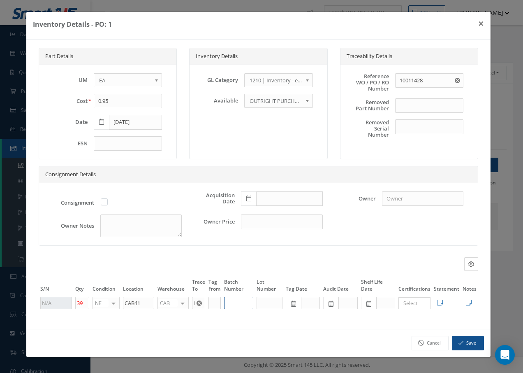
drag, startPoint x: 250, startPoint y: 303, endPoint x: 257, endPoint y: 295, distance: 11.1
click at [250, 303] on input "text" at bounding box center [239, 303] width 30 height 12
click at [463, 345] on icon "button" at bounding box center [461, 343] width 5 height 6
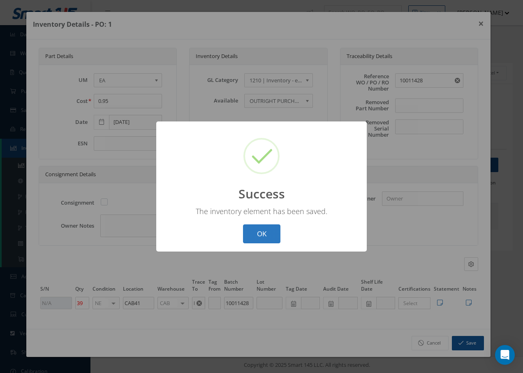
click at [264, 239] on button "OK" at bounding box center [261, 233] width 37 height 19
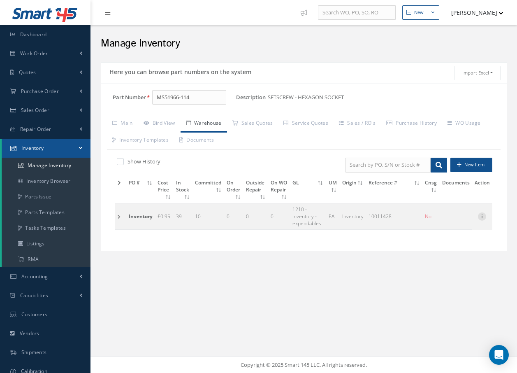
click at [484, 217] on icon at bounding box center [482, 215] width 8 height 7
click at [486, 280] on div "New New Work Order New Purchase Order New Customer Quote New Sales Order New Re…" at bounding box center [303, 186] width 427 height 373
click at [118, 216] on td at bounding box center [120, 216] width 11 height 26
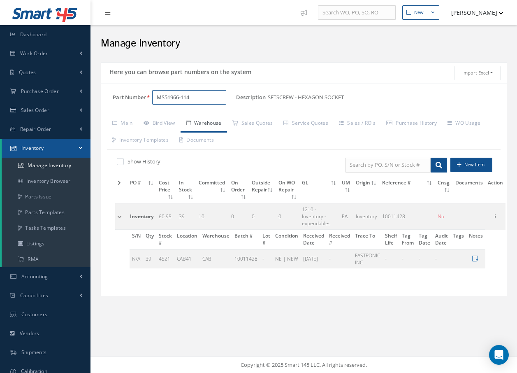
drag, startPoint x: 220, startPoint y: 94, endPoint x: 220, endPoint y: 76, distance: 18.5
click at [220, 87] on div "Part Number MS51966-114 Description SETSCREW - HEXAGON SOCKET Alternates Based …" at bounding box center [304, 189] width 406 height 212
click at [202, 93] on input "MS51966-114" at bounding box center [189, 97] width 74 height 15
click at [199, 120] on span "MS24693-S277" at bounding box center [192, 118] width 74 height 9
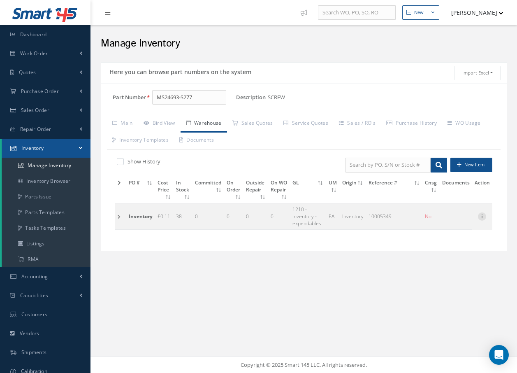
click at [480, 215] on icon at bounding box center [482, 215] width 8 height 7
click at [461, 218] on link "Edit" at bounding box center [444, 221] width 65 height 11
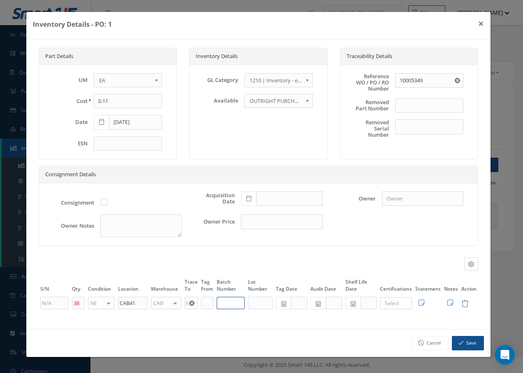
click at [233, 300] on input "text" at bounding box center [231, 303] width 28 height 12
click at [463, 342] on icon "button" at bounding box center [461, 343] width 5 height 6
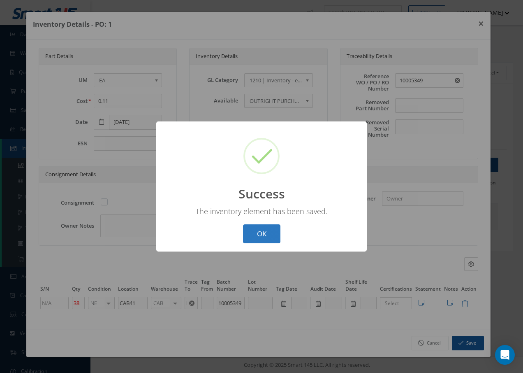
click at [259, 231] on button "OK" at bounding box center [261, 233] width 37 height 19
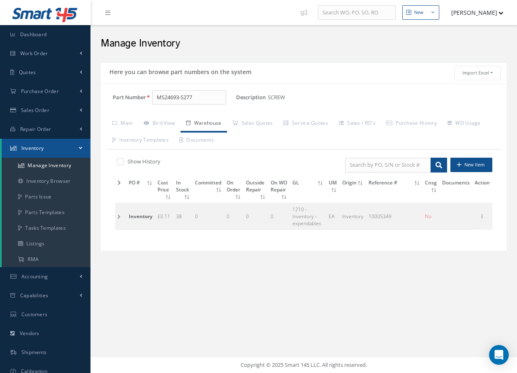
click at [120, 216] on td at bounding box center [120, 216] width 11 height 26
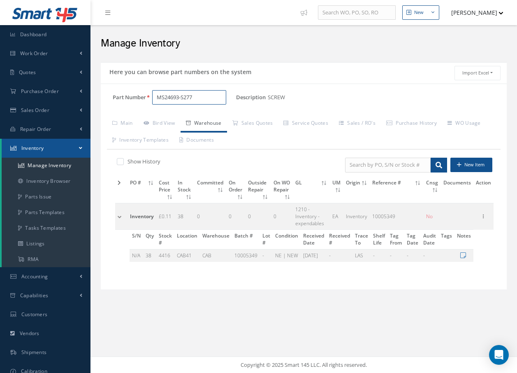
click at [225, 98] on input "MS24693-S277" at bounding box center [189, 97] width 74 height 15
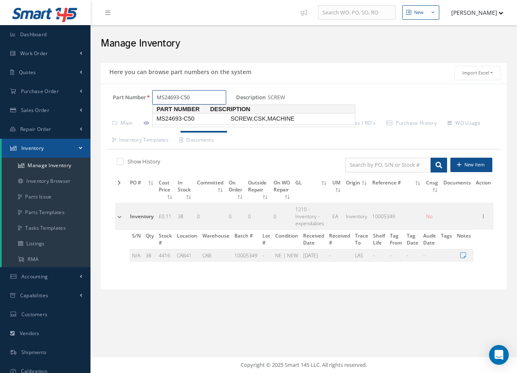
click at [264, 118] on span "SCREW,CSK,MACHINE" at bounding box center [290, 118] width 123 height 9
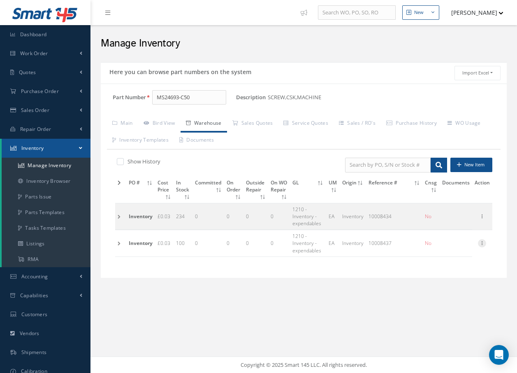
click at [485, 243] on icon at bounding box center [482, 242] width 8 height 7
click at [445, 249] on link "Edit" at bounding box center [444, 248] width 65 height 11
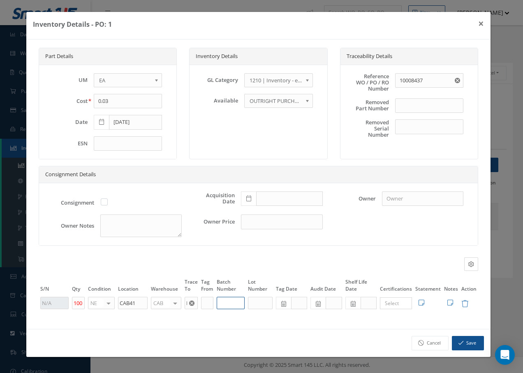
drag, startPoint x: 231, startPoint y: 302, endPoint x: 246, endPoint y: 292, distance: 18.1
click at [233, 299] on input "text" at bounding box center [231, 303] width 28 height 12
drag, startPoint x: 471, startPoint y: 348, endPoint x: 469, endPoint y: 340, distance: 7.7
click at [470, 342] on button "Save" at bounding box center [468, 343] width 32 height 14
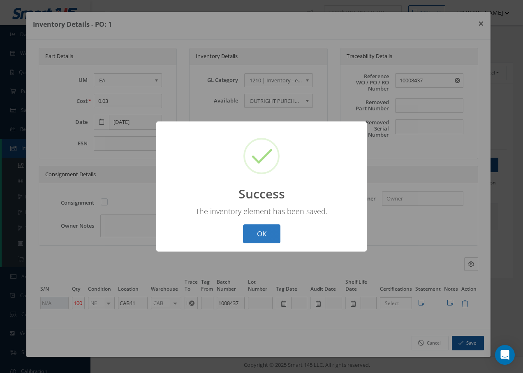
click at [263, 229] on button "OK" at bounding box center [261, 233] width 37 height 19
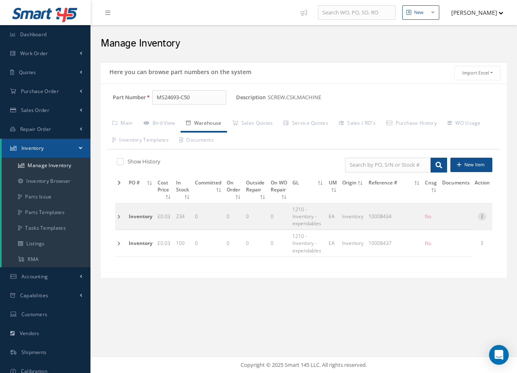
click at [483, 215] on icon at bounding box center [482, 215] width 8 height 7
click at [442, 221] on link "Edit" at bounding box center [444, 221] width 65 height 11
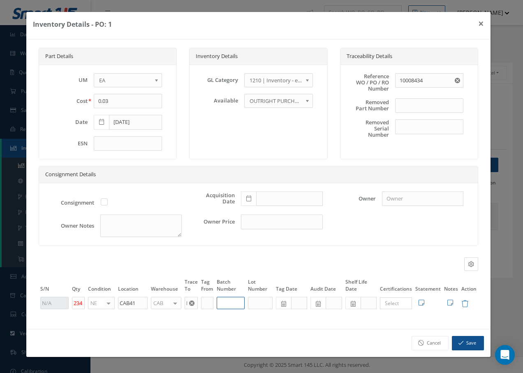
click at [244, 299] on input "text" at bounding box center [231, 303] width 28 height 12
click at [461, 340] on icon "button" at bounding box center [461, 343] width 5 height 6
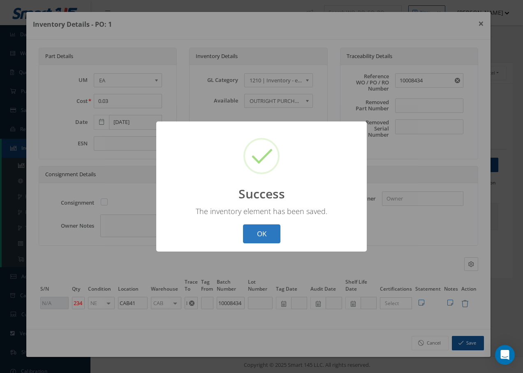
click at [261, 230] on button "OK" at bounding box center [261, 233] width 37 height 19
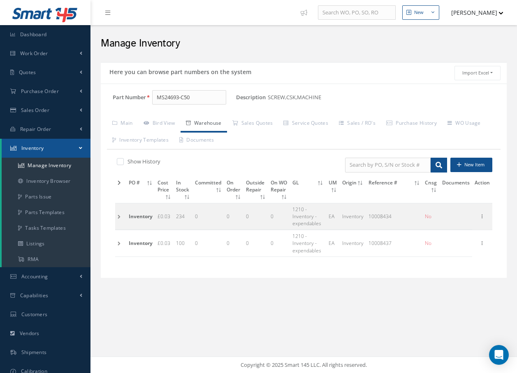
click at [117, 216] on td at bounding box center [120, 216] width 11 height 26
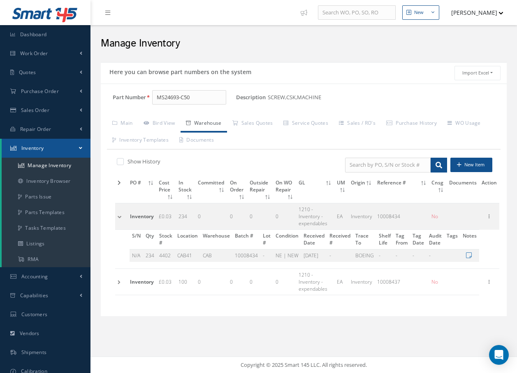
click at [117, 216] on td at bounding box center [121, 216] width 12 height 26
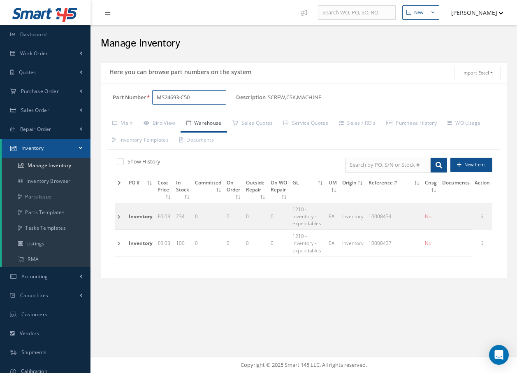
click at [203, 95] on input "MS24693-C50" at bounding box center [189, 97] width 74 height 15
click at [189, 121] on span "MS21042L4" at bounding box center [192, 118] width 74 height 9
click at [118, 216] on td at bounding box center [120, 216] width 11 height 26
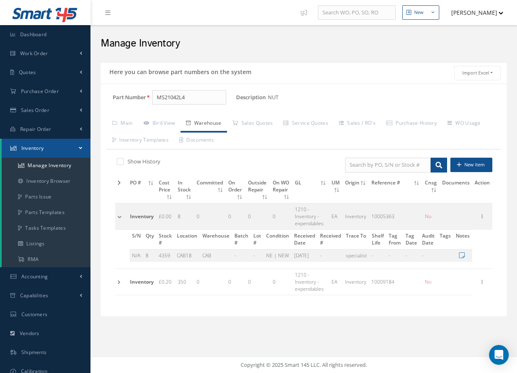
click at [118, 216] on td at bounding box center [121, 216] width 12 height 26
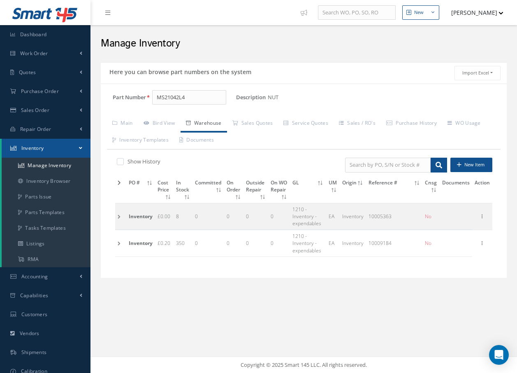
click at [118, 242] on td at bounding box center [120, 243] width 11 height 26
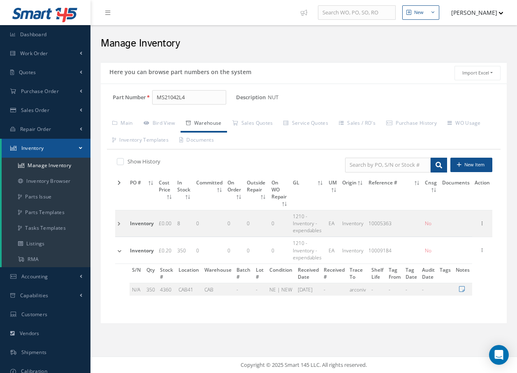
click at [118, 242] on td at bounding box center [121, 250] width 12 height 26
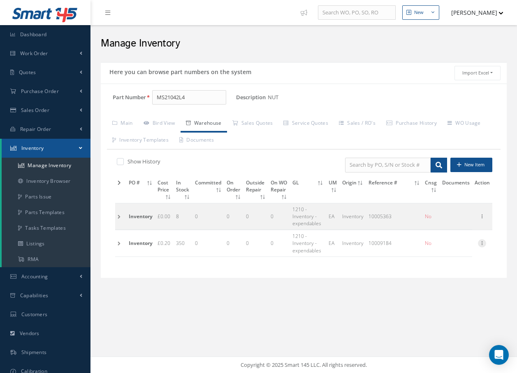
click at [482, 243] on icon at bounding box center [482, 242] width 8 height 7
click at [463, 244] on link "Edit" at bounding box center [444, 248] width 65 height 11
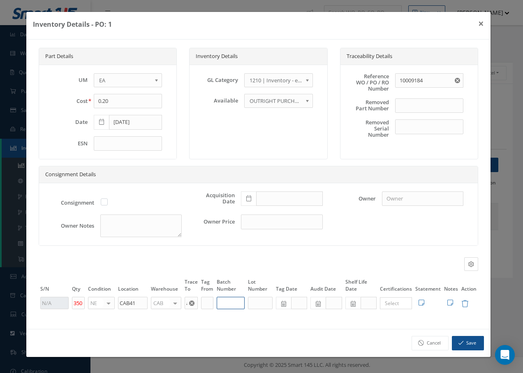
click at [233, 298] on input "text" at bounding box center [231, 303] width 28 height 12
drag, startPoint x: 471, startPoint y: 343, endPoint x: 475, endPoint y: 339, distance: 6.4
click at [471, 343] on button "Save" at bounding box center [468, 343] width 32 height 14
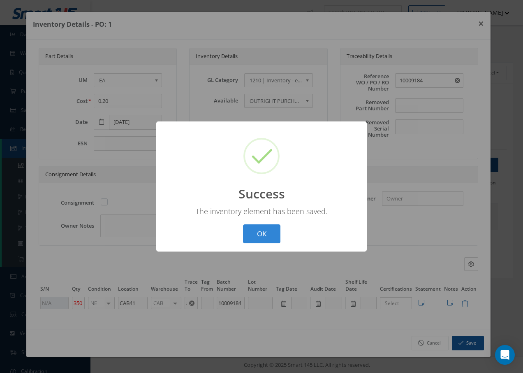
click at [269, 231] on button "OK" at bounding box center [261, 233] width 37 height 19
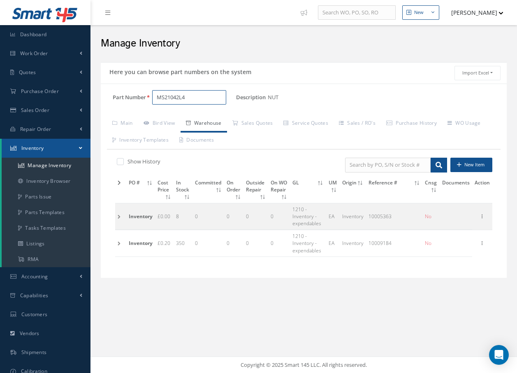
drag, startPoint x: 217, startPoint y: 93, endPoint x: 217, endPoint y: 88, distance: 4.5
click at [217, 92] on input "MS21042L4" at bounding box center [189, 97] width 74 height 15
click at [188, 118] on span "MS171435" at bounding box center [192, 118] width 74 height 9
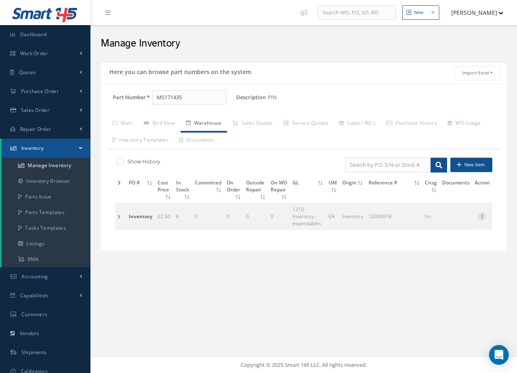
click at [482, 217] on icon at bounding box center [482, 215] width 8 height 7
click at [434, 221] on link "Edit" at bounding box center [444, 221] width 65 height 11
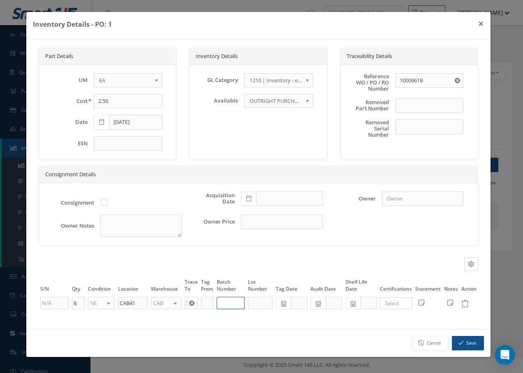
drag, startPoint x: 233, startPoint y: 299, endPoint x: 245, endPoint y: 298, distance: 12.4
click at [234, 299] on input "text" at bounding box center [231, 303] width 28 height 12
click at [479, 339] on button "Save" at bounding box center [468, 343] width 32 height 14
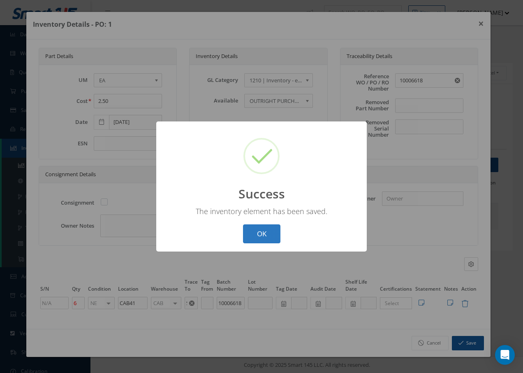
click at [271, 238] on button "OK" at bounding box center [261, 233] width 37 height 19
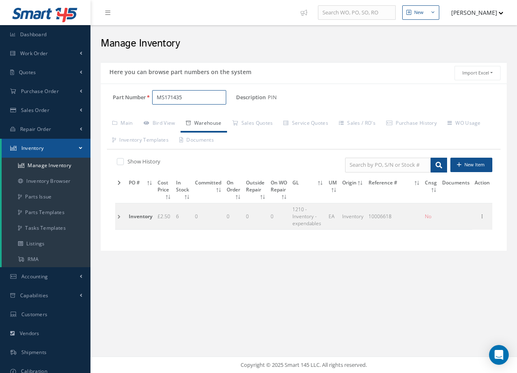
drag, startPoint x: 196, startPoint y: 100, endPoint x: 198, endPoint y: 95, distance: 4.4
click at [197, 97] on input "MS171435" at bounding box center [189, 97] width 74 height 15
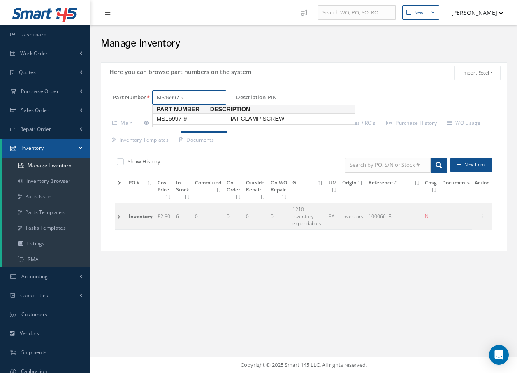
click at [197, 118] on span "MS16997-9" at bounding box center [192, 118] width 74 height 9
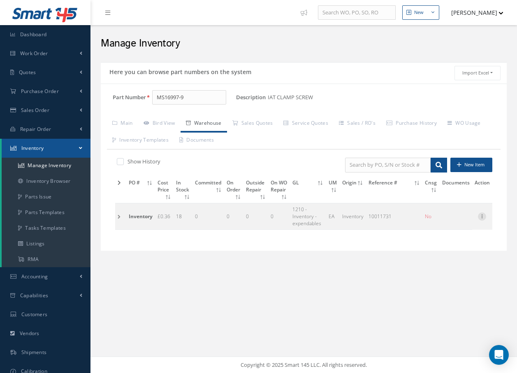
click at [481, 215] on icon at bounding box center [482, 215] width 8 height 7
click at [459, 221] on link "Edit" at bounding box center [444, 221] width 65 height 11
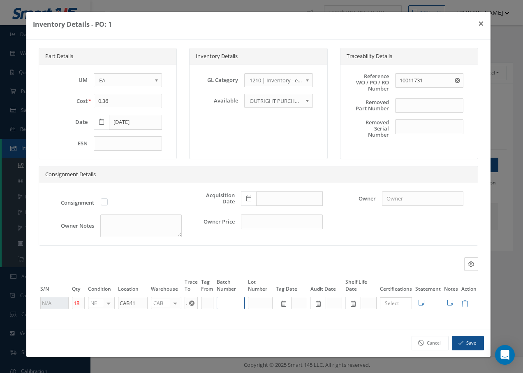
click at [222, 303] on input "text" at bounding box center [231, 303] width 28 height 12
click at [468, 341] on button "Save" at bounding box center [468, 343] width 32 height 14
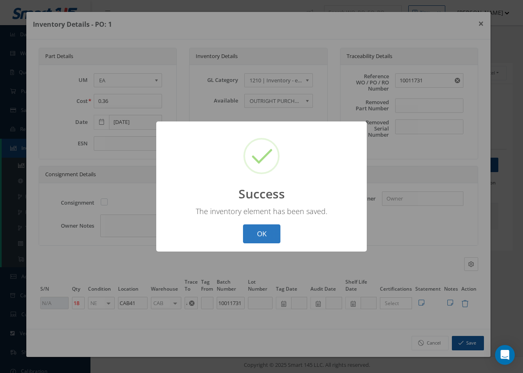
click at [256, 233] on button "OK" at bounding box center [261, 233] width 37 height 19
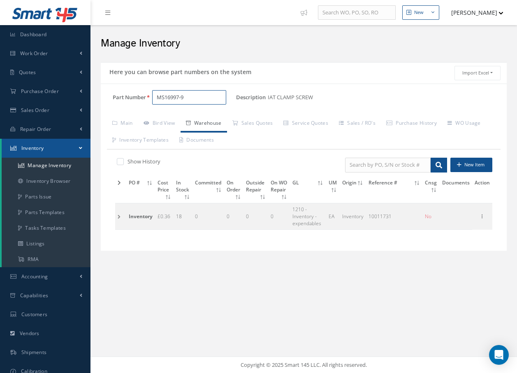
drag, startPoint x: 191, startPoint y: 95, endPoint x: 198, endPoint y: 82, distance: 14.5
click at [192, 91] on input "MS16997-9" at bounding box center [189, 97] width 74 height 15
click at [204, 117] on span "D2511116120000" at bounding box center [192, 118] width 74 height 9
click at [480, 214] on icon at bounding box center [482, 215] width 8 height 7
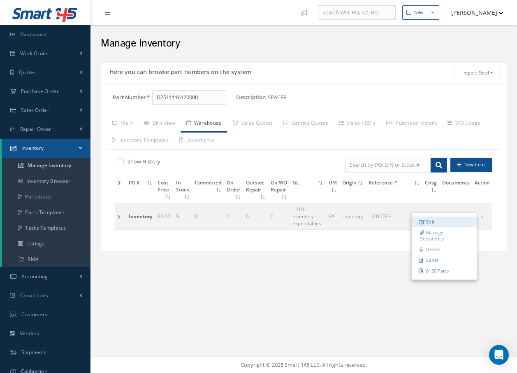
click at [441, 220] on link "Edit" at bounding box center [444, 221] width 65 height 11
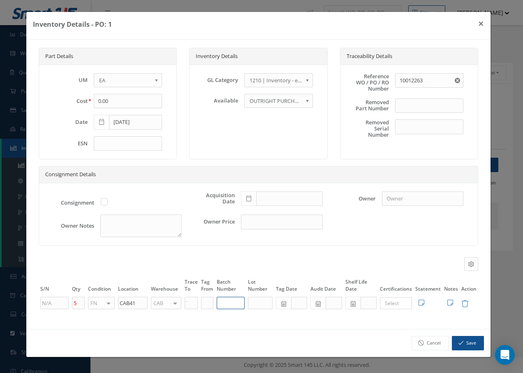
click at [229, 297] on input "text" at bounding box center [231, 303] width 28 height 12
click at [457, 340] on button "Save" at bounding box center [468, 343] width 32 height 14
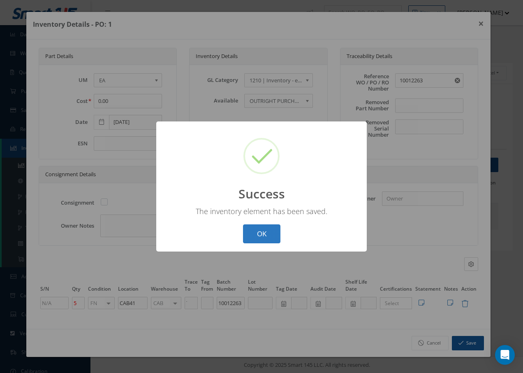
click at [265, 239] on button "OK" at bounding box center [261, 233] width 37 height 19
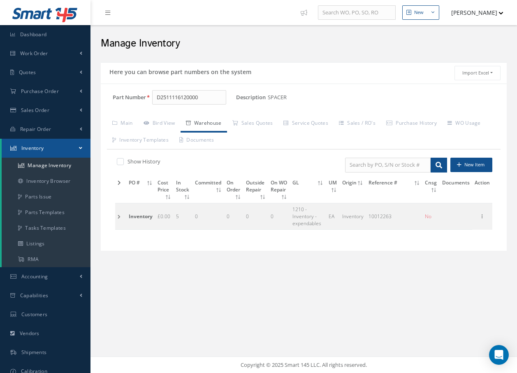
click at [117, 218] on td at bounding box center [120, 216] width 11 height 26
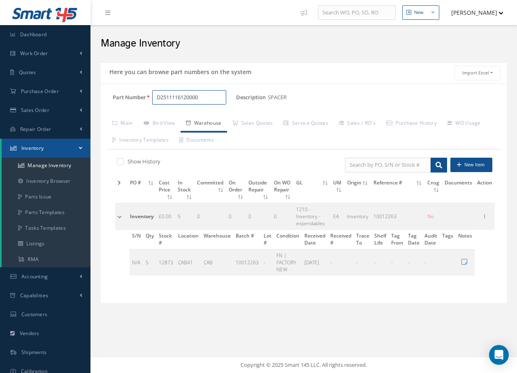
click at [206, 97] on input "D2511116120000" at bounding box center [189, 97] width 74 height 15
click at [209, 114] on span "D2511114320000" at bounding box center [192, 118] width 74 height 9
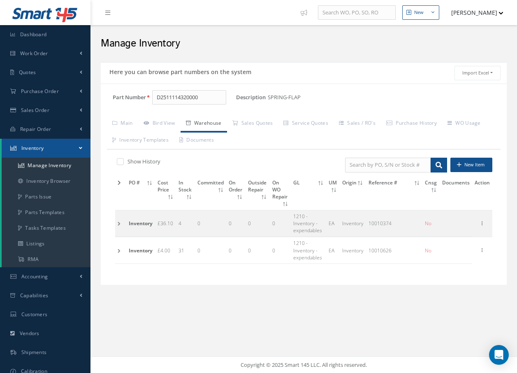
click at [119, 250] on td at bounding box center [120, 250] width 11 height 26
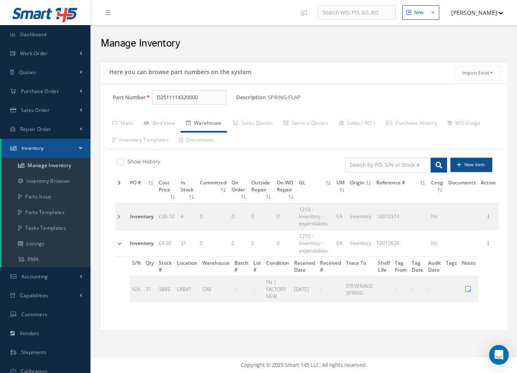
click at [119, 250] on td at bounding box center [121, 243] width 12 height 26
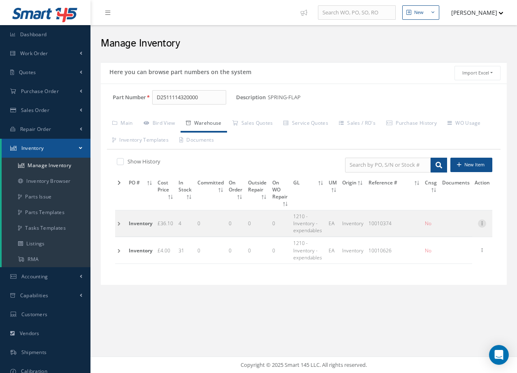
click at [480, 224] on icon at bounding box center [482, 222] width 8 height 7
click at [443, 227] on link "Edit" at bounding box center [444, 228] width 65 height 11
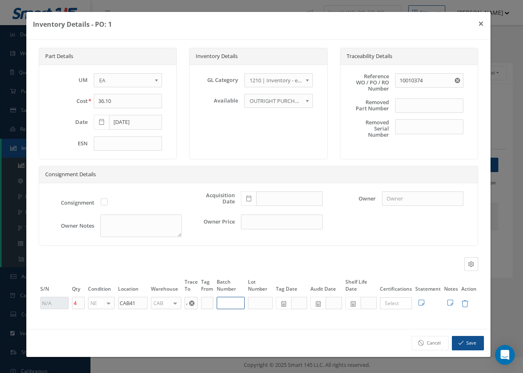
click at [225, 302] on input "text" at bounding box center [231, 303] width 28 height 12
click at [459, 341] on icon "button" at bounding box center [461, 343] width 5 height 6
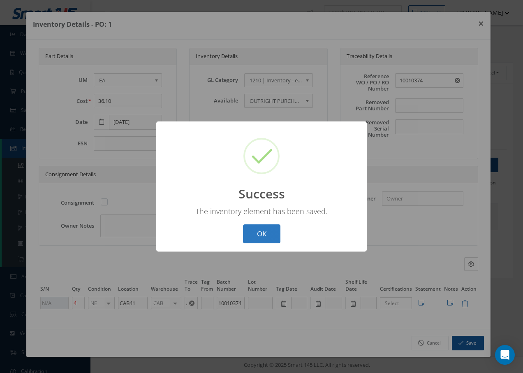
click at [246, 229] on button "OK" at bounding box center [261, 233] width 37 height 19
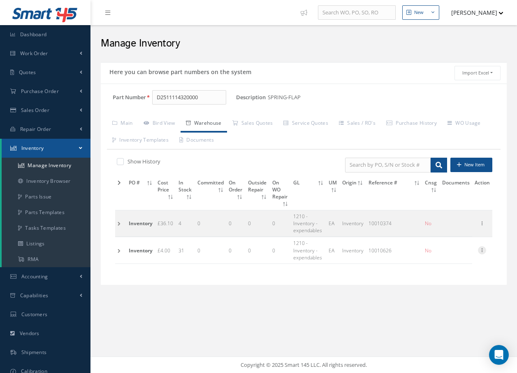
click at [482, 251] on icon at bounding box center [482, 249] width 8 height 7
click at [457, 253] on link "Edit" at bounding box center [444, 255] width 65 height 11
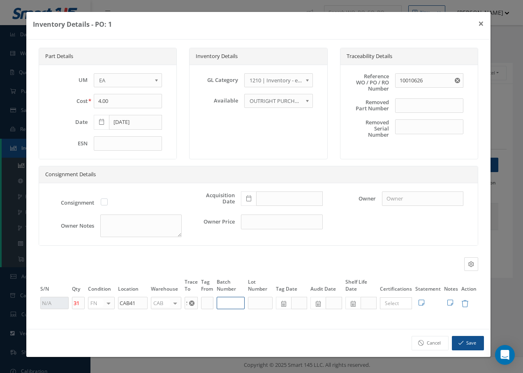
click at [230, 301] on input "text" at bounding box center [231, 303] width 28 height 12
click at [457, 338] on button "Save" at bounding box center [468, 343] width 32 height 14
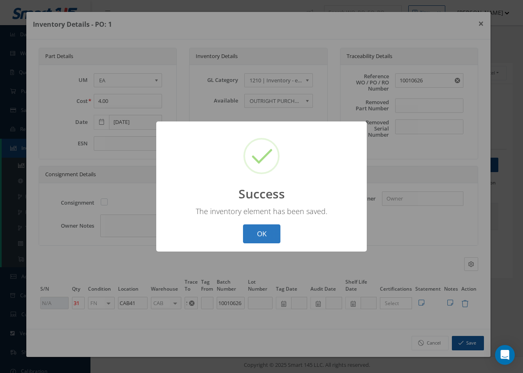
click at [259, 237] on button "OK" at bounding box center [261, 233] width 37 height 19
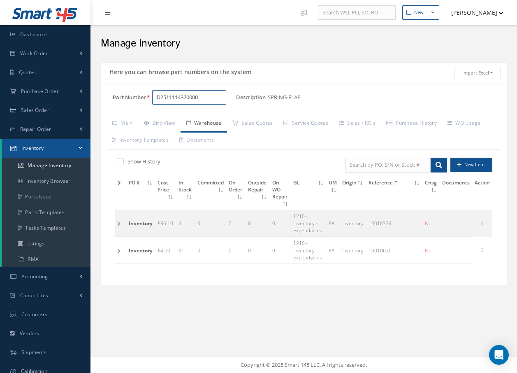
click at [212, 93] on input "D2511114320000" at bounding box center [189, 97] width 74 height 15
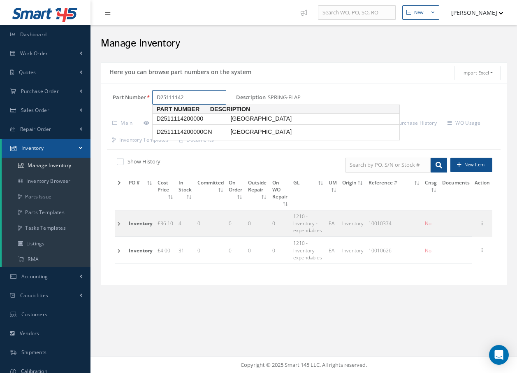
click at [200, 117] on span "D2511114200000" at bounding box center [192, 118] width 74 height 9
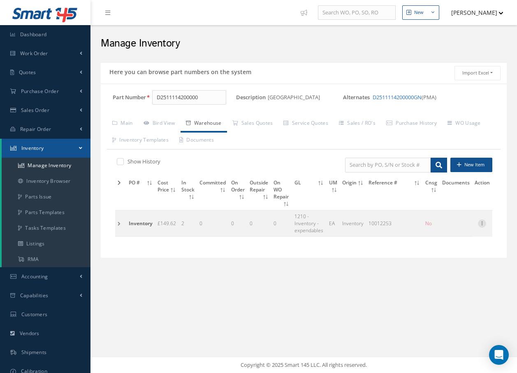
click at [482, 224] on icon at bounding box center [482, 222] width 8 height 7
click at [444, 228] on link "Edit" at bounding box center [444, 228] width 65 height 11
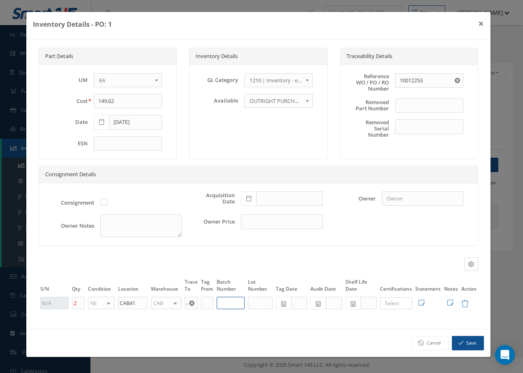
click at [228, 304] on input "text" at bounding box center [231, 303] width 28 height 12
click at [463, 337] on button "Save" at bounding box center [468, 343] width 32 height 14
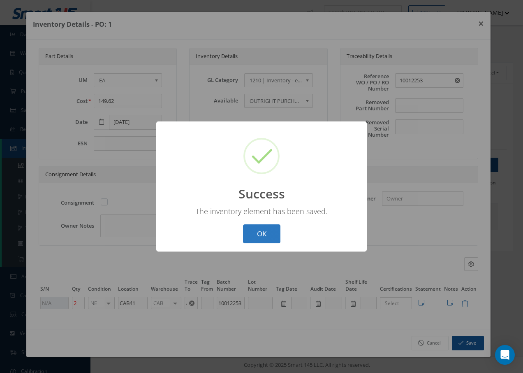
click at [276, 233] on button "OK" at bounding box center [261, 233] width 37 height 19
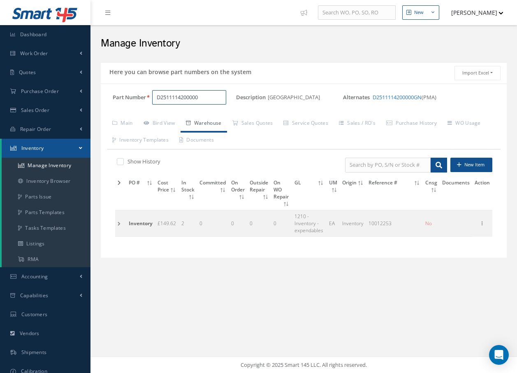
drag, startPoint x: 208, startPoint y: 97, endPoint x: 213, endPoint y: 89, distance: 9.5
click at [209, 94] on input "D2511114200000" at bounding box center [189, 97] width 74 height 15
click at [209, 120] on span "D2511047320000" at bounding box center [192, 118] width 74 height 9
click at [483, 222] on icon at bounding box center [482, 222] width 8 height 7
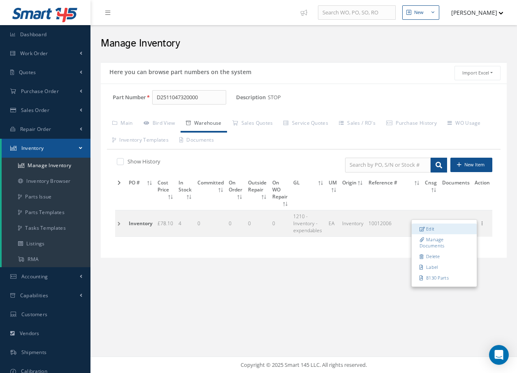
drag, startPoint x: 443, startPoint y: 229, endPoint x: 438, endPoint y: 230, distance: 5.0
click at [443, 228] on link "Edit" at bounding box center [444, 228] width 65 height 11
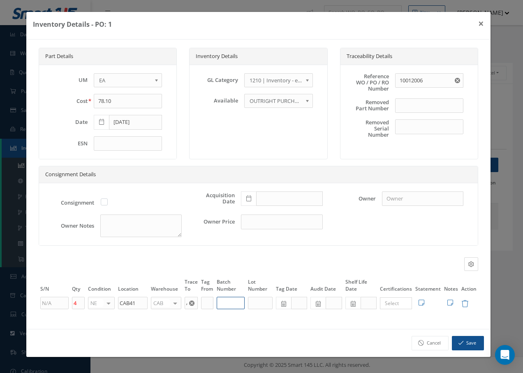
drag, startPoint x: 227, startPoint y: 301, endPoint x: 234, endPoint y: 294, distance: 10.5
click at [227, 301] on input "text" at bounding box center [231, 303] width 28 height 12
click at [461, 343] on icon "button" at bounding box center [461, 343] width 5 height 6
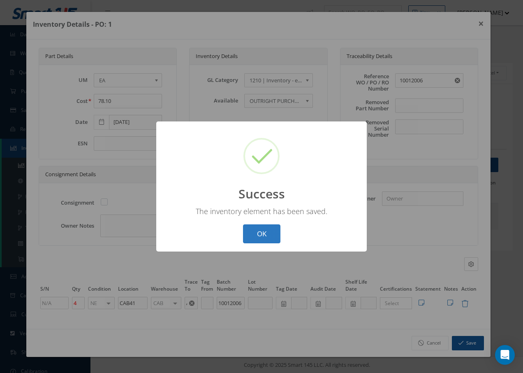
drag, startPoint x: 268, startPoint y: 234, endPoint x: 271, endPoint y: 223, distance: 11.6
click at [268, 229] on button "OK" at bounding box center [261, 233] width 37 height 19
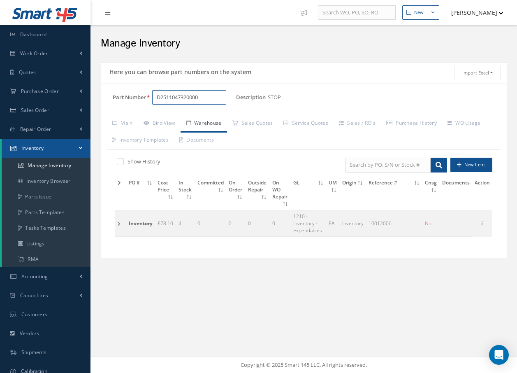
drag, startPoint x: 211, startPoint y: 99, endPoint x: 217, endPoint y: 85, distance: 15.1
click at [211, 95] on input "D2511047320000" at bounding box center [189, 97] width 74 height 15
click at [196, 116] on span "D2511046820000" at bounding box center [192, 118] width 74 height 9
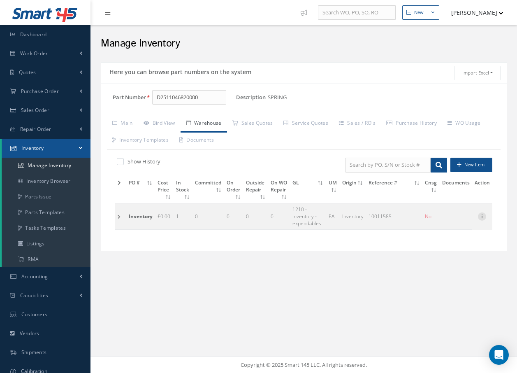
click at [481, 215] on icon at bounding box center [482, 215] width 8 height 7
click at [445, 222] on link "Edit" at bounding box center [444, 221] width 65 height 11
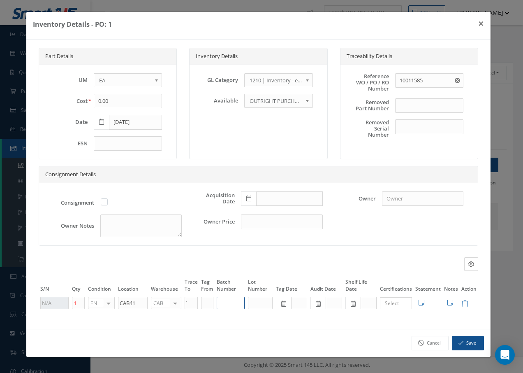
click at [237, 304] on input "text" at bounding box center [231, 303] width 28 height 12
click at [475, 343] on button "Save" at bounding box center [468, 343] width 32 height 14
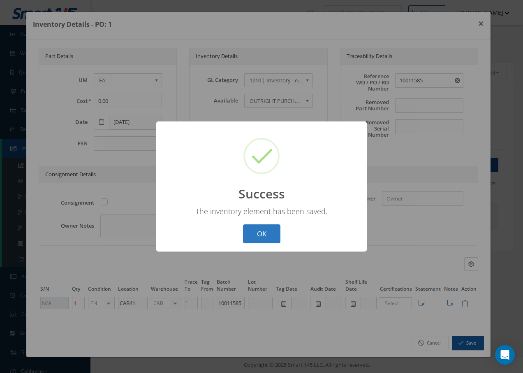
drag, startPoint x: 257, startPoint y: 231, endPoint x: 258, endPoint y: 226, distance: 5.2
click at [258, 226] on button "OK" at bounding box center [261, 233] width 37 height 19
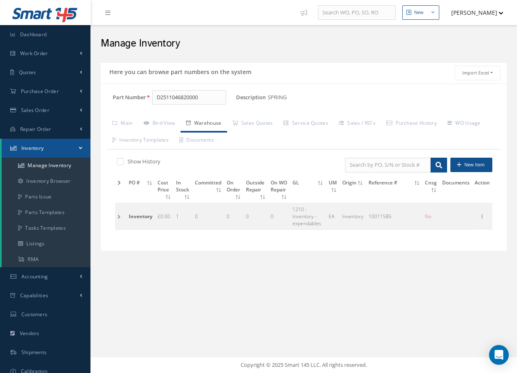
click at [117, 216] on td at bounding box center [120, 216] width 11 height 26
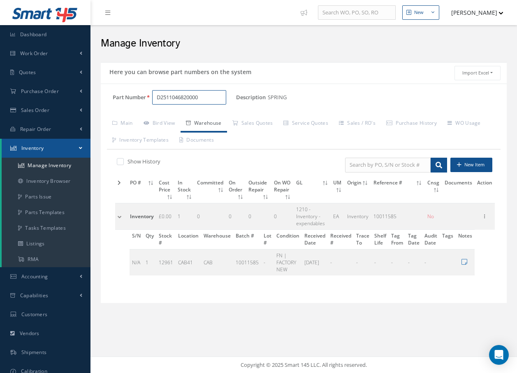
click at [206, 95] on input "D2511046820000" at bounding box center [189, 97] width 74 height 15
click at [214, 115] on span "D2511046400000" at bounding box center [192, 118] width 74 height 9
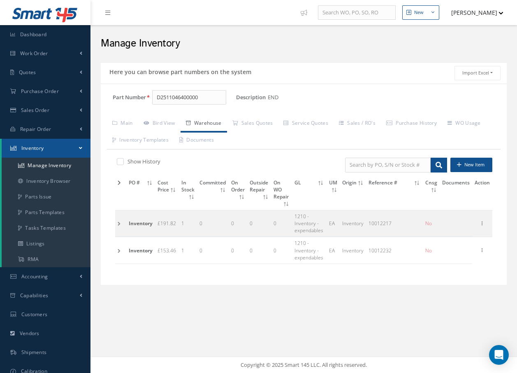
click at [119, 223] on td at bounding box center [120, 223] width 11 height 26
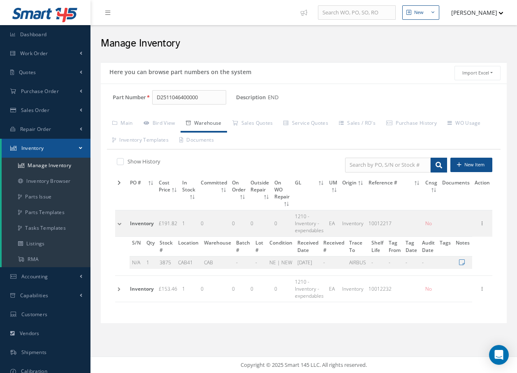
click at [119, 223] on td at bounding box center [121, 223] width 12 height 26
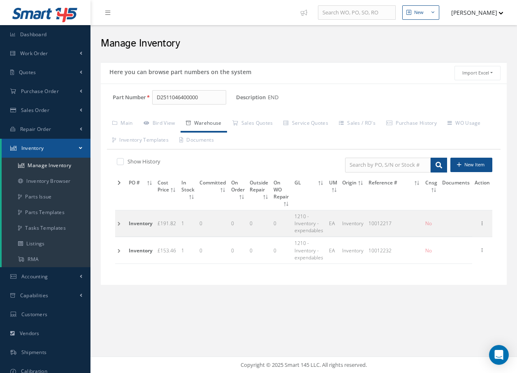
click at [119, 251] on td at bounding box center [120, 250] width 11 height 26
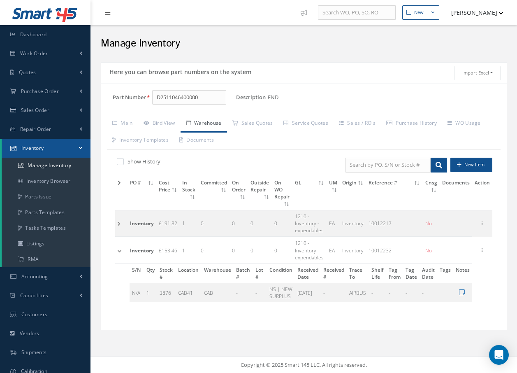
click at [119, 251] on td at bounding box center [121, 250] width 12 height 26
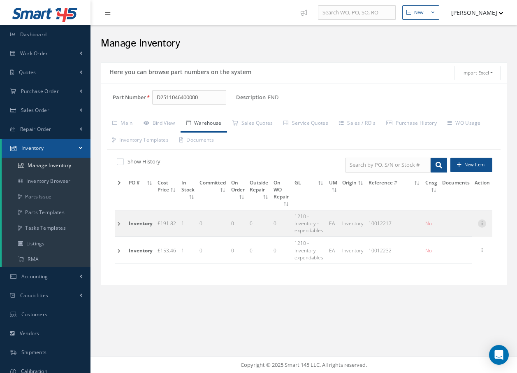
click at [482, 223] on icon at bounding box center [482, 222] width 8 height 7
click at [442, 230] on link "Edit" at bounding box center [444, 228] width 65 height 11
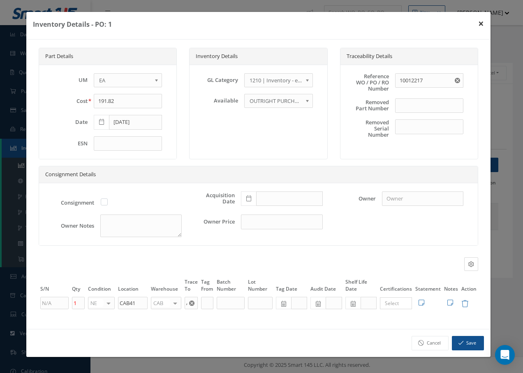
click at [483, 24] on button "×" at bounding box center [481, 23] width 19 height 23
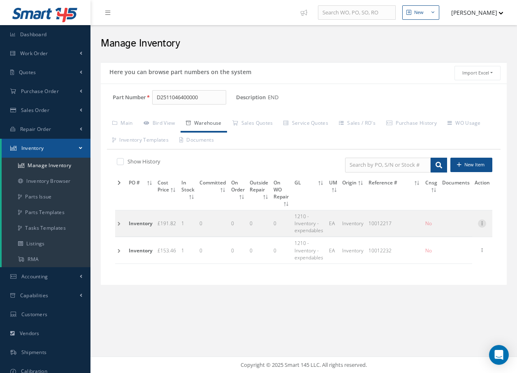
click at [482, 222] on icon at bounding box center [482, 222] width 8 height 7
click at [434, 227] on link "Edit" at bounding box center [444, 228] width 65 height 11
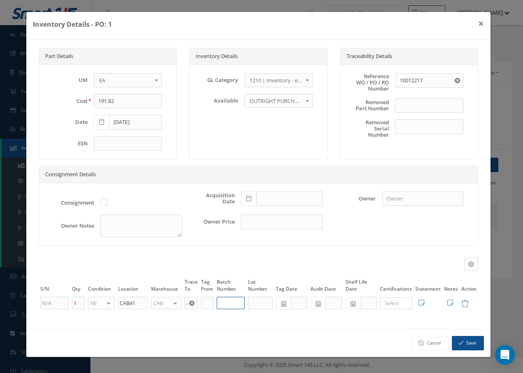
click at [230, 303] on input "text" at bounding box center [231, 303] width 28 height 12
click at [463, 342] on icon "button" at bounding box center [461, 343] width 5 height 6
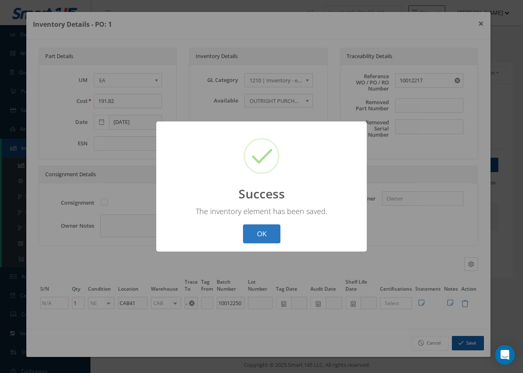
click at [250, 237] on button "OK" at bounding box center [261, 233] width 37 height 19
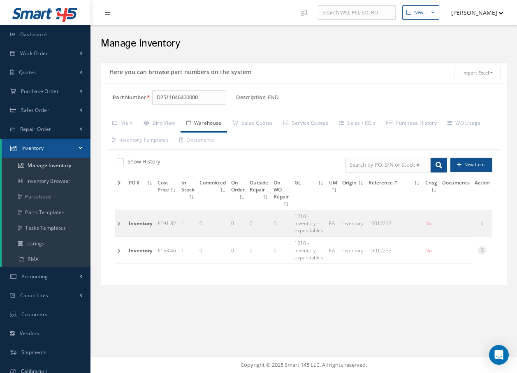
click at [484, 247] on icon at bounding box center [482, 249] width 8 height 7
click at [436, 255] on link "Edit" at bounding box center [444, 255] width 65 height 11
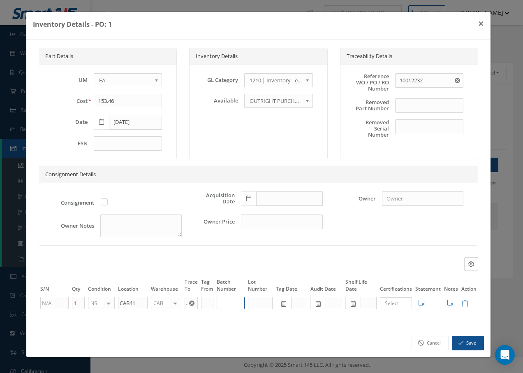
drag, startPoint x: 232, startPoint y: 303, endPoint x: 241, endPoint y: 288, distance: 16.8
click at [232, 299] on input "text" at bounding box center [231, 303] width 28 height 12
click at [473, 339] on button "Save" at bounding box center [468, 343] width 32 height 14
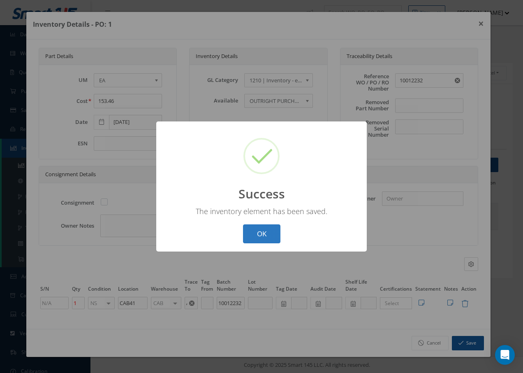
click at [255, 225] on button "OK" at bounding box center [261, 233] width 37 height 19
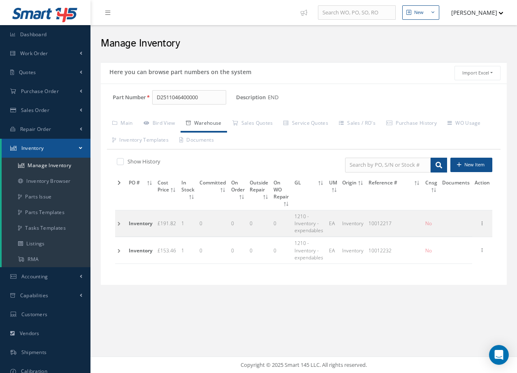
drag, startPoint x: 116, startPoint y: 223, endPoint x: 118, endPoint y: 228, distance: 5.7
click at [116, 223] on td at bounding box center [120, 223] width 11 height 26
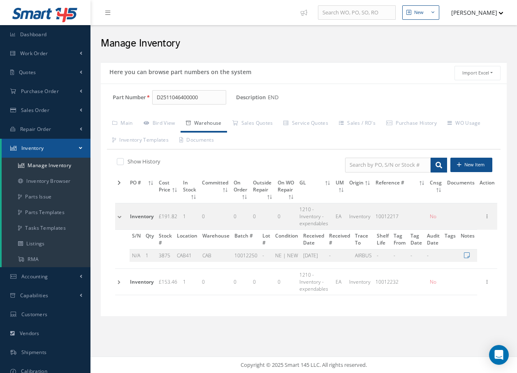
click at [118, 282] on td at bounding box center [121, 281] width 12 height 26
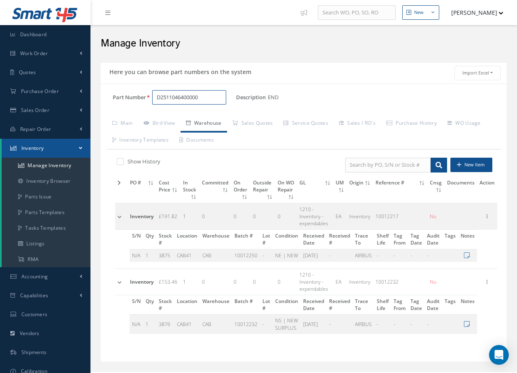
click at [213, 98] on input "D2511046400000" at bounding box center [189, 97] width 74 height 15
click at [223, 98] on input "D2511046400000" at bounding box center [189, 97] width 74 height 15
click at [188, 118] on span "D2511045020140" at bounding box center [192, 118] width 74 height 9
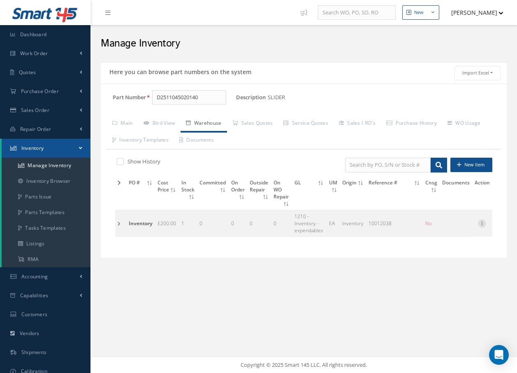
click at [482, 224] on icon at bounding box center [482, 222] width 8 height 7
click at [461, 225] on link "Edit" at bounding box center [444, 228] width 65 height 11
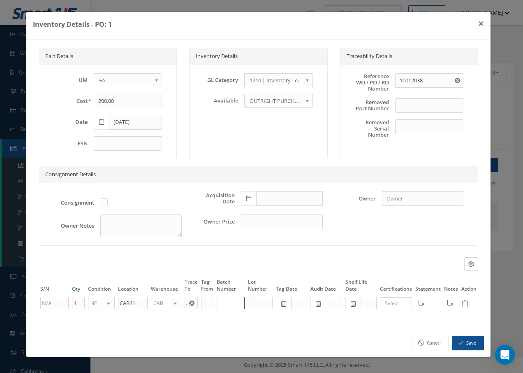
click at [226, 300] on input "text" at bounding box center [231, 303] width 28 height 12
click at [472, 342] on button "Save" at bounding box center [468, 343] width 32 height 14
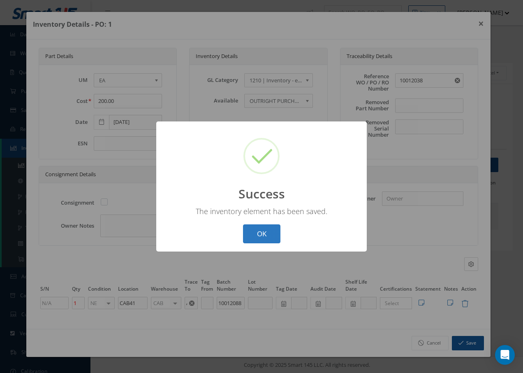
click at [256, 236] on button "OK" at bounding box center [261, 233] width 37 height 19
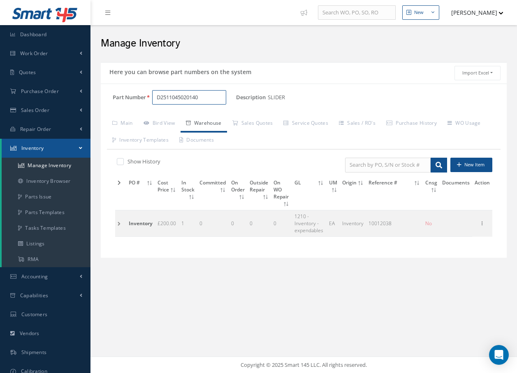
click at [208, 95] on input "D2511045020140" at bounding box center [189, 97] width 74 height 15
click at [200, 118] on span "D2511046400000" at bounding box center [192, 118] width 74 height 9
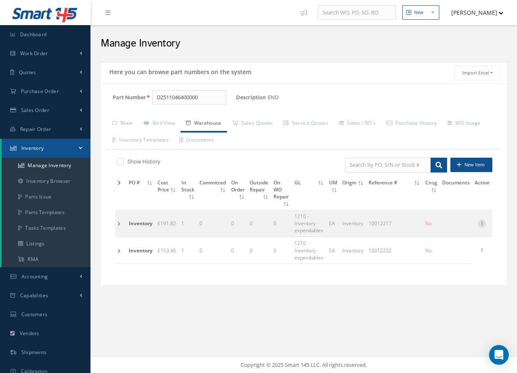
click at [483, 224] on icon at bounding box center [482, 222] width 8 height 7
click at [451, 228] on link "Edit" at bounding box center [444, 228] width 65 height 11
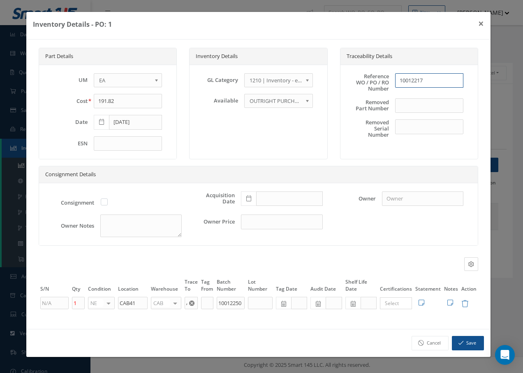
click at [441, 82] on input "10012217" at bounding box center [429, 80] width 68 height 15
click at [458, 343] on button "Save" at bounding box center [468, 343] width 32 height 14
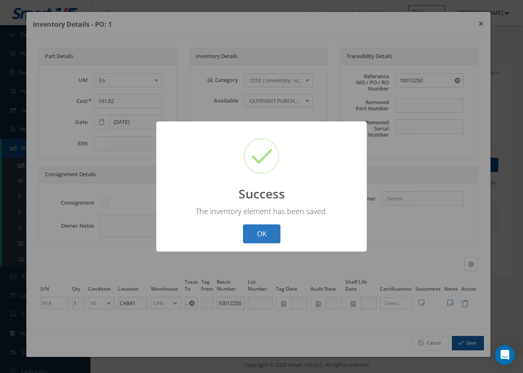
click at [274, 228] on button "OK" at bounding box center [261, 233] width 37 height 19
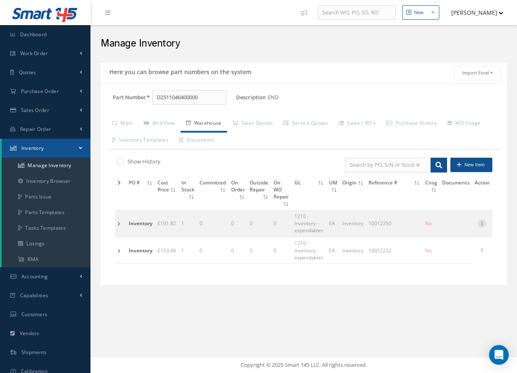
click at [482, 223] on icon at bounding box center [482, 222] width 8 height 7
click at [449, 230] on link "Edit" at bounding box center [444, 228] width 65 height 11
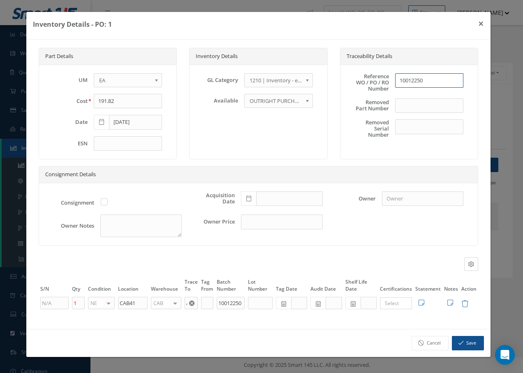
click at [433, 79] on input "10012250" at bounding box center [429, 80] width 68 height 15
click at [470, 342] on button "Save" at bounding box center [468, 343] width 32 height 14
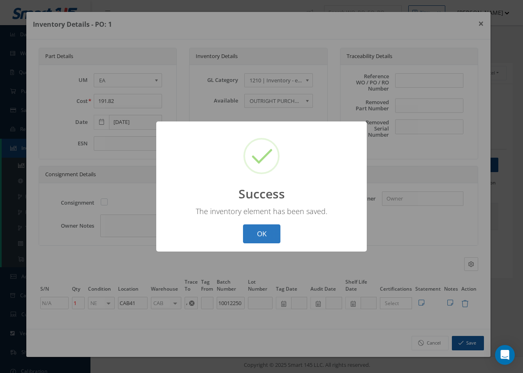
click at [264, 235] on button "OK" at bounding box center [261, 233] width 37 height 19
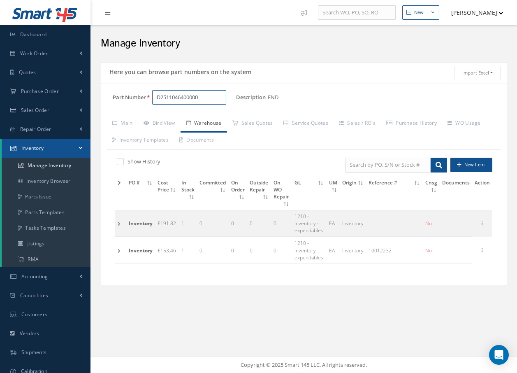
click at [217, 96] on input "D2511046400000" at bounding box center [189, 97] width 74 height 15
click at [209, 119] on span "D2511045020100" at bounding box center [192, 118] width 74 height 9
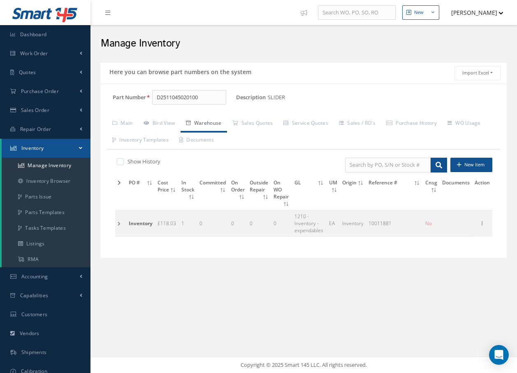
click at [119, 224] on td at bounding box center [120, 223] width 11 height 26
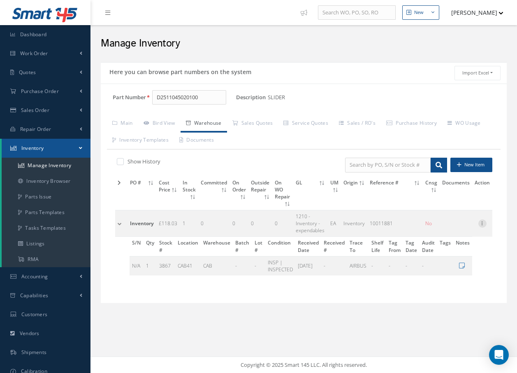
click at [484, 220] on icon at bounding box center [482, 222] width 8 height 7
click at [444, 230] on link "Edit" at bounding box center [444, 228] width 65 height 11
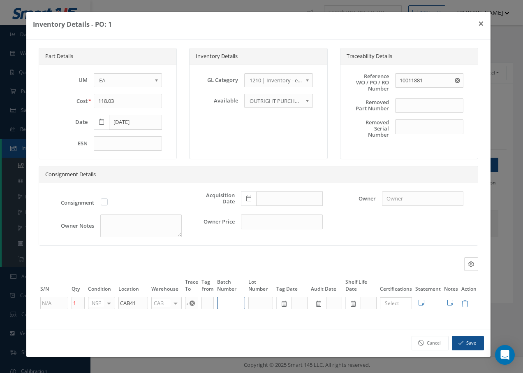
click at [225, 305] on input "text" at bounding box center [231, 303] width 28 height 12
click at [473, 343] on button "Save" at bounding box center [468, 343] width 32 height 14
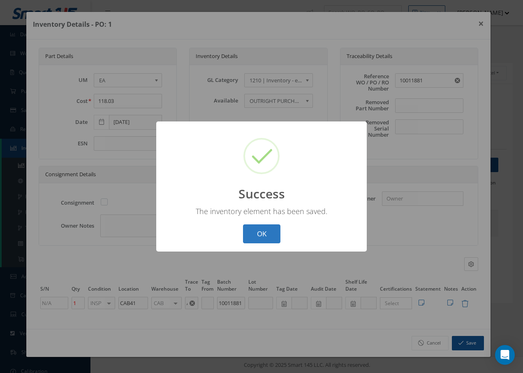
drag, startPoint x: 274, startPoint y: 235, endPoint x: 273, endPoint y: 230, distance: 4.5
click at [273, 232] on button "OK" at bounding box center [261, 233] width 37 height 19
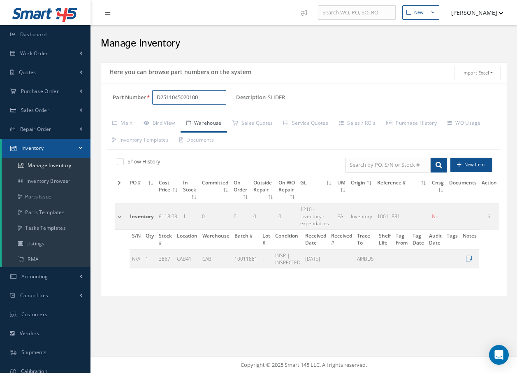
click at [208, 95] on input "D2511045020100" at bounding box center [189, 97] width 74 height 15
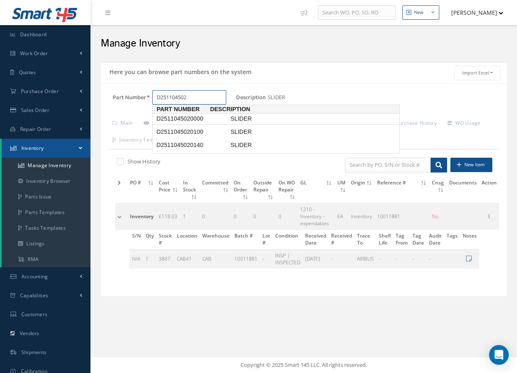
click at [191, 119] on span "D2511045020000" at bounding box center [192, 118] width 74 height 9
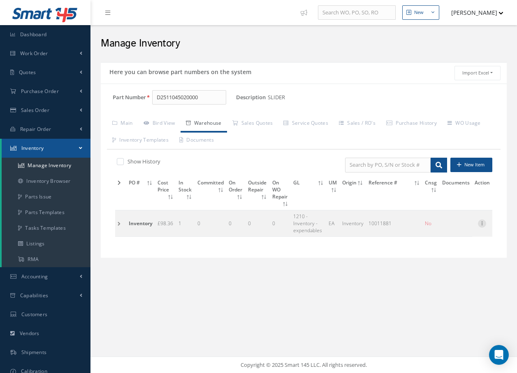
click at [484, 223] on icon at bounding box center [482, 222] width 8 height 7
click at [434, 228] on link "Edit" at bounding box center [444, 228] width 65 height 11
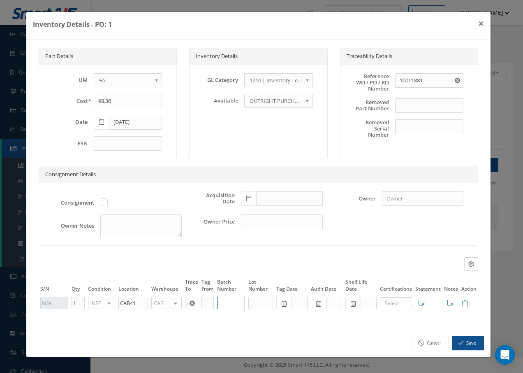
click at [230, 301] on input "text" at bounding box center [231, 303] width 28 height 12
click at [462, 342] on icon "button" at bounding box center [461, 343] width 5 height 6
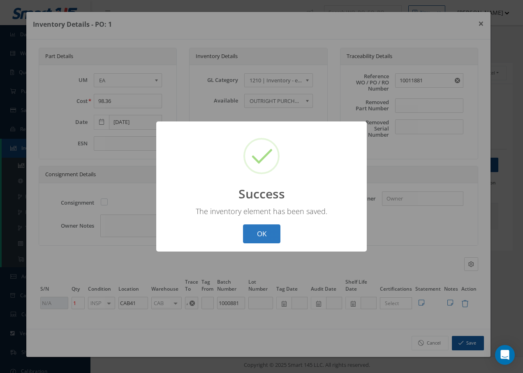
click at [257, 234] on button "OK" at bounding box center [261, 233] width 37 height 19
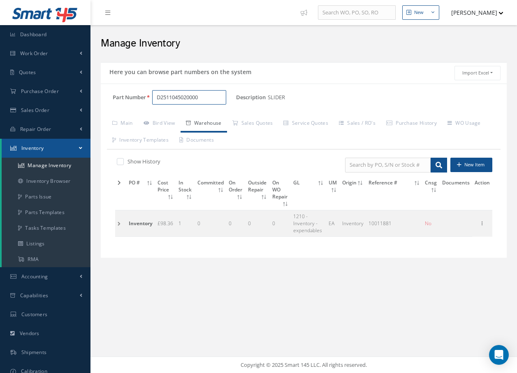
drag, startPoint x: 207, startPoint y: 99, endPoint x: 207, endPoint y: 95, distance: 4.1
click at [207, 97] on input "D2511045020000" at bounding box center [189, 97] width 74 height 15
drag, startPoint x: 209, startPoint y: 96, endPoint x: 213, endPoint y: 92, distance: 6.4
click at [213, 92] on input "D2511045020000" at bounding box center [189, 97] width 74 height 15
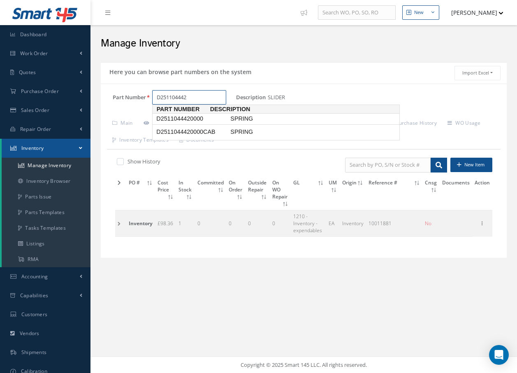
click at [216, 117] on span "D2511044420000" at bounding box center [192, 118] width 74 height 9
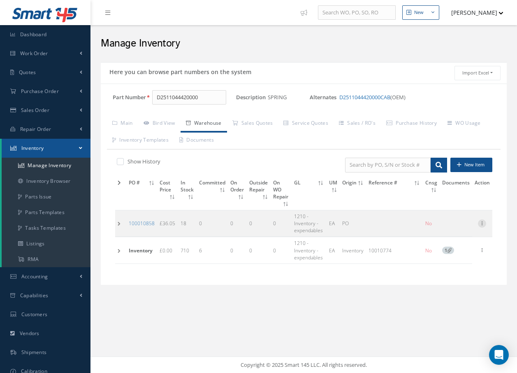
click at [482, 223] on icon at bounding box center [482, 222] width 8 height 7
click at [439, 232] on link "Edit" at bounding box center [444, 228] width 65 height 11
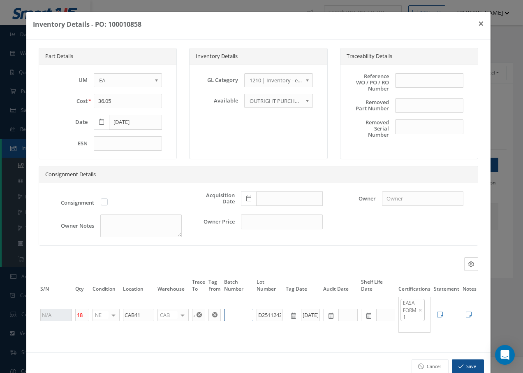
click at [238, 315] on input "text" at bounding box center [239, 314] width 30 height 12
click at [455, 362] on button "Save" at bounding box center [468, 366] width 32 height 14
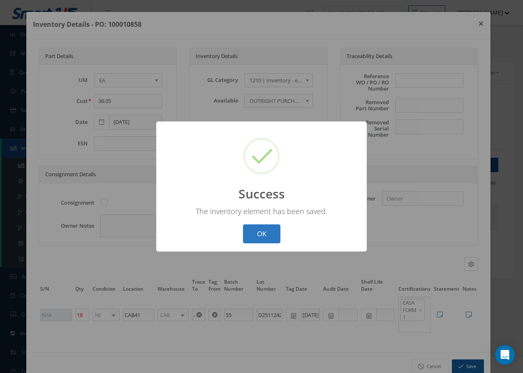
click at [268, 239] on button "OK" at bounding box center [261, 233] width 37 height 19
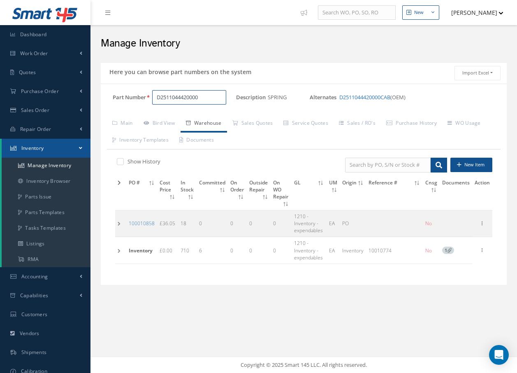
drag, startPoint x: 212, startPoint y: 95, endPoint x: 218, endPoint y: 78, distance: 17.7
click at [212, 87] on div "Part Number D2511044420000 Description SPRING Alternates D2511044420000CAB (OEM…" at bounding box center [304, 183] width 406 height 201
drag, startPoint x: 206, startPoint y: 102, endPoint x: 213, endPoint y: 86, distance: 17.9
click at [206, 96] on input "D2511044420000" at bounding box center [189, 97] width 74 height 15
click at [199, 117] on span "D2511043820000" at bounding box center [192, 118] width 74 height 9
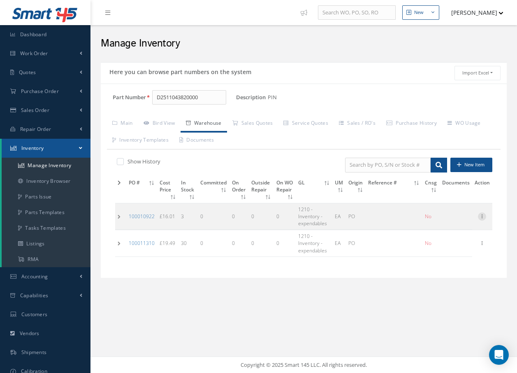
click at [483, 218] on icon at bounding box center [482, 215] width 8 height 7
click at [453, 220] on link "Edit" at bounding box center [444, 221] width 65 height 11
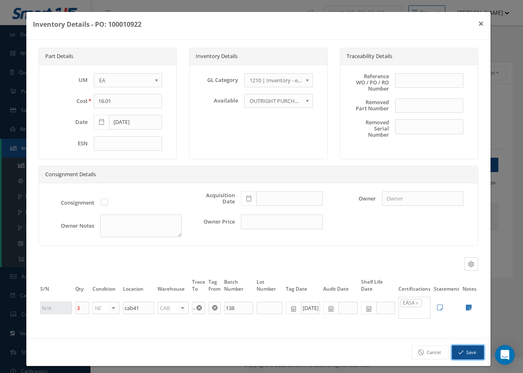
click at [465, 350] on button "Save" at bounding box center [468, 352] width 32 height 14
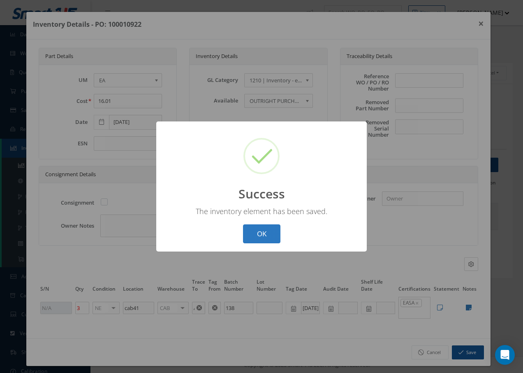
drag, startPoint x: 269, startPoint y: 234, endPoint x: 268, endPoint y: 228, distance: 6.3
click at [270, 234] on button "OK" at bounding box center [261, 233] width 37 height 19
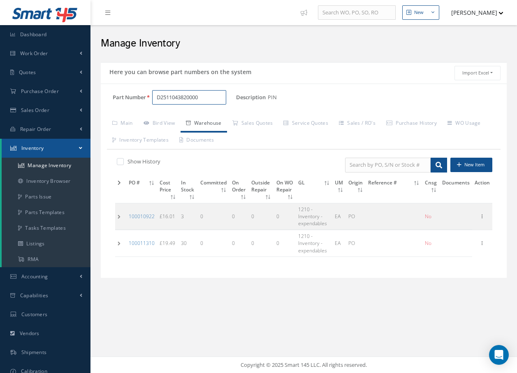
click at [216, 93] on input "D2511043820000" at bounding box center [189, 97] width 74 height 15
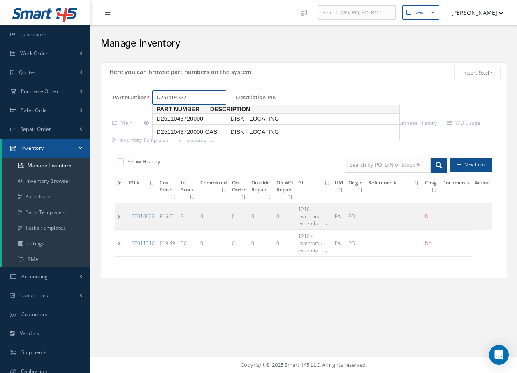
click at [222, 118] on span "D2511043720000" at bounding box center [192, 118] width 74 height 9
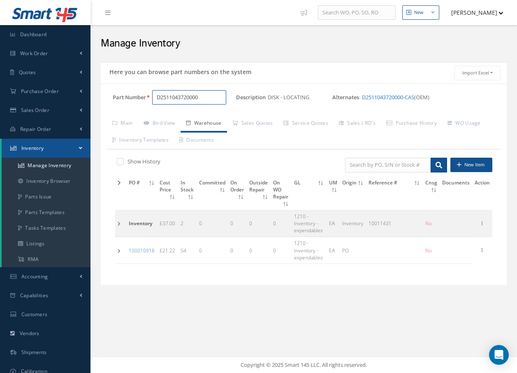
click at [214, 100] on input "D2511043720000" at bounding box center [189, 97] width 74 height 15
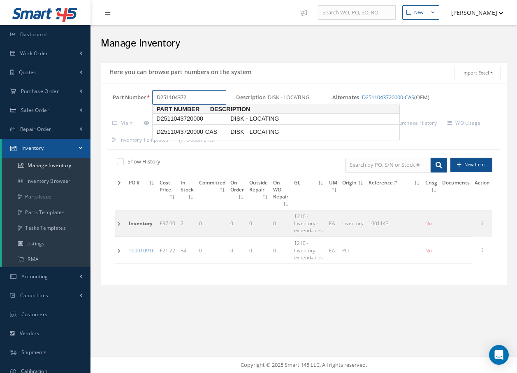
click at [210, 116] on span "D2511043720000" at bounding box center [192, 118] width 74 height 9
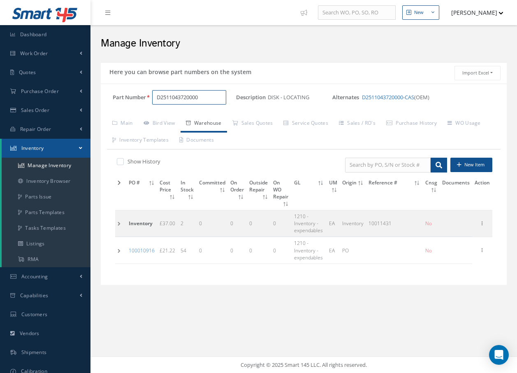
drag, startPoint x: 202, startPoint y: 96, endPoint x: 202, endPoint y: 107, distance: 10.7
click at [203, 96] on input "D2511043720000" at bounding box center [189, 97] width 74 height 15
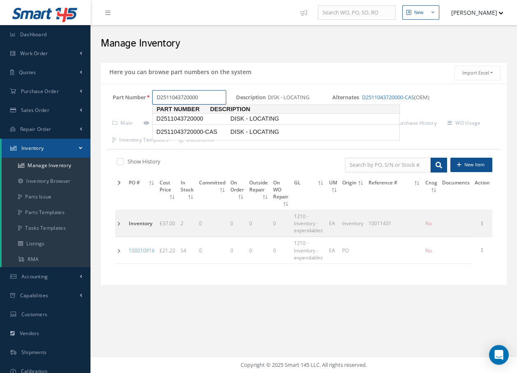
click at [217, 121] on span "D2511043720000" at bounding box center [192, 118] width 74 height 9
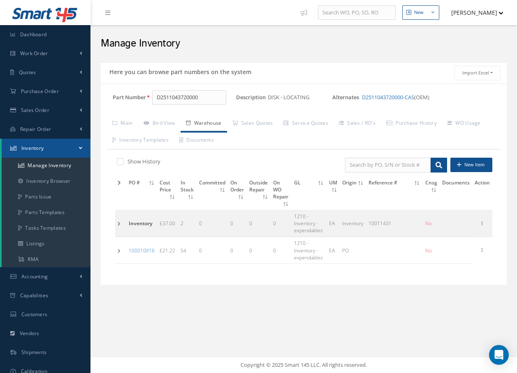
click at [118, 223] on td at bounding box center [120, 223] width 11 height 26
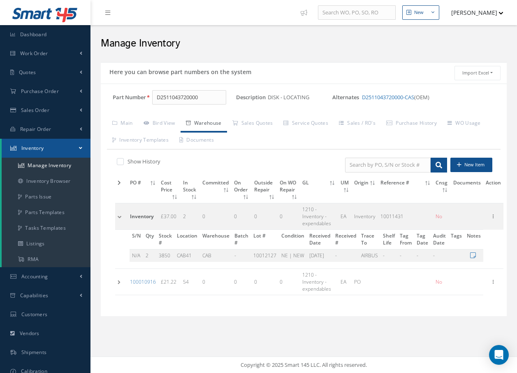
click at [118, 223] on td at bounding box center [121, 216] width 12 height 26
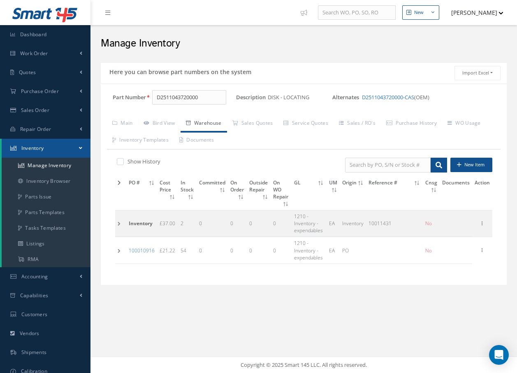
click at [117, 252] on td at bounding box center [120, 250] width 11 height 26
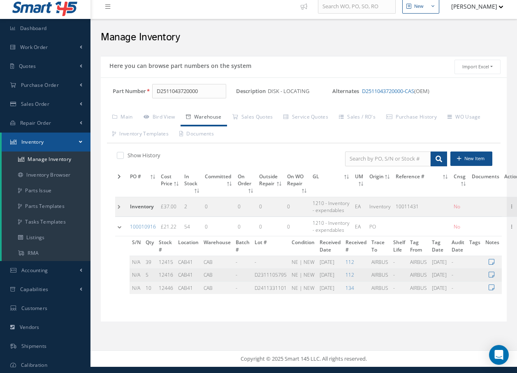
scroll to position [8, 0]
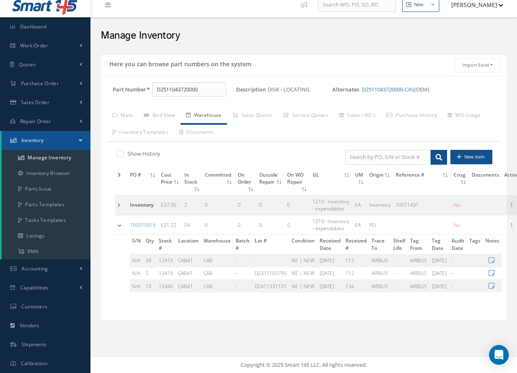
click at [108, 6] on icon at bounding box center [107, 5] width 5 height 6
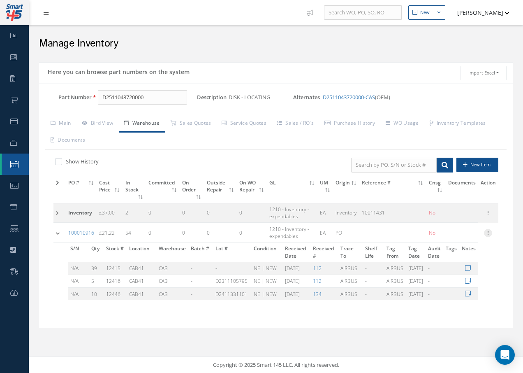
click at [488, 232] on icon at bounding box center [488, 232] width 8 height 7
click at [450, 237] on link "Edit" at bounding box center [450, 238] width 65 height 11
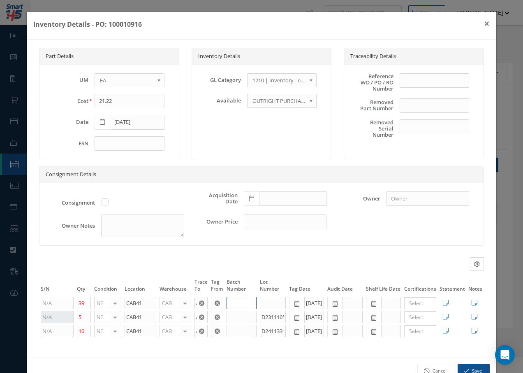
click at [229, 301] on input "text" at bounding box center [242, 303] width 30 height 12
click at [234, 317] on input "text" at bounding box center [242, 317] width 30 height 12
click at [235, 329] on input "text" at bounding box center [242, 331] width 30 height 12
click at [471, 366] on button "Save" at bounding box center [474, 371] width 32 height 14
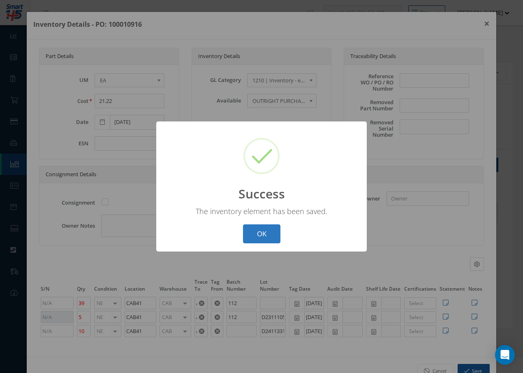
click at [273, 232] on button "OK" at bounding box center [261, 233] width 37 height 19
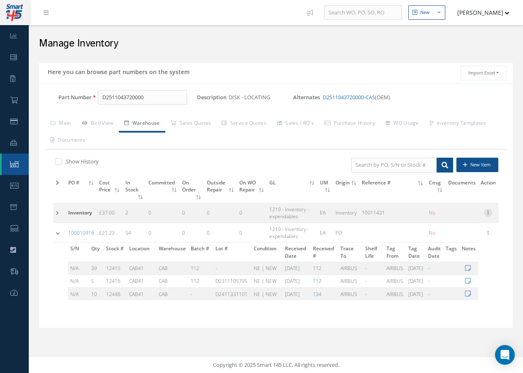
click at [487, 212] on icon at bounding box center [488, 212] width 8 height 7
click at [450, 217] on link "Edit" at bounding box center [450, 218] width 65 height 11
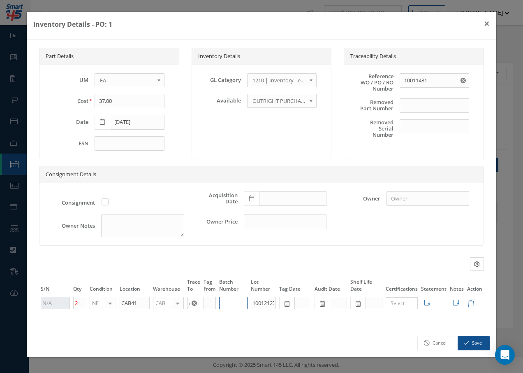
click at [229, 303] on input "text" at bounding box center [233, 303] width 28 height 12
click at [475, 343] on button "Save" at bounding box center [474, 343] width 32 height 14
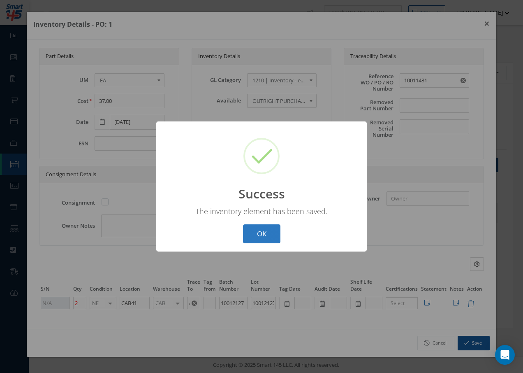
click at [271, 231] on button "OK" at bounding box center [261, 233] width 37 height 19
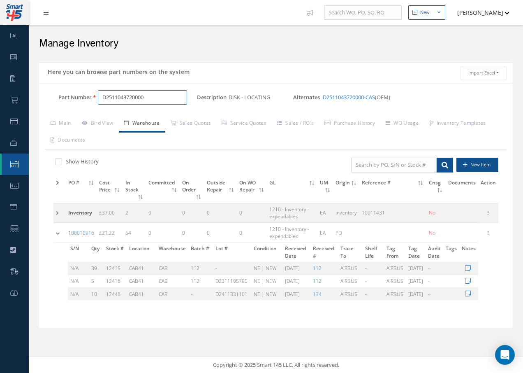
click at [165, 92] on input "D2511043720000" at bounding box center [142, 97] width 89 height 15
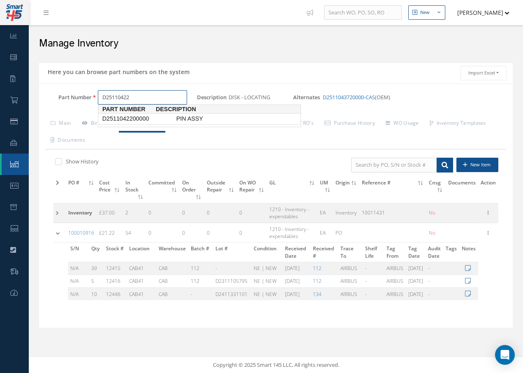
click at [148, 118] on span "D2511042200000" at bounding box center [138, 118] width 74 height 9
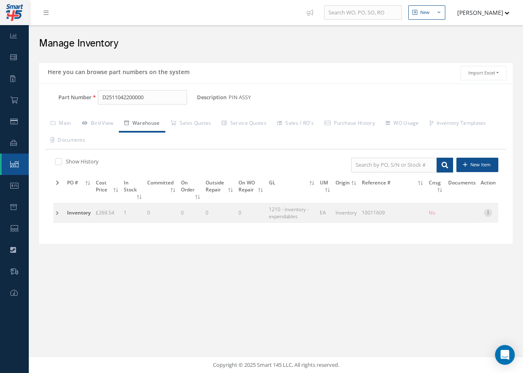
click at [488, 213] on icon at bounding box center [488, 212] width 8 height 7
click at [452, 216] on link "Edit" at bounding box center [450, 218] width 65 height 11
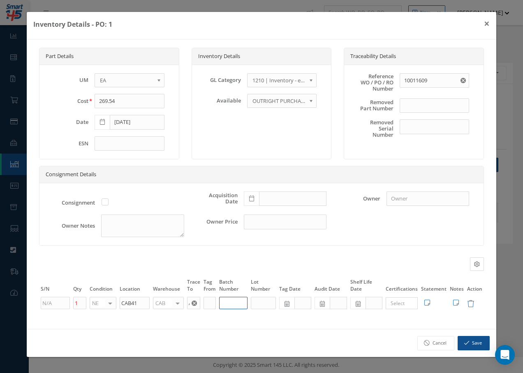
click at [233, 301] on input "text" at bounding box center [233, 303] width 28 height 12
click at [477, 345] on button "Save" at bounding box center [474, 343] width 32 height 14
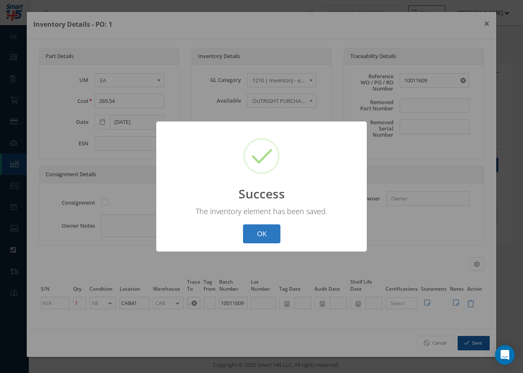
click at [267, 231] on button "OK" at bounding box center [261, 233] width 37 height 19
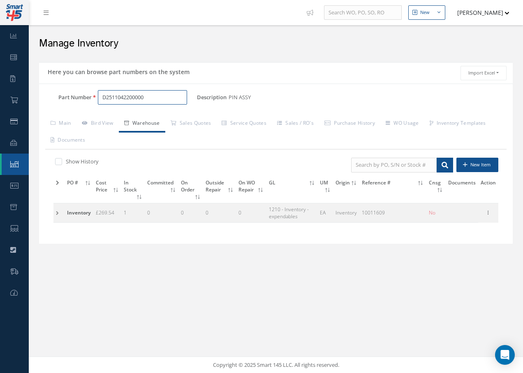
click at [148, 95] on input "D2511042200000" at bounding box center [142, 97] width 89 height 15
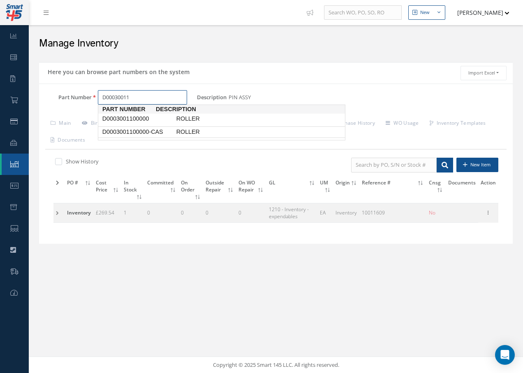
click at [148, 131] on span "D0003001100000-CAS" at bounding box center [138, 132] width 74 height 9
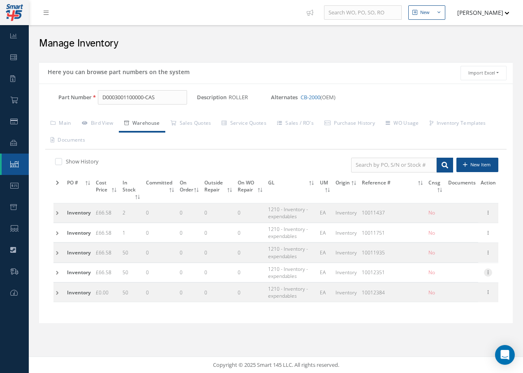
click at [489, 271] on icon at bounding box center [488, 271] width 8 height 7
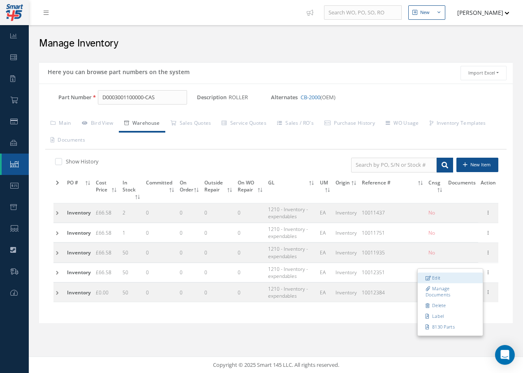
click at [456, 276] on link "Edit" at bounding box center [450, 277] width 65 height 11
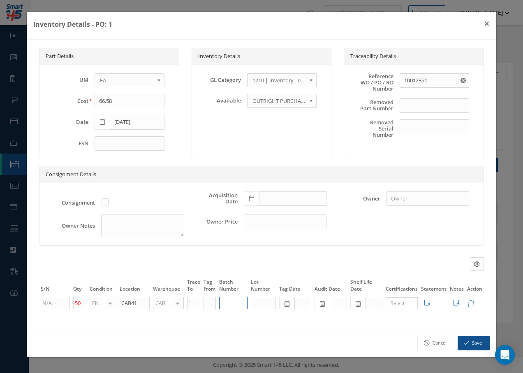
drag, startPoint x: 230, startPoint y: 302, endPoint x: 233, endPoint y: 297, distance: 6.6
click at [231, 299] on input "text" at bounding box center [233, 303] width 28 height 12
click at [464, 340] on icon "button" at bounding box center [466, 343] width 5 height 6
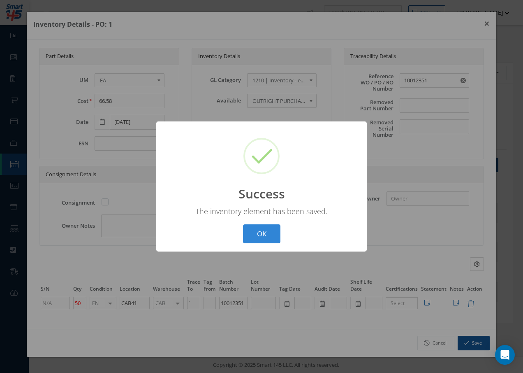
drag, startPoint x: 271, startPoint y: 236, endPoint x: 287, endPoint y: 225, distance: 18.4
click at [273, 232] on button "OK" at bounding box center [261, 233] width 37 height 19
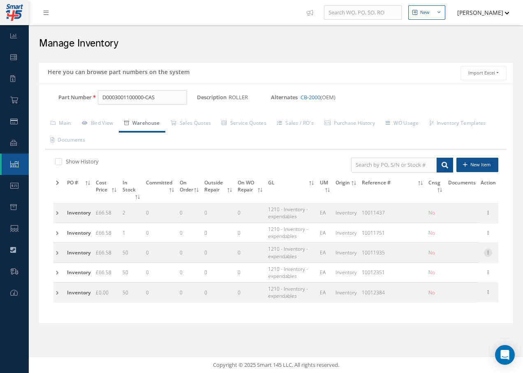
click at [489, 254] on icon at bounding box center [488, 251] width 8 height 7
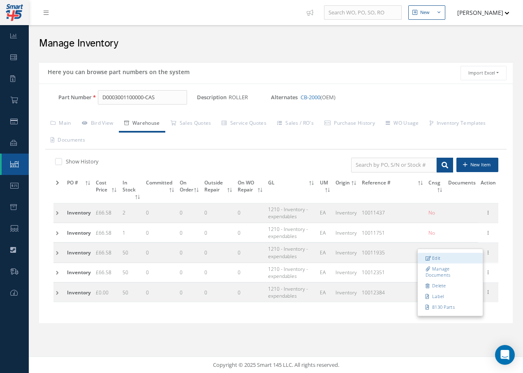
click at [457, 255] on link "Edit" at bounding box center [450, 258] width 65 height 11
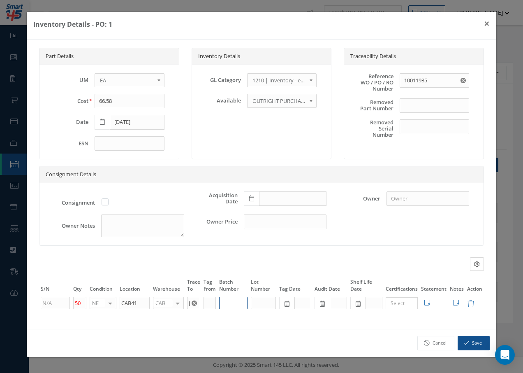
click at [239, 299] on input "text" at bounding box center [233, 303] width 28 height 12
click at [463, 343] on button "Save" at bounding box center [474, 343] width 32 height 14
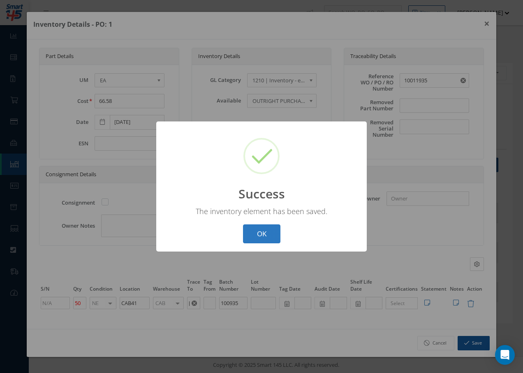
click at [267, 233] on button "OK" at bounding box center [261, 233] width 37 height 19
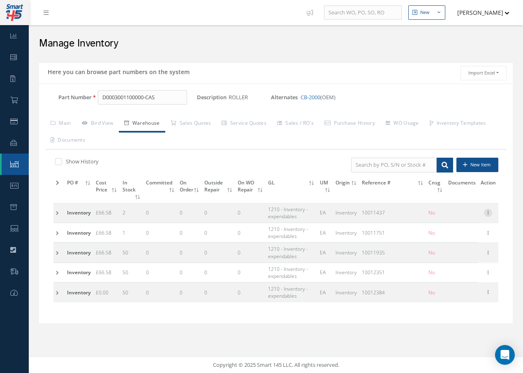
click at [489, 211] on icon at bounding box center [488, 212] width 8 height 7
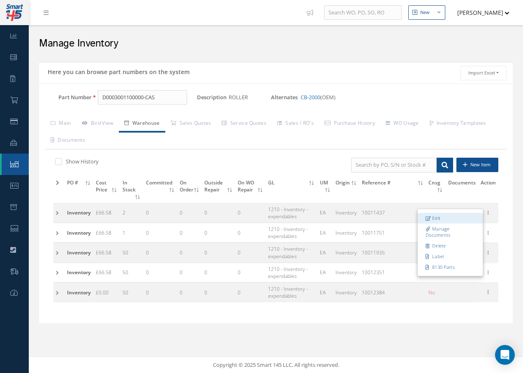
click at [462, 216] on link "Edit" at bounding box center [450, 218] width 65 height 11
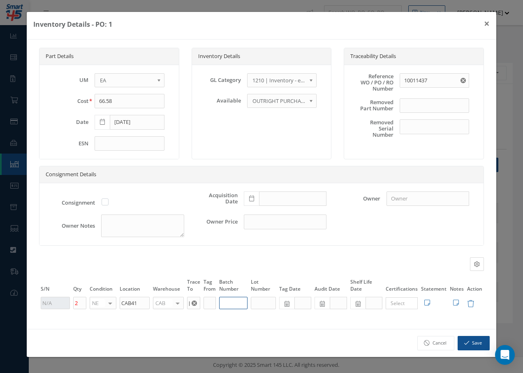
click at [241, 302] on input "text" at bounding box center [233, 303] width 28 height 12
drag, startPoint x: 466, startPoint y: 344, endPoint x: 471, endPoint y: 343, distance: 5.0
click at [467, 344] on icon "button" at bounding box center [466, 343] width 5 height 6
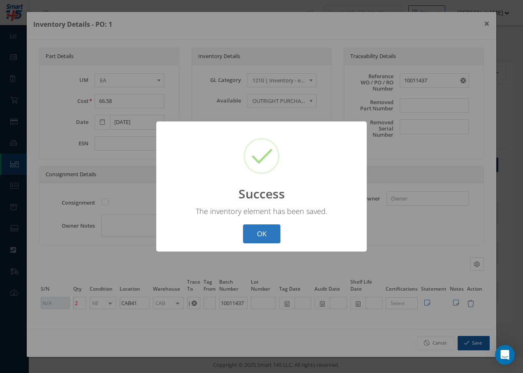
click at [264, 233] on button "OK" at bounding box center [261, 233] width 37 height 19
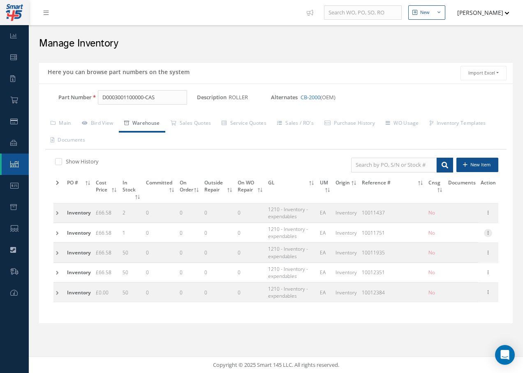
click at [487, 232] on icon at bounding box center [488, 232] width 8 height 7
drag, startPoint x: 456, startPoint y: 241, endPoint x: 450, endPoint y: 239, distance: 6.9
click at [456, 241] on link "Edit" at bounding box center [450, 238] width 65 height 11
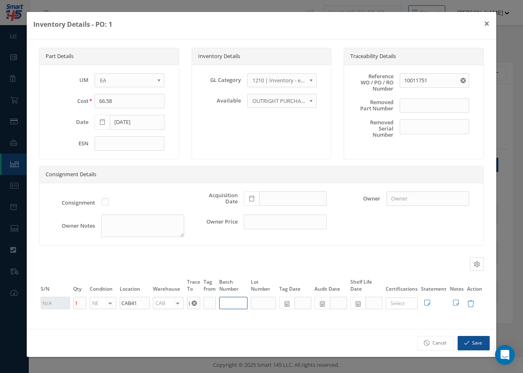
click at [227, 299] on input "text" at bounding box center [233, 303] width 28 height 12
drag, startPoint x: 471, startPoint y: 343, endPoint x: 475, endPoint y: 341, distance: 4.8
click at [473, 343] on button "Save" at bounding box center [474, 343] width 32 height 14
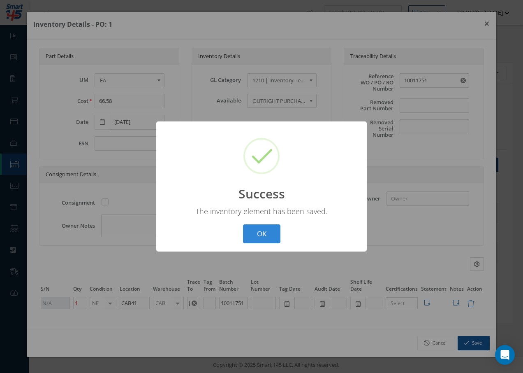
drag, startPoint x: 254, startPoint y: 257, endPoint x: 239, endPoint y: 271, distance: 20.7
click at [240, 272] on div "? ! i Success × The inventory element has been saved. OK Cancel" at bounding box center [261, 186] width 523 height 373
click at [254, 234] on button "OK" at bounding box center [261, 233] width 37 height 19
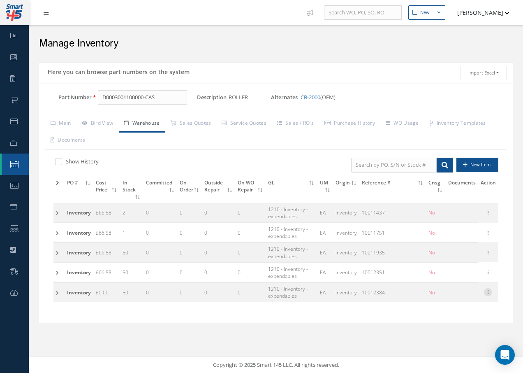
click at [487, 291] on icon at bounding box center [488, 291] width 8 height 7
click at [455, 294] on link "Edit" at bounding box center [450, 297] width 65 height 11
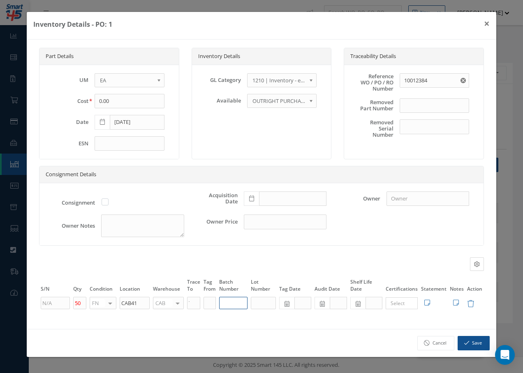
click at [226, 301] on input "text" at bounding box center [233, 303] width 28 height 12
click at [477, 340] on button "Save" at bounding box center [474, 343] width 32 height 14
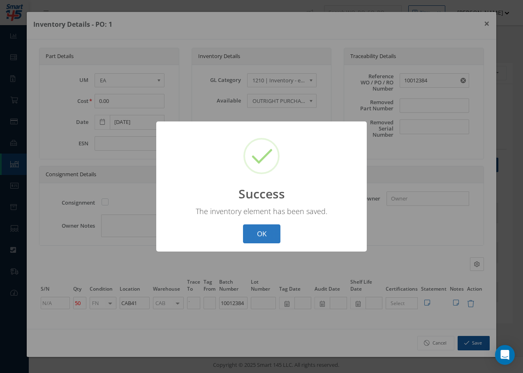
drag, startPoint x: 272, startPoint y: 234, endPoint x: 273, endPoint y: 228, distance: 5.4
click at [272, 229] on button "OK" at bounding box center [261, 233] width 37 height 19
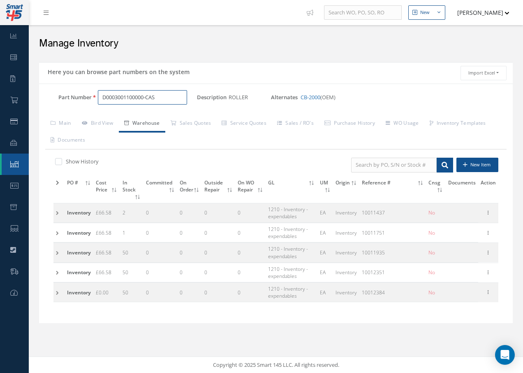
drag, startPoint x: 162, startPoint y: 99, endPoint x: 74, endPoint y: 93, distance: 89.1
click at [74, 93] on div "Part Number D0003001100000-CAS" at bounding box center [118, 97] width 158 height 15
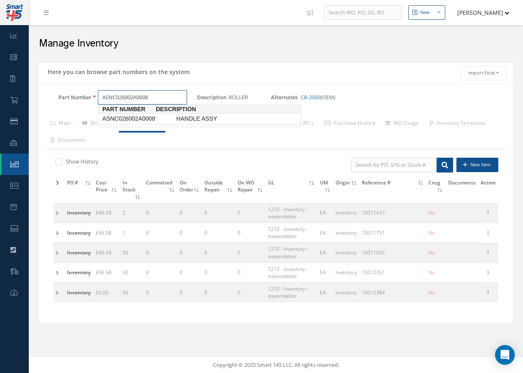
click at [107, 116] on span "ASNC026002A0008" at bounding box center [138, 118] width 74 height 9
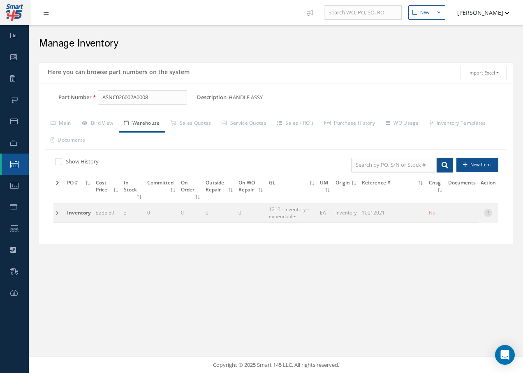
click at [488, 210] on icon at bounding box center [488, 212] width 8 height 7
click at [462, 219] on link "Edit" at bounding box center [450, 218] width 65 height 11
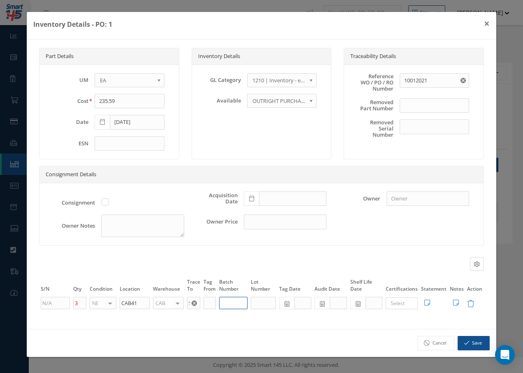
click at [230, 305] on input "text" at bounding box center [233, 303] width 28 height 12
click at [471, 339] on button "Save" at bounding box center [474, 343] width 32 height 14
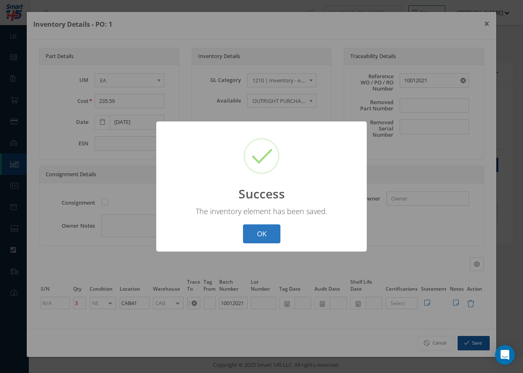
drag, startPoint x: 258, startPoint y: 232, endPoint x: 256, endPoint y: 225, distance: 6.8
click at [257, 228] on button "OK" at bounding box center [261, 233] width 37 height 19
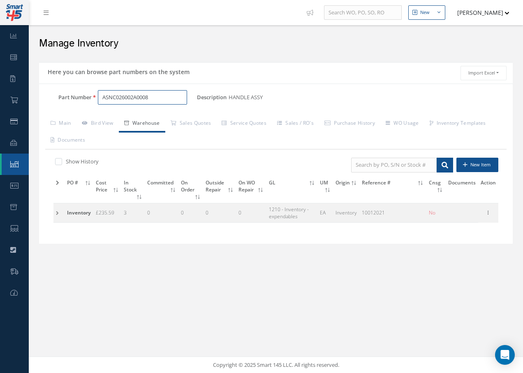
click at [171, 93] on input "ASNC026002A0008" at bounding box center [142, 97] width 89 height 15
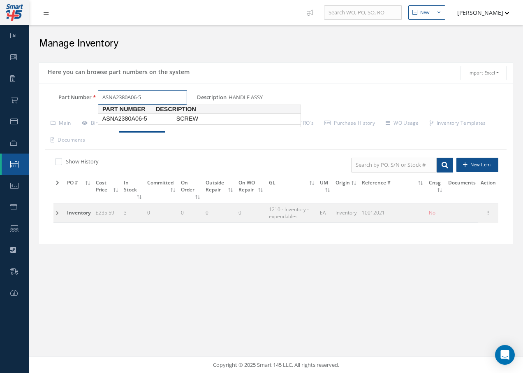
click at [145, 117] on span "ASNA2380A06-5" at bounding box center [138, 118] width 74 height 9
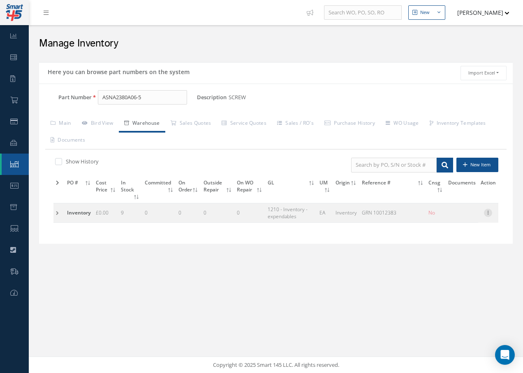
click at [487, 212] on icon at bounding box center [488, 212] width 8 height 7
click at [441, 218] on link "Edit" at bounding box center [450, 218] width 65 height 11
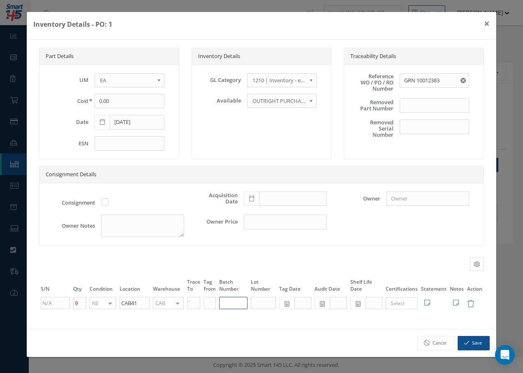
click at [234, 300] on input "text" at bounding box center [233, 303] width 28 height 12
drag, startPoint x: 466, startPoint y: 341, endPoint x: 455, endPoint y: 334, distance: 12.4
click at [468, 341] on icon "button" at bounding box center [466, 343] width 5 height 6
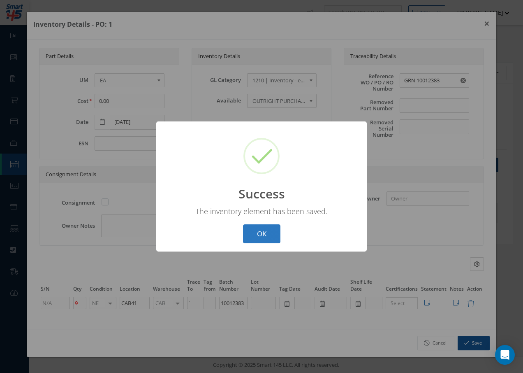
click at [272, 229] on button "OK" at bounding box center [261, 233] width 37 height 19
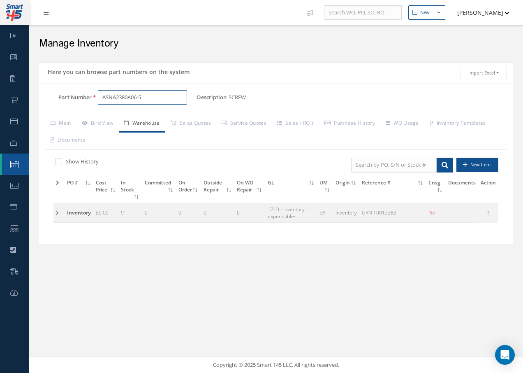
drag, startPoint x: 145, startPoint y: 98, endPoint x: 62, endPoint y: 100, distance: 83.5
click at [62, 100] on div "Part Number ASNA2380A06-5" at bounding box center [118, 97] width 158 height 15
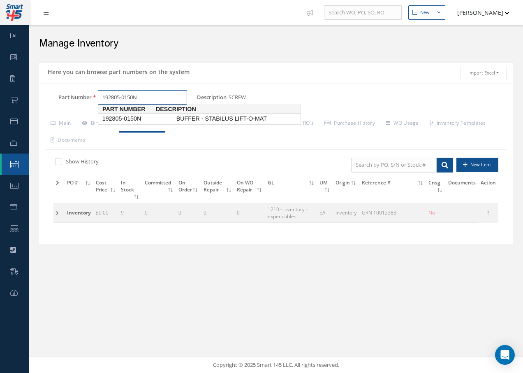
click at [128, 118] on span "192805-0150N" at bounding box center [138, 118] width 74 height 9
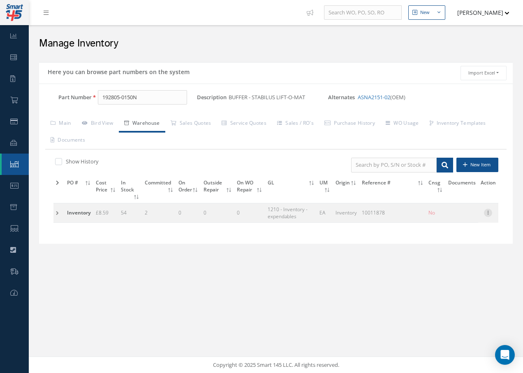
click at [489, 214] on icon at bounding box center [488, 212] width 8 height 7
click at [448, 218] on link "Edit" at bounding box center [450, 218] width 65 height 11
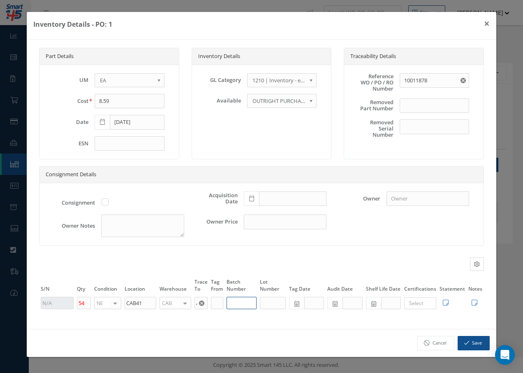
click at [242, 304] on input "text" at bounding box center [242, 303] width 30 height 12
click at [463, 341] on button "Save" at bounding box center [474, 343] width 32 height 14
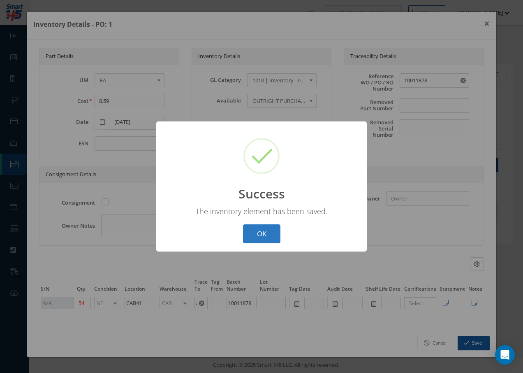
click at [264, 233] on button "OK" at bounding box center [261, 233] width 37 height 19
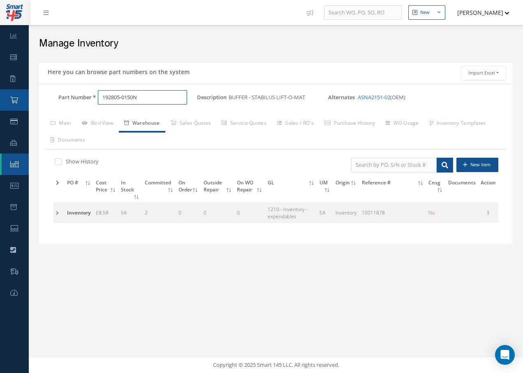
drag, startPoint x: 171, startPoint y: 95, endPoint x: 24, endPoint y: 92, distance: 147.3
click at [26, 96] on div "Smart 145 Dashboard Work Order Work Order Preview Work Order Work Order Quotes" at bounding box center [261, 186] width 523 height 373
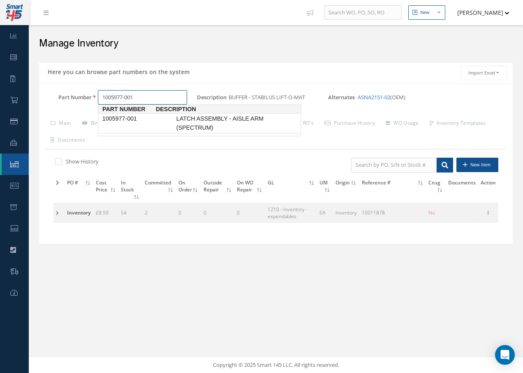
click at [145, 118] on span "1005977-001" at bounding box center [138, 118] width 74 height 9
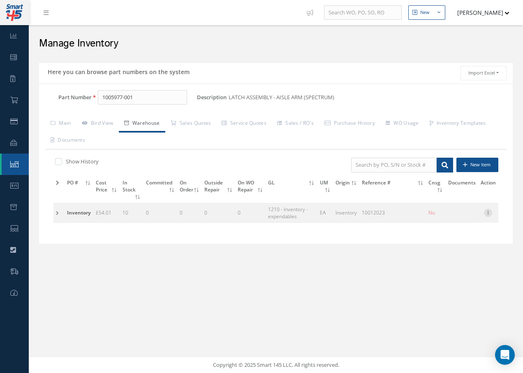
click at [487, 211] on icon at bounding box center [488, 212] width 8 height 7
click at [433, 217] on link "Edit" at bounding box center [450, 218] width 65 height 11
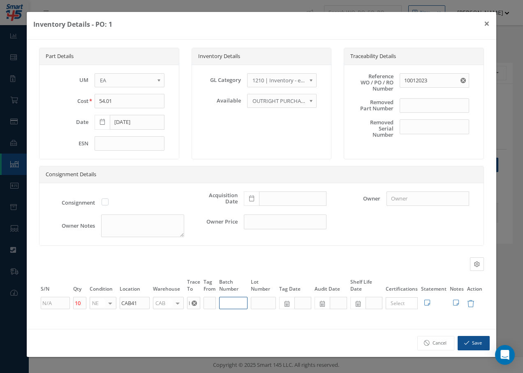
click at [228, 306] on input "text" at bounding box center [233, 303] width 28 height 12
click at [479, 341] on button "Save" at bounding box center [474, 343] width 32 height 14
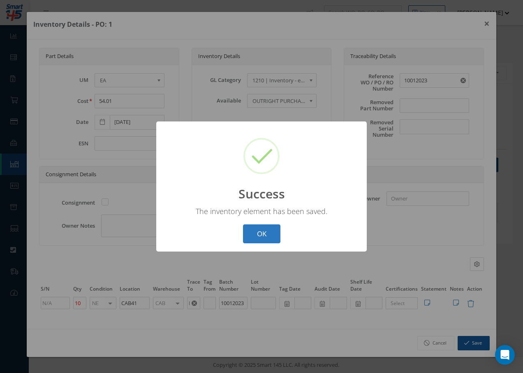
click at [269, 233] on button "OK" at bounding box center [261, 233] width 37 height 19
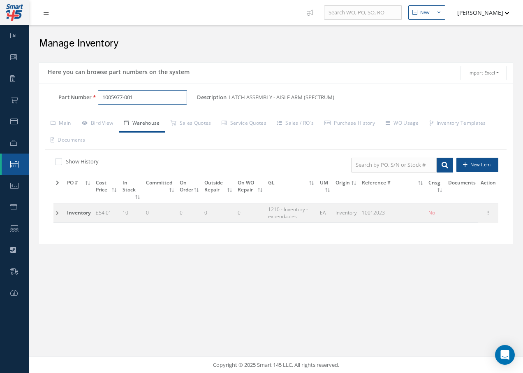
drag, startPoint x: 144, startPoint y: 95, endPoint x: -16, endPoint y: 88, distance: 160.1
click at [0, 88] on html "Smart 145 Dashboard Work Order Work Order Preview Work Order Work Order Quotes" at bounding box center [261, 186] width 523 height 373
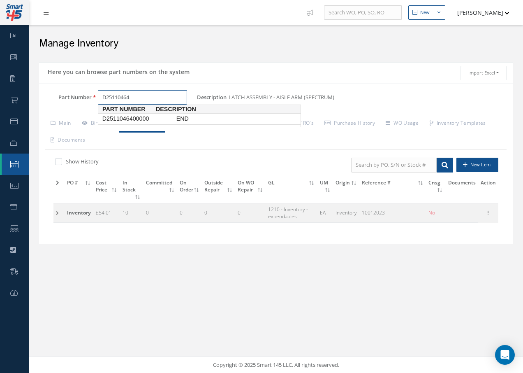
click at [132, 120] on span "D2511046400000" at bounding box center [138, 118] width 74 height 9
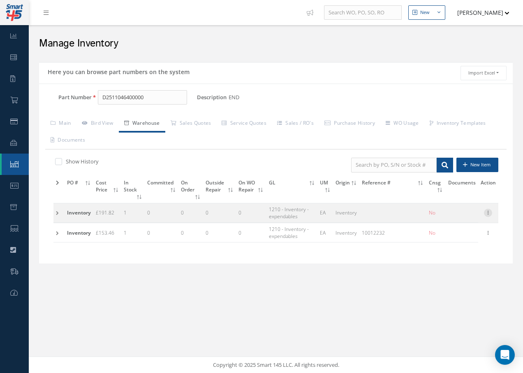
click at [488, 212] on icon at bounding box center [488, 212] width 8 height 7
click at [471, 218] on link "Edit" at bounding box center [450, 218] width 65 height 11
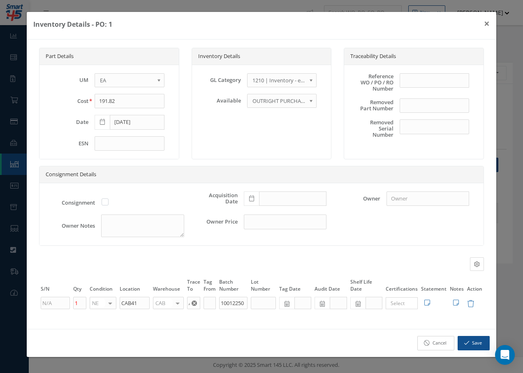
click at [440, 342] on link "Cancel" at bounding box center [435, 343] width 37 height 14
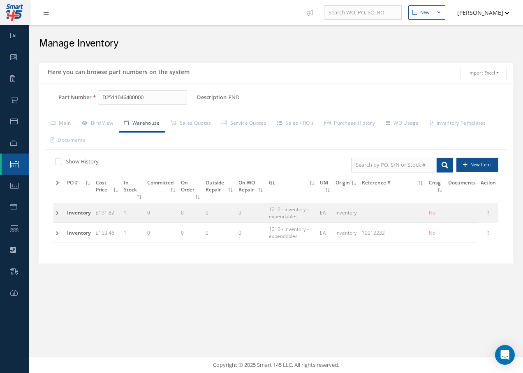
click at [57, 212] on td at bounding box center [58, 212] width 11 height 19
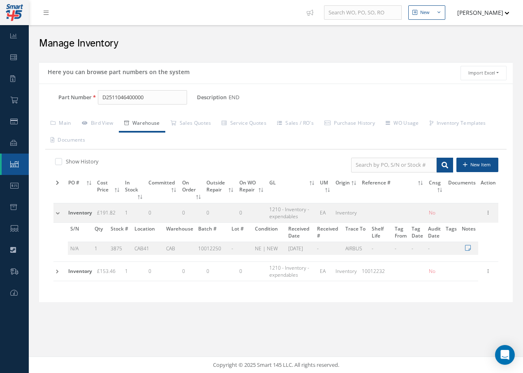
click at [56, 271] on td at bounding box center [59, 270] width 12 height 19
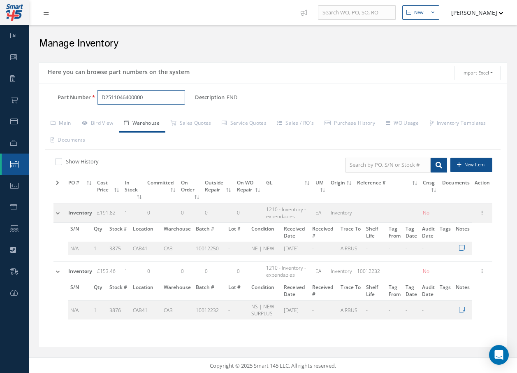
click at [155, 96] on input "D2511046400000" at bounding box center [141, 97] width 88 height 15
click at [132, 104] on input "Part Number" at bounding box center [141, 97] width 88 height 15
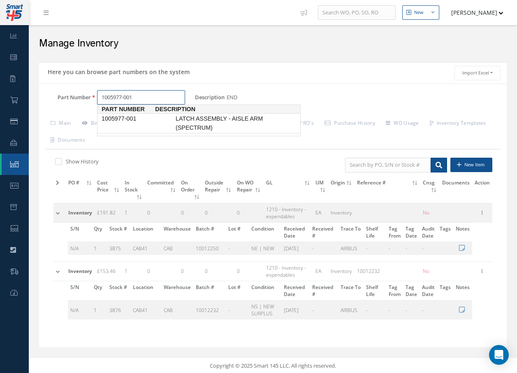
click at [202, 118] on span "LATCH ASSEMBLY - AISLE ARM (SPECTRUM)" at bounding box center [235, 123] width 123 height 18
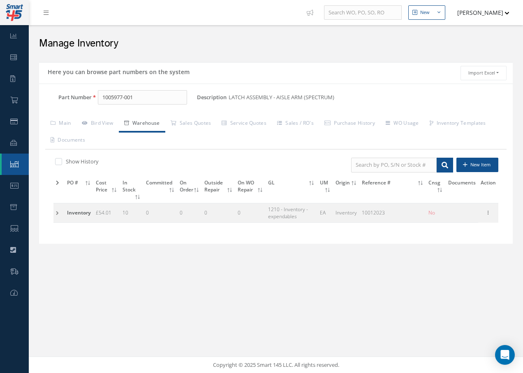
click at [56, 211] on td at bounding box center [58, 212] width 11 height 19
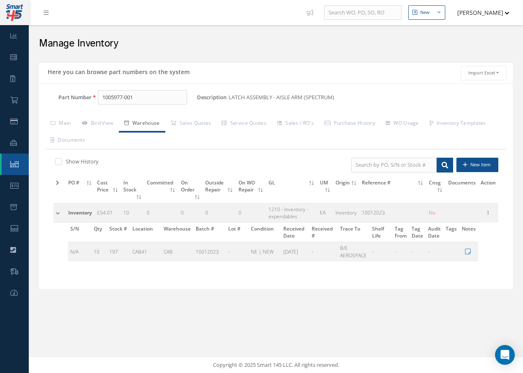
drag, startPoint x: 37, startPoint y: 263, endPoint x: 187, endPoint y: 38, distance: 270.1
click at [187, 38] on h2 "Manage Inventory" at bounding box center [276, 43] width 474 height 12
click at [49, 14] on link at bounding box center [48, 13] width 22 height 14
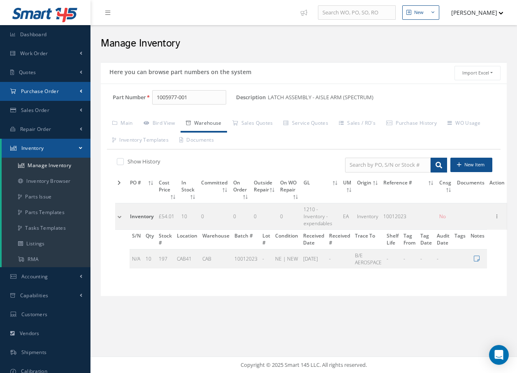
click at [30, 91] on span "Purchase Order" at bounding box center [40, 91] width 38 height 7
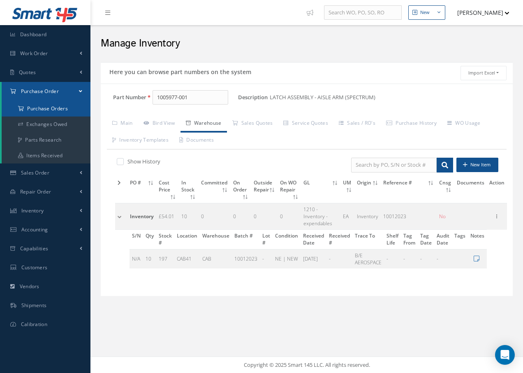
click at [29, 110] on a=1&status_id=2&status_id=3&status_id=5&collapsedFilters"] "Purchase Orders" at bounding box center [46, 109] width 89 height 16
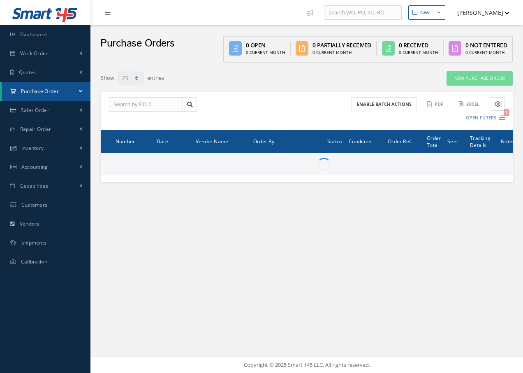
select select "25"
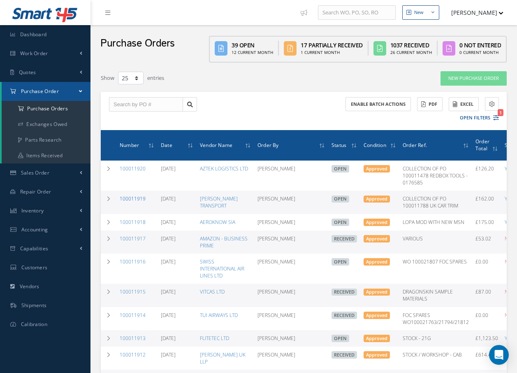
click at [134, 197] on link "100011919" at bounding box center [133, 198] width 26 height 7
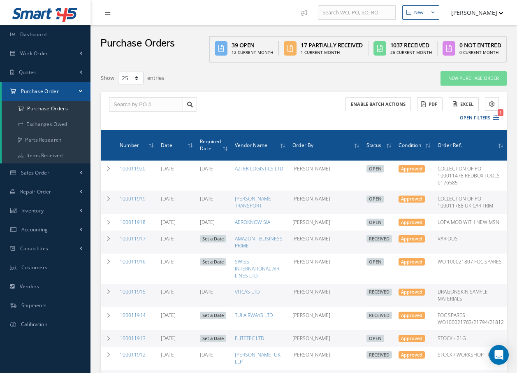
select select "25"
click at [129, 238] on link "100011917" at bounding box center [133, 238] width 26 height 7
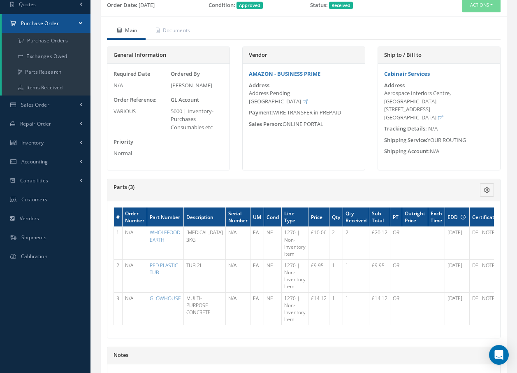
scroll to position [82, 0]
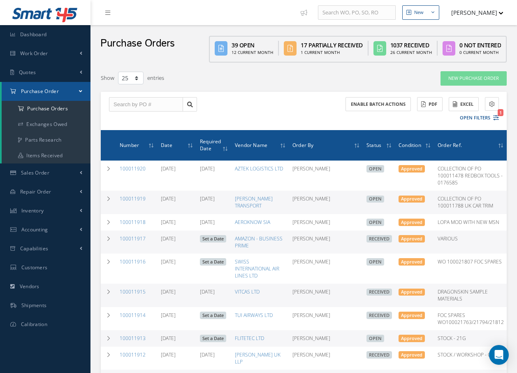
select select "25"
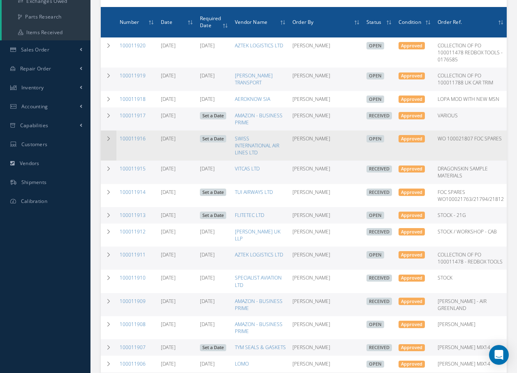
scroll to position [123, 0]
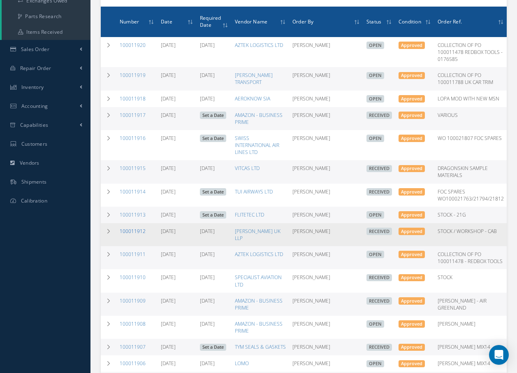
click at [132, 231] on link "100011912" at bounding box center [133, 230] width 26 height 7
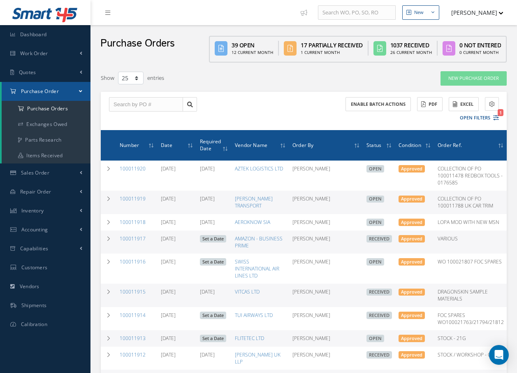
select select "25"
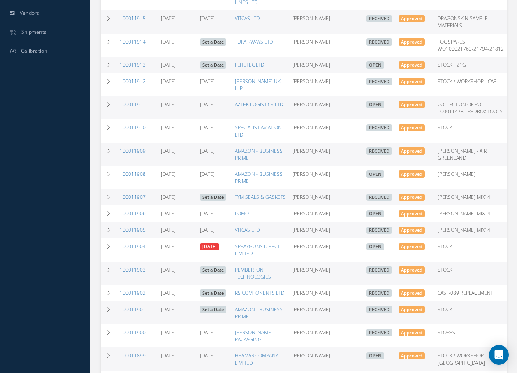
scroll to position [288, 0]
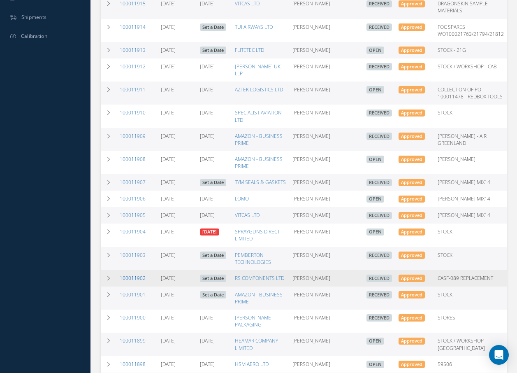
click at [129, 274] on link "100011902" at bounding box center [133, 277] width 26 height 7
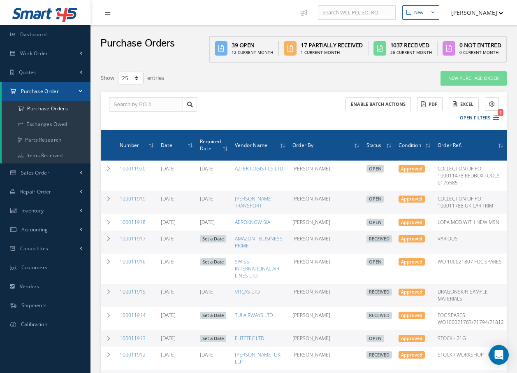
select select "25"
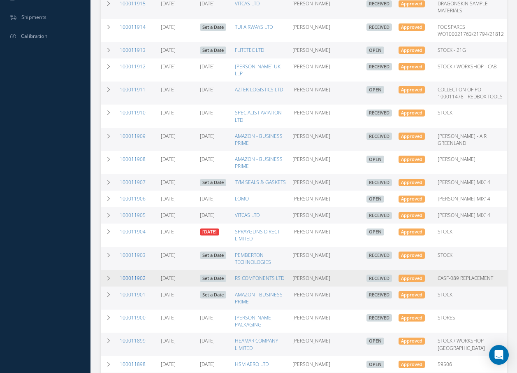
click at [135, 274] on link "100011902" at bounding box center [133, 277] width 26 height 7
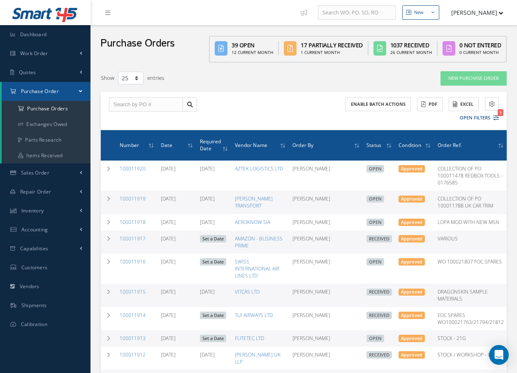
select select "25"
click at [37, 216] on link "Inventory" at bounding box center [45, 210] width 90 height 19
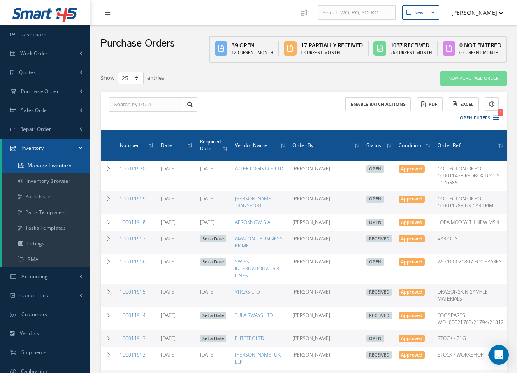
click at [49, 164] on link "Manage Inventory" at bounding box center [46, 166] width 89 height 16
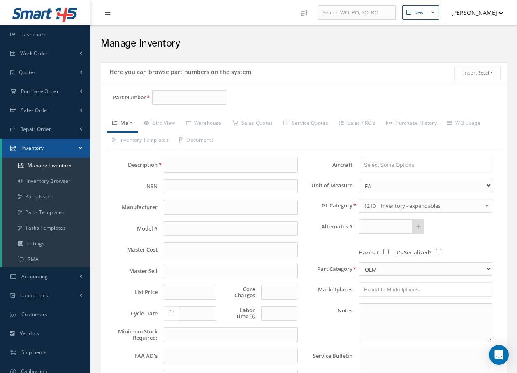
click at [204, 89] on div "Part Number Description Alternates Based on the selected General [PERSON_NAME],…" at bounding box center [304, 270] width 406 height 374
click at [182, 97] on input "Part Number" at bounding box center [189, 97] width 74 height 15
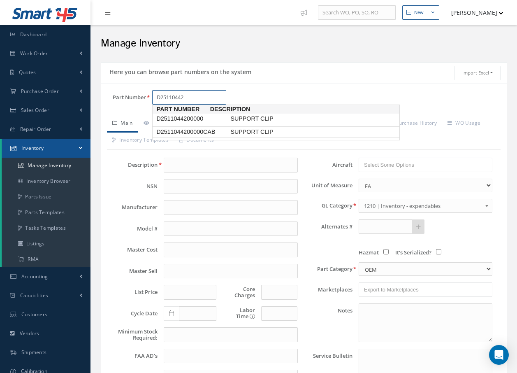
click at [265, 130] on span "SUPPORT CLIP" at bounding box center [290, 132] width 123 height 9
type input "D2511044200000CAB"
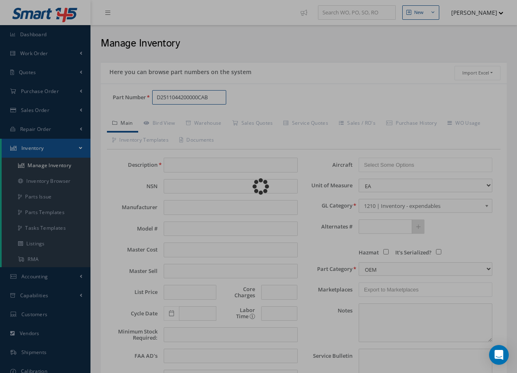
type input "SUPPORT CLIP"
type input "37.61"
type input "0.00"
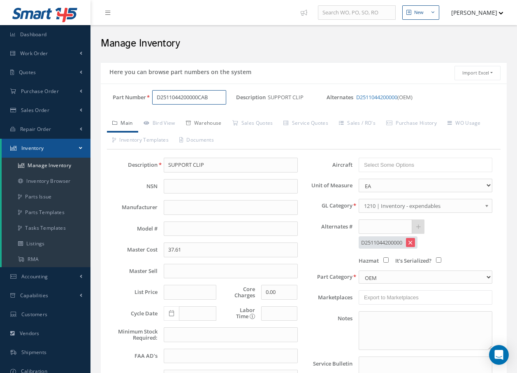
type input "D2511044200000CAB"
click at [211, 122] on link "Warehouse" at bounding box center [204, 123] width 46 height 17
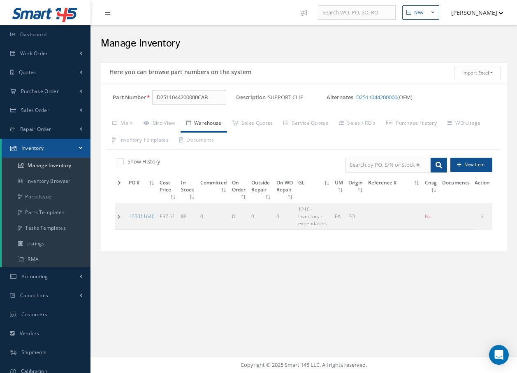
click at [118, 216] on td at bounding box center [120, 216] width 11 height 26
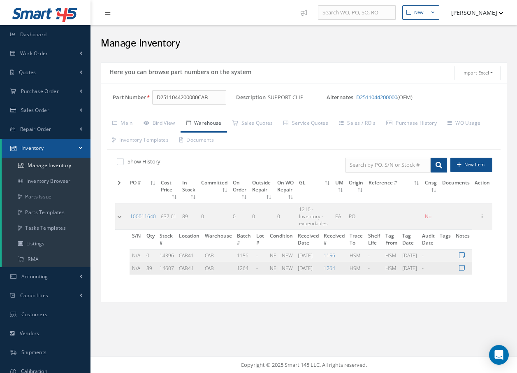
click at [137, 270] on td "N/A" at bounding box center [137, 268] width 14 height 13
click at [190, 268] on span "CAB41" at bounding box center [186, 267] width 15 height 7
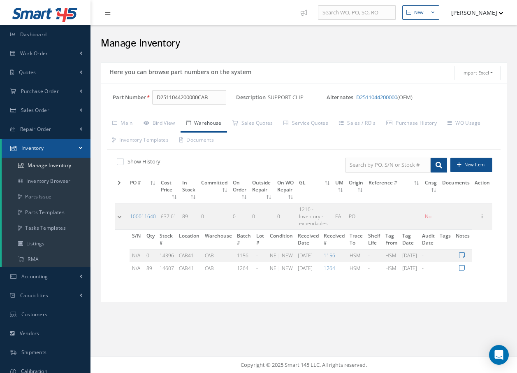
drag, startPoint x: 190, startPoint y: 268, endPoint x: 225, endPoint y: 278, distance: 35.5
click at [227, 276] on td "S/N Qty Stock # Location Warehouse Batch # Lot # Condition Received Date Receiv…" at bounding box center [293, 255] width 357 height 51
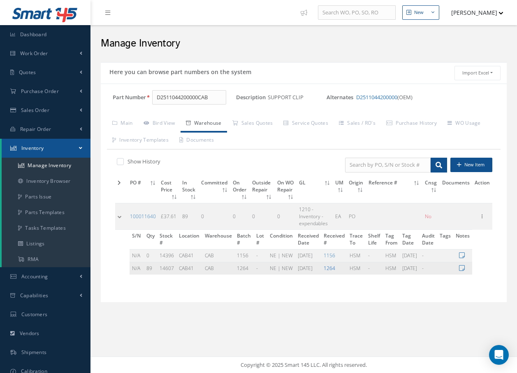
click at [332, 269] on link "1264" at bounding box center [330, 267] width 12 height 7
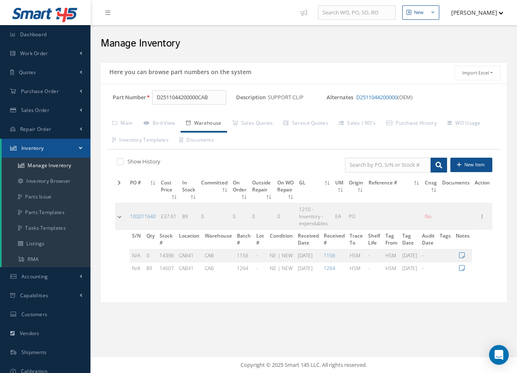
click at [119, 216] on td at bounding box center [121, 216] width 12 height 26
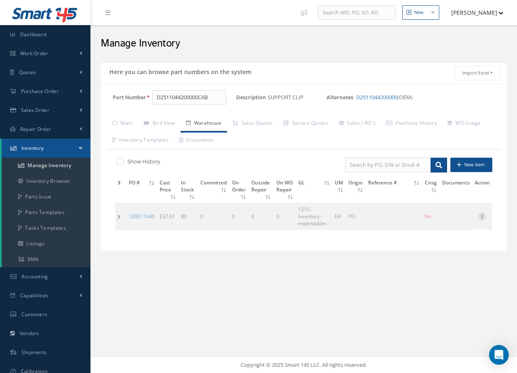
click at [483, 217] on icon at bounding box center [482, 215] width 8 height 7
click at [444, 221] on link "Edit" at bounding box center [444, 221] width 65 height 11
type input "37.61"
type input "[DATE]"
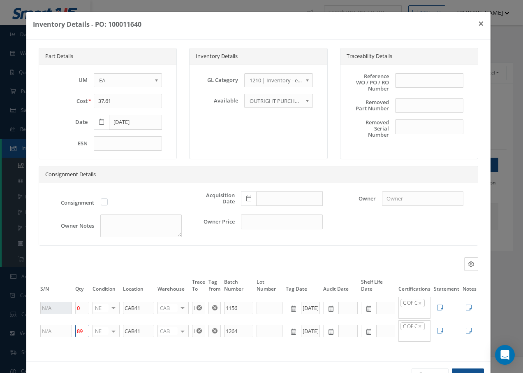
drag, startPoint x: 83, startPoint y: 342, endPoint x: 41, endPoint y: 336, distance: 42.9
click at [41, 336] on tr "89 NE OH SV RP AR NE FN NS RE FP BER N/A INSP BC AI MD RF SCR TS USE TL SP NU A…" at bounding box center [259, 330] width 440 height 23
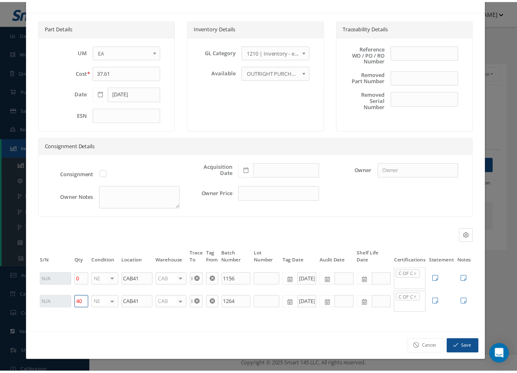
scroll to position [42, 0]
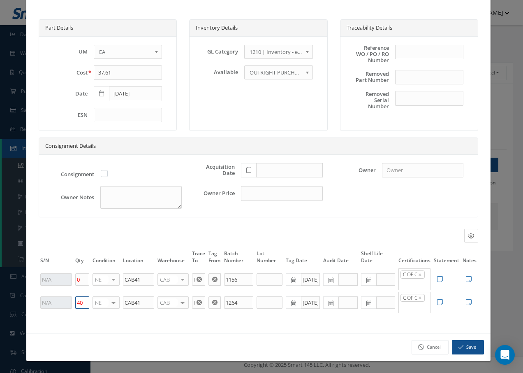
type input "40"
click at [464, 347] on button "Save" at bounding box center [468, 347] width 32 height 14
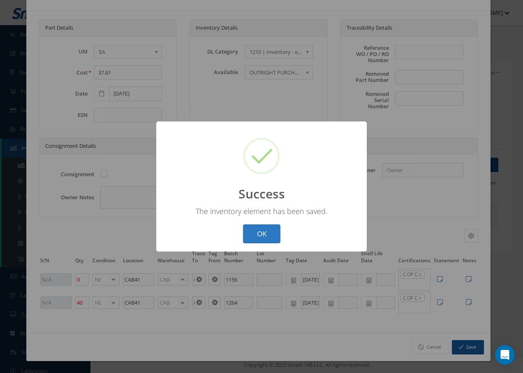
click at [274, 234] on button "OK" at bounding box center [261, 233] width 37 height 19
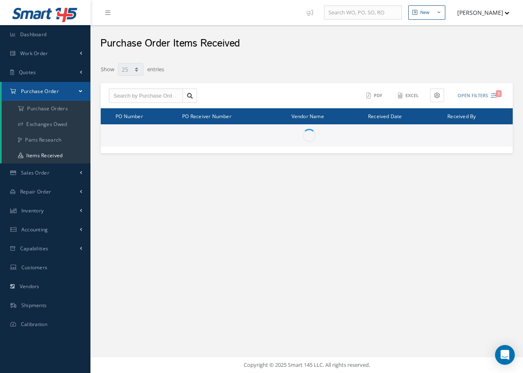
select select "25"
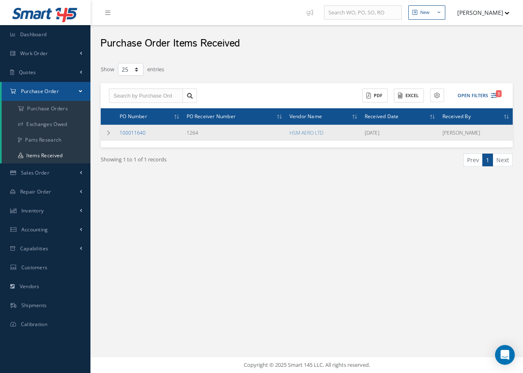
click at [139, 135] on link "100011640" at bounding box center [133, 132] width 26 height 7
